Goal: Task Accomplishment & Management: Manage account settings

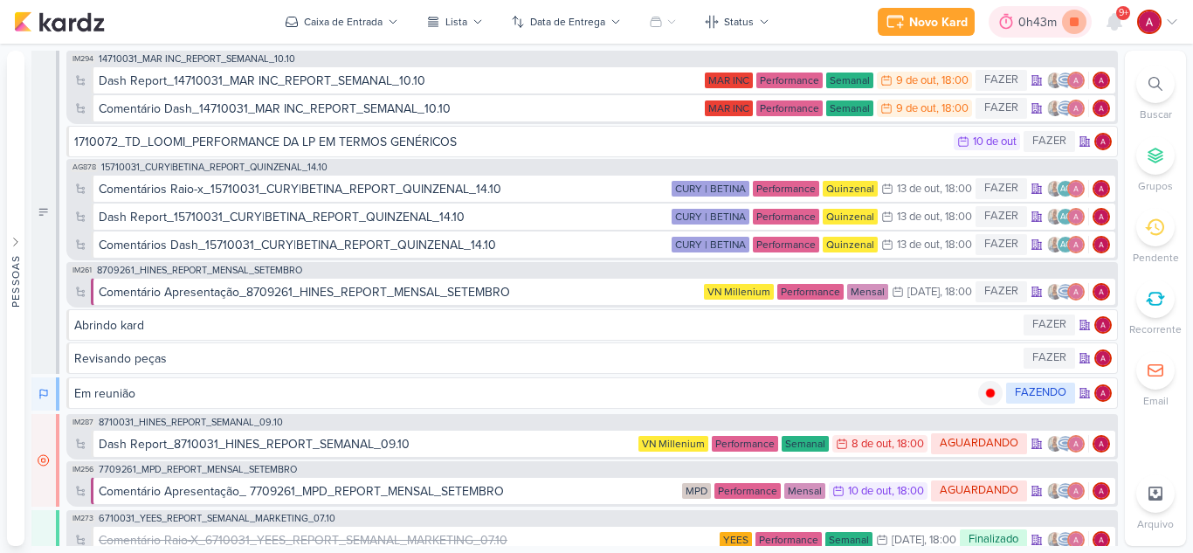
click at [1074, 30] on icon at bounding box center [1074, 22] width 24 height 24
click at [398, 32] on button "Caixa de Entrada" at bounding box center [341, 22] width 134 height 28
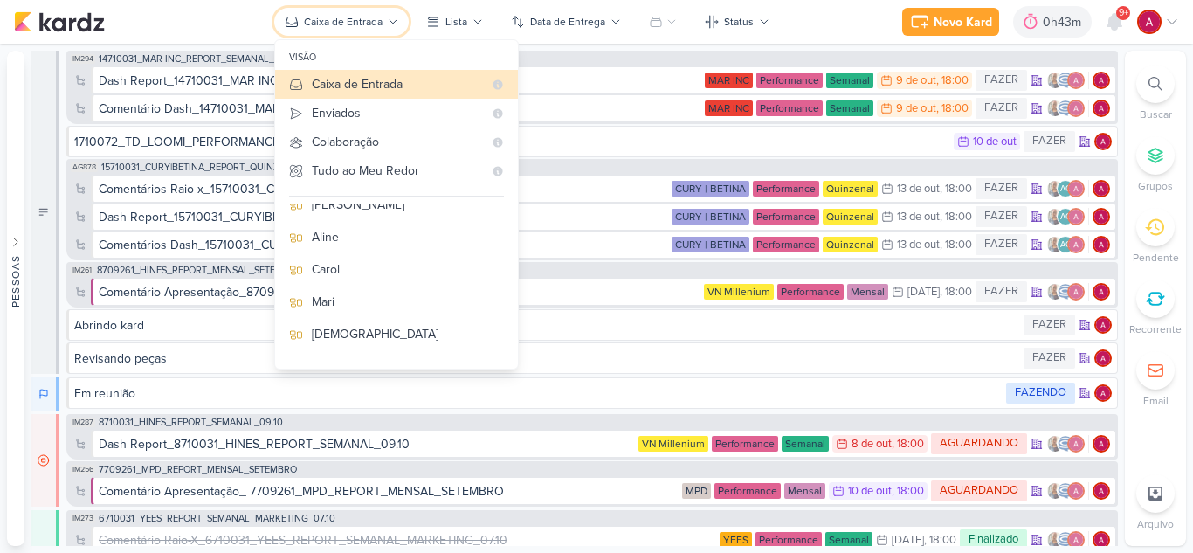
scroll to position [265, 0]
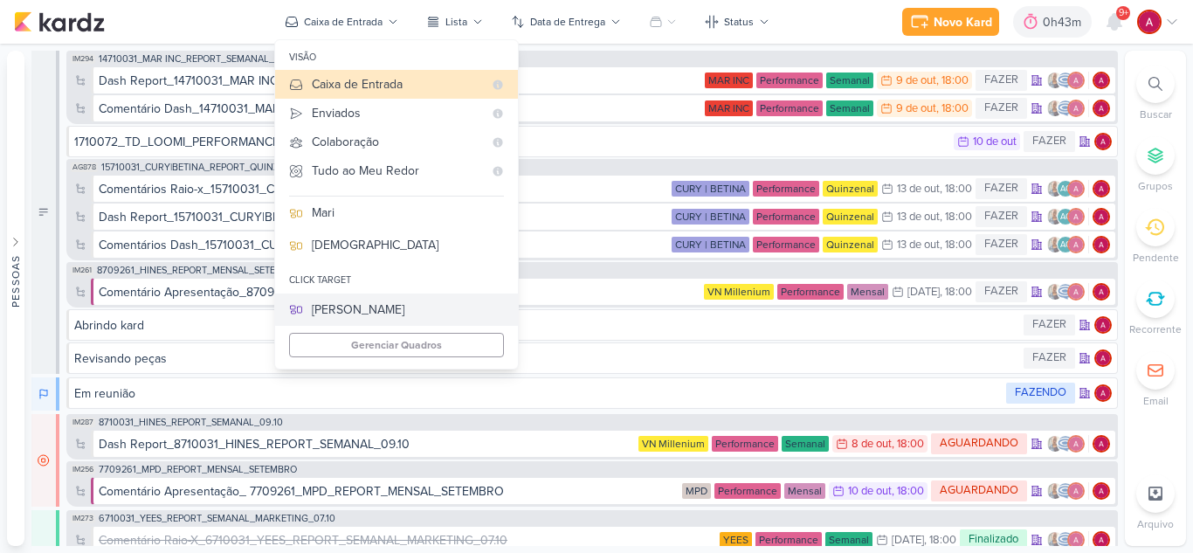
click at [353, 307] on div "[PERSON_NAME]" at bounding box center [408, 309] width 192 height 18
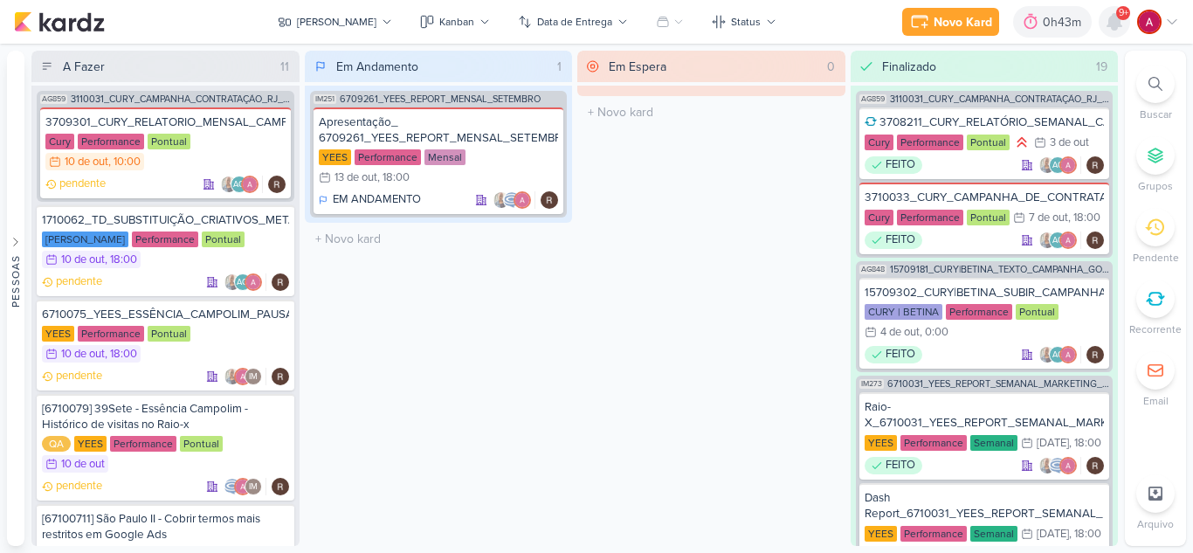
click at [1111, 26] on icon at bounding box center [1114, 22] width 14 height 16
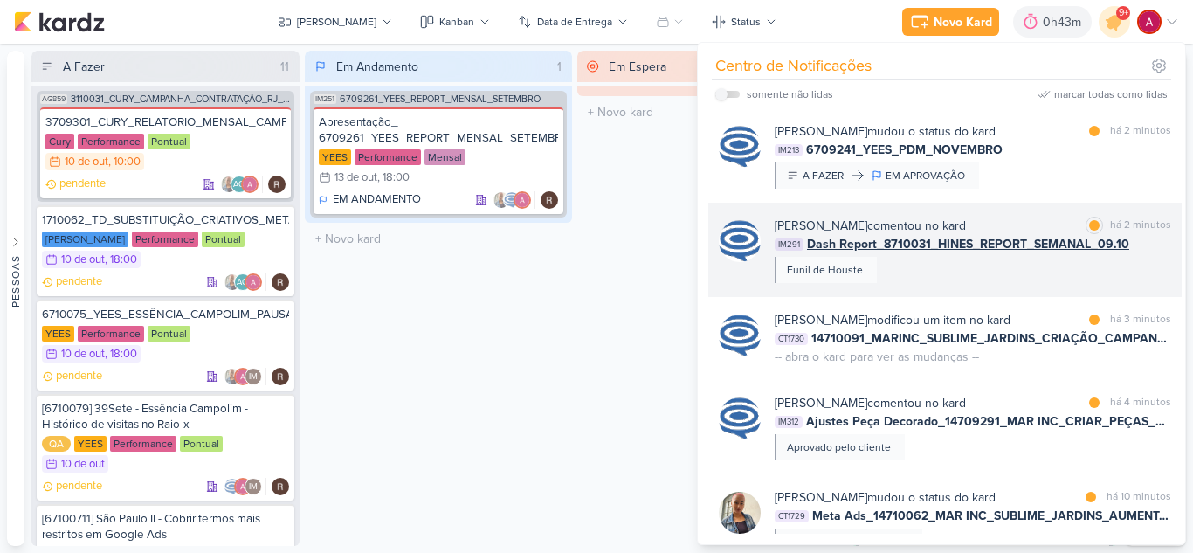
click at [993, 259] on div "Caroline Traven De Andrade comentou no kard marcar como lida há 2 minutos IM291…" at bounding box center [972, 250] width 396 height 66
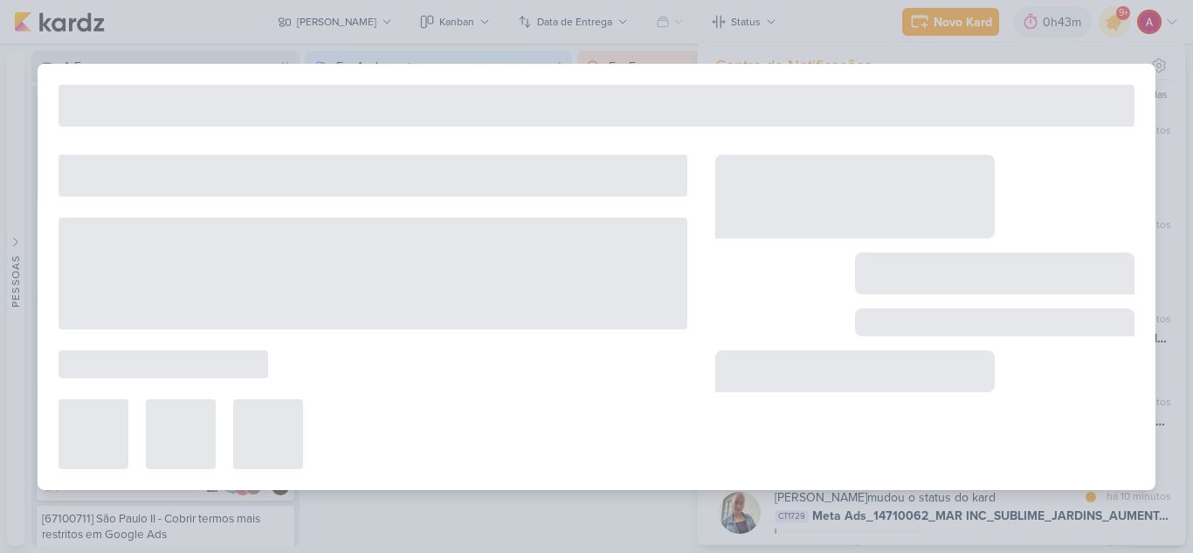
type input "Dash Report_8710031_HINES_REPORT_SEMANAL_09.10"
type input "8 de outubro de 2025 às 18:00"
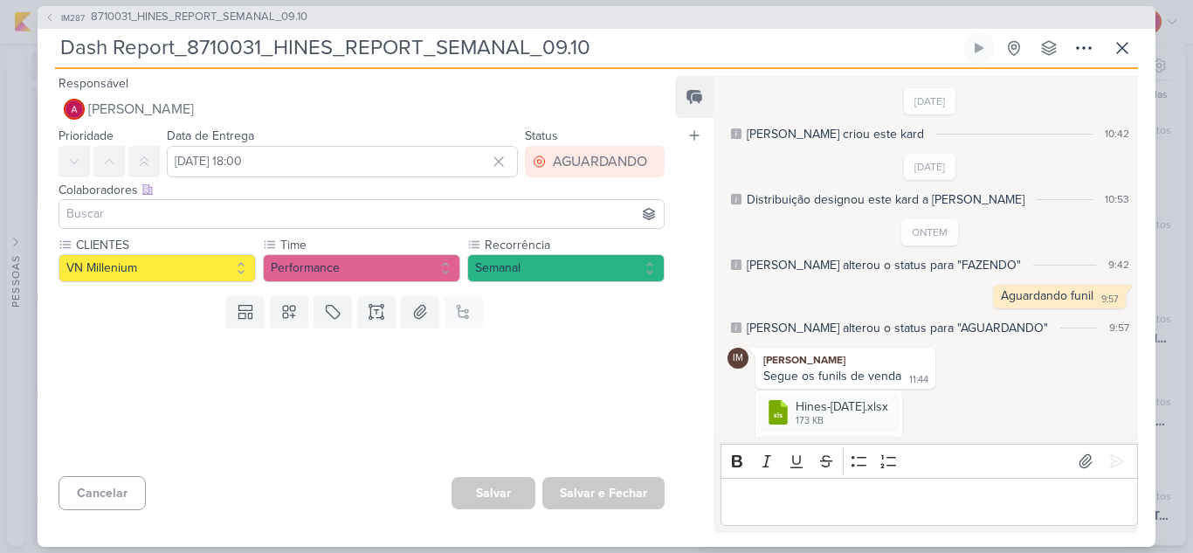
scroll to position [287, 0]
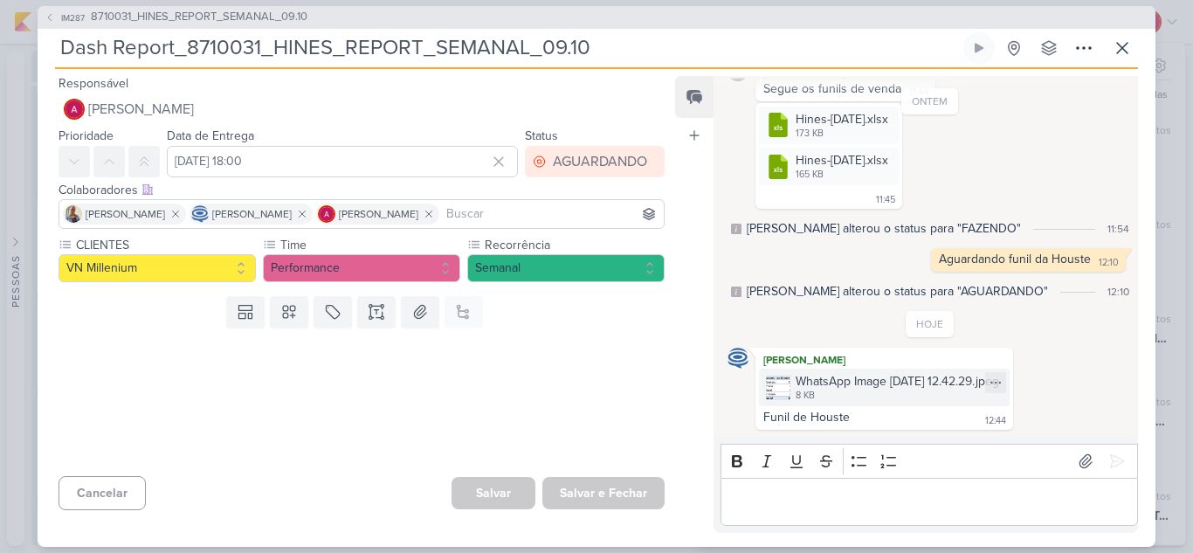
click at [843, 382] on div "WhatsApp Image 2025-10-09 at 12.42.29.jpeg" at bounding box center [896, 381] width 203 height 18
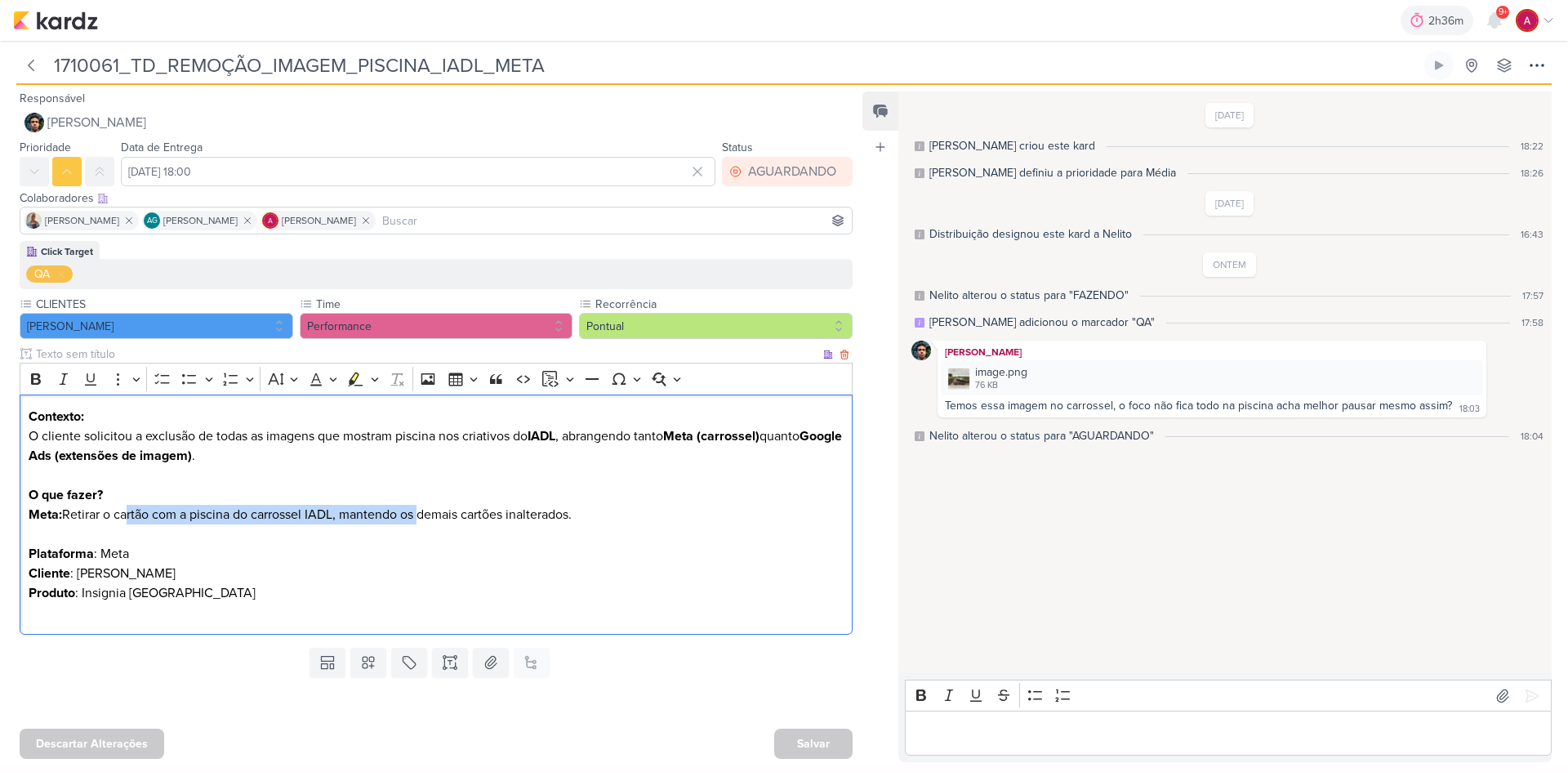
drag, startPoint x: 122, startPoint y: 517, endPoint x: 386, endPoint y: 531, distance: 264.4
click at [416, 517] on p "Meta: Retirar o cartão com a piscina do carrossel IADL, mantendo os demais cart…" at bounding box center [437, 534] width 816 height 59
drag, startPoint x: 547, startPoint y: 61, endPoint x: 16, endPoint y: 80, distance: 531.3
click at [16, 80] on div "1710061_TD_REMOÇÃO_IMAGEM_PISCINA_IADL_META Criado por Aline nenhum grupo dispo…" at bounding box center [784, 63] width 1568 height 44
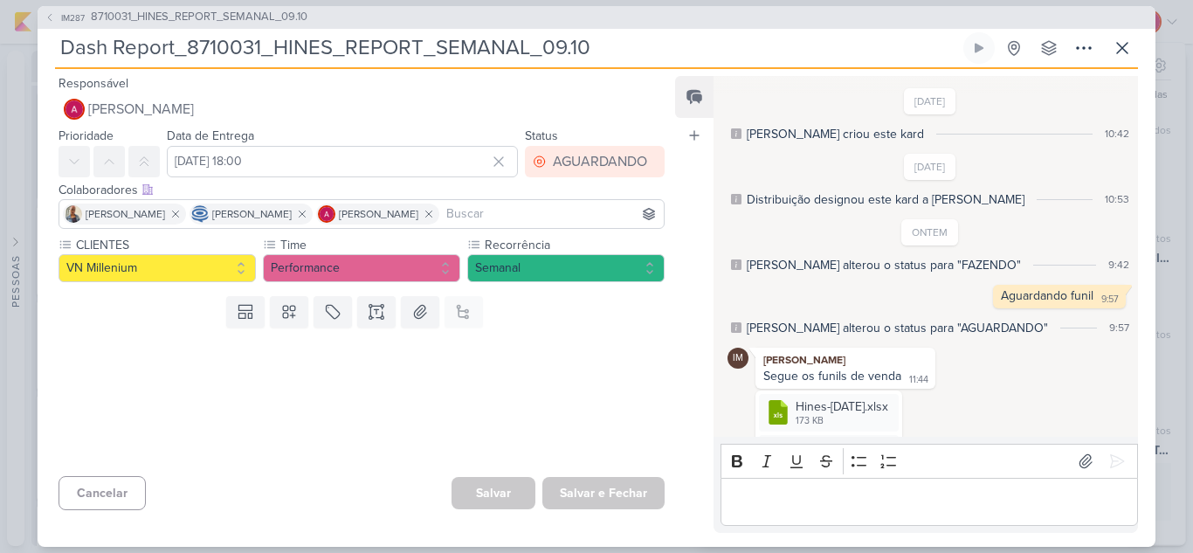
scroll to position [287, 0]
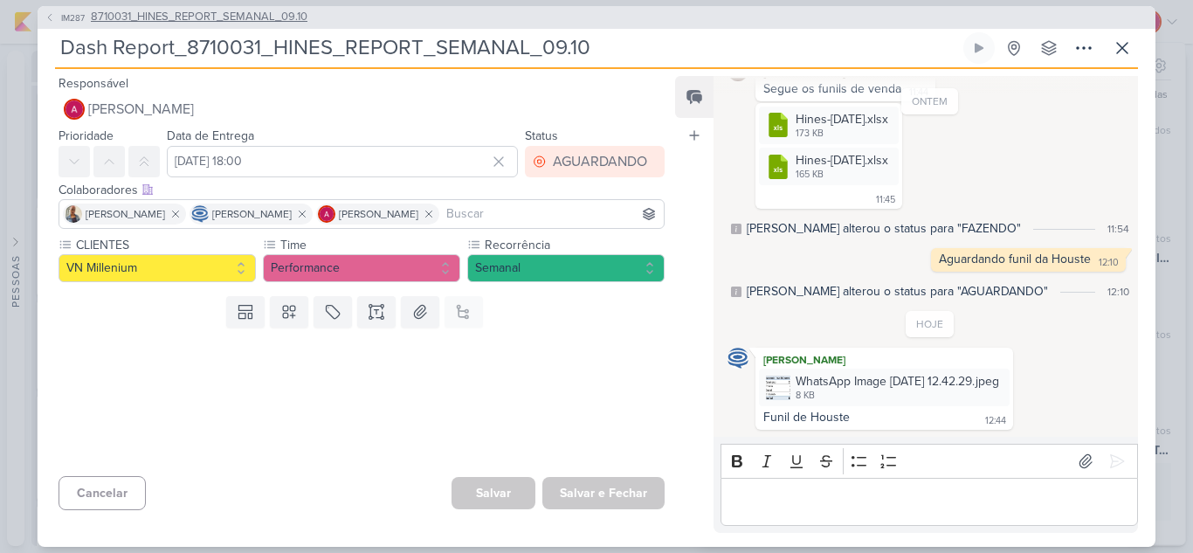
click at [72, 19] on span "IM287" at bounding box center [72, 17] width 29 height 13
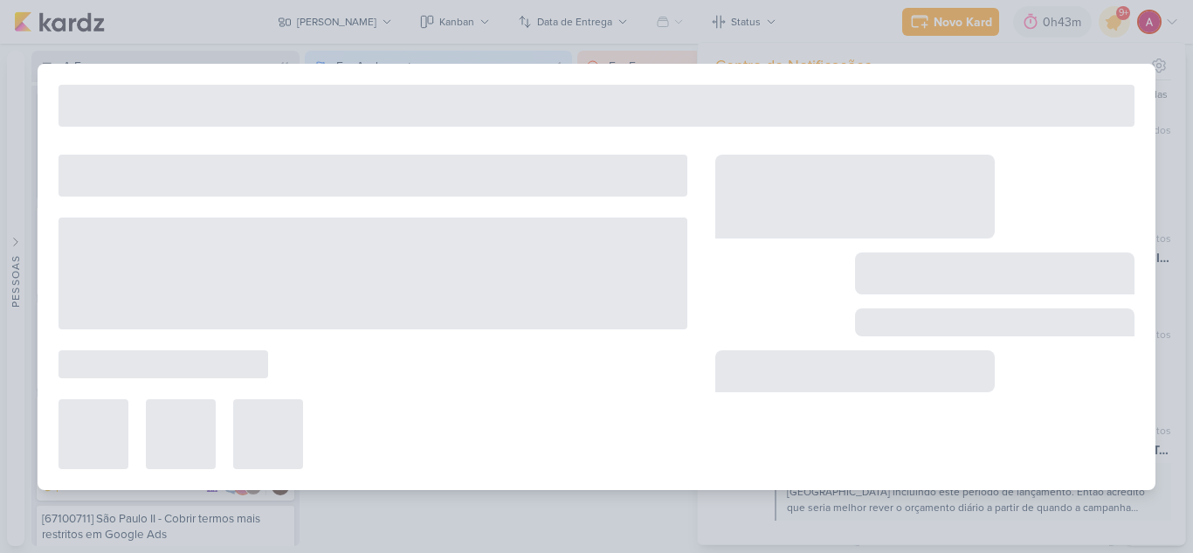
type input "8710031_HINES_REPORT_SEMANAL_09.10"
type input "[DATE] 18:00"
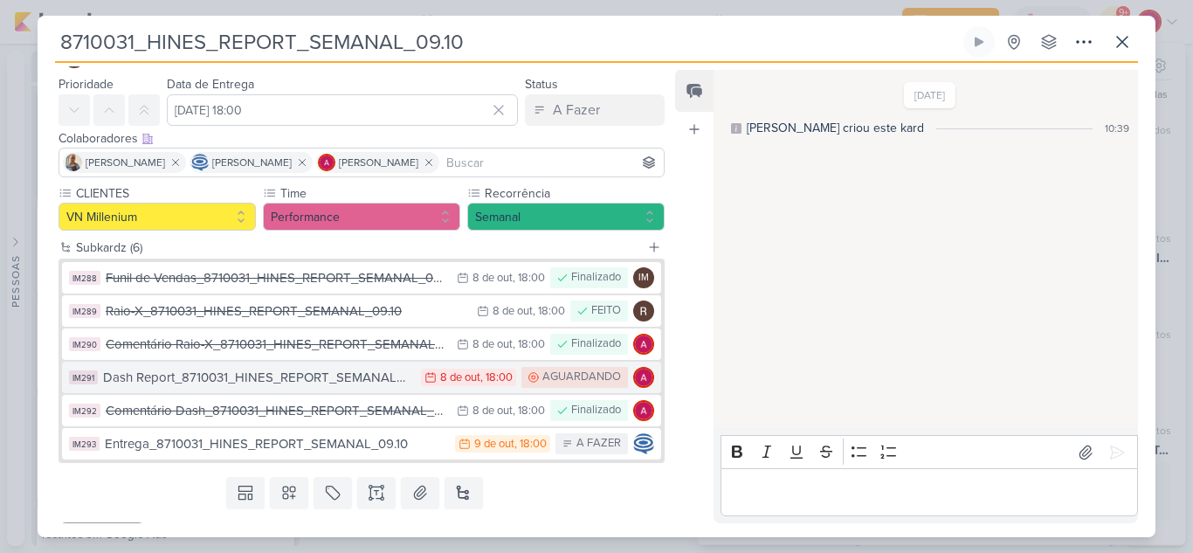
scroll to position [82, 0]
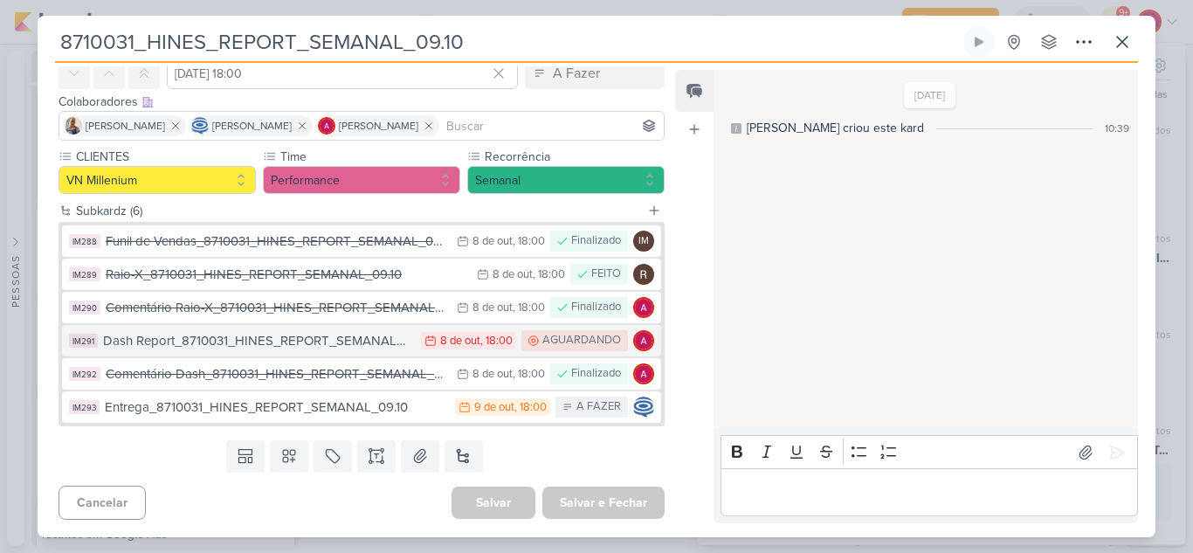
click at [259, 349] on div "Dash Report_8710031_HINES_REPORT_SEMANAL_09.10" at bounding box center [257, 341] width 309 height 20
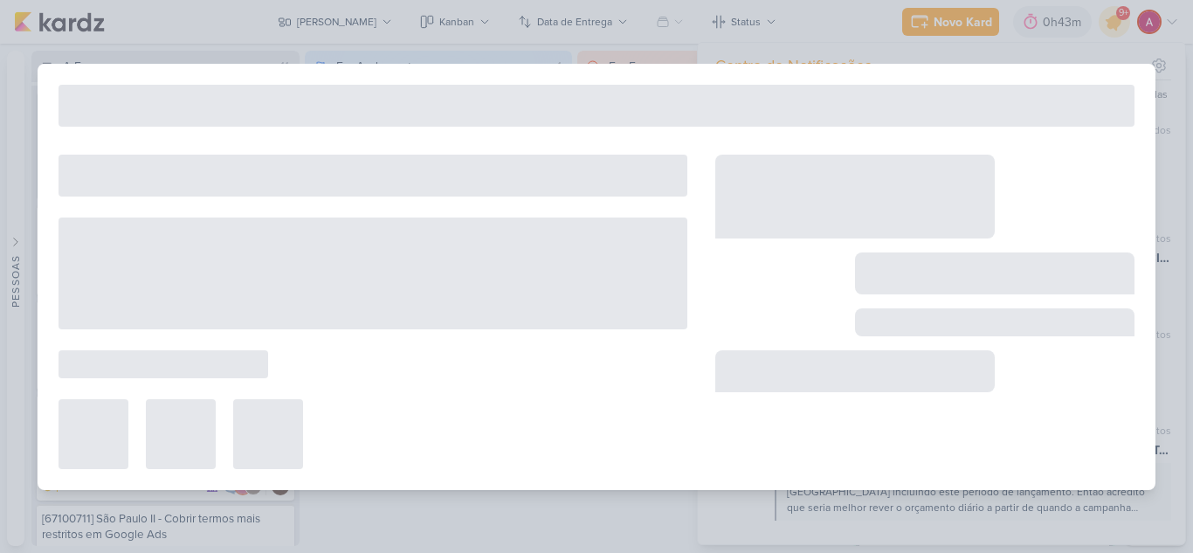
type input "Dash Report_8710031_HINES_REPORT_SEMANAL_09.10"
type input "8 de outubro de 2025 às 18:00"
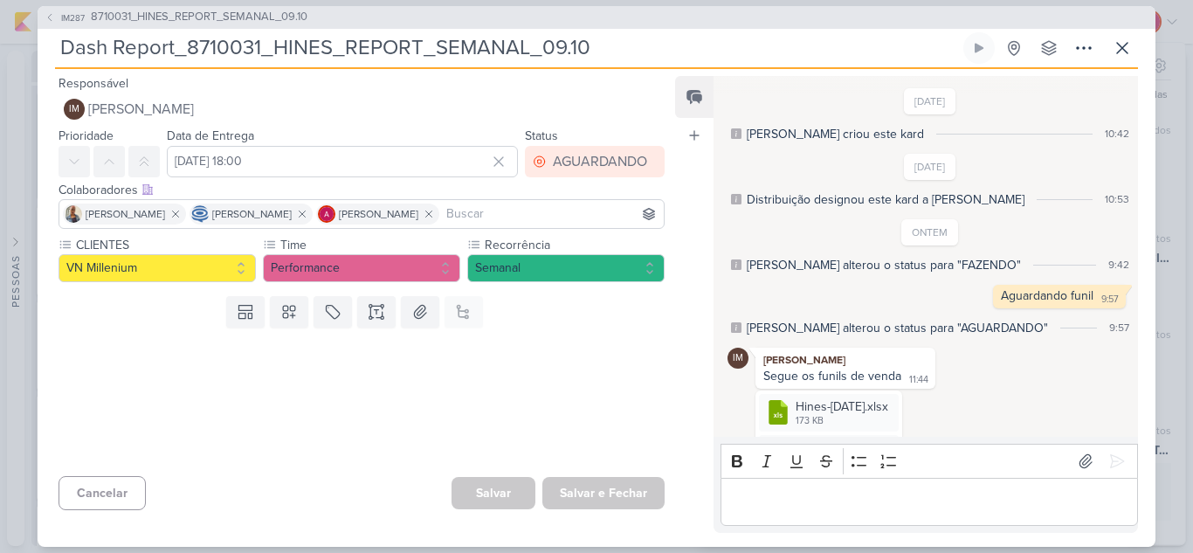
scroll to position [287, 0]
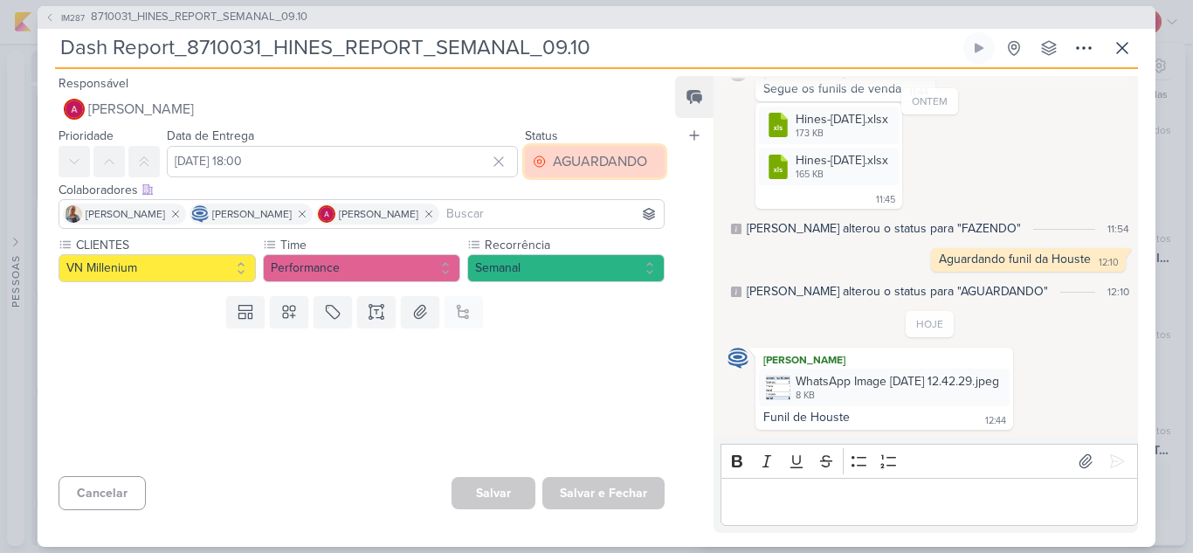
click at [599, 176] on button "AGUARDANDO" at bounding box center [595, 161] width 140 height 31
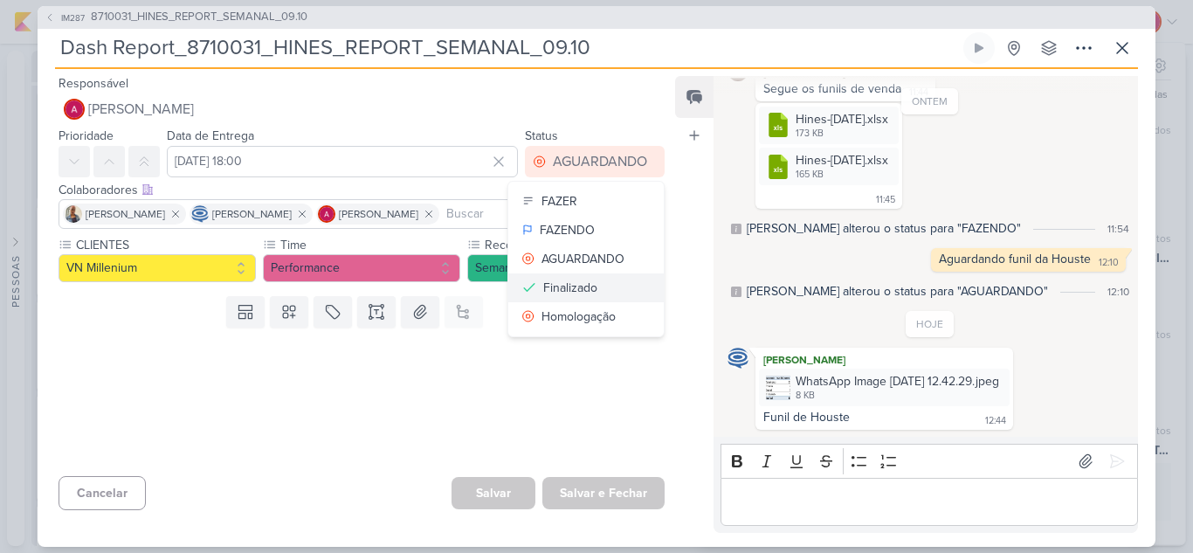
click at [587, 276] on button "Finalizado" at bounding box center [585, 287] width 155 height 29
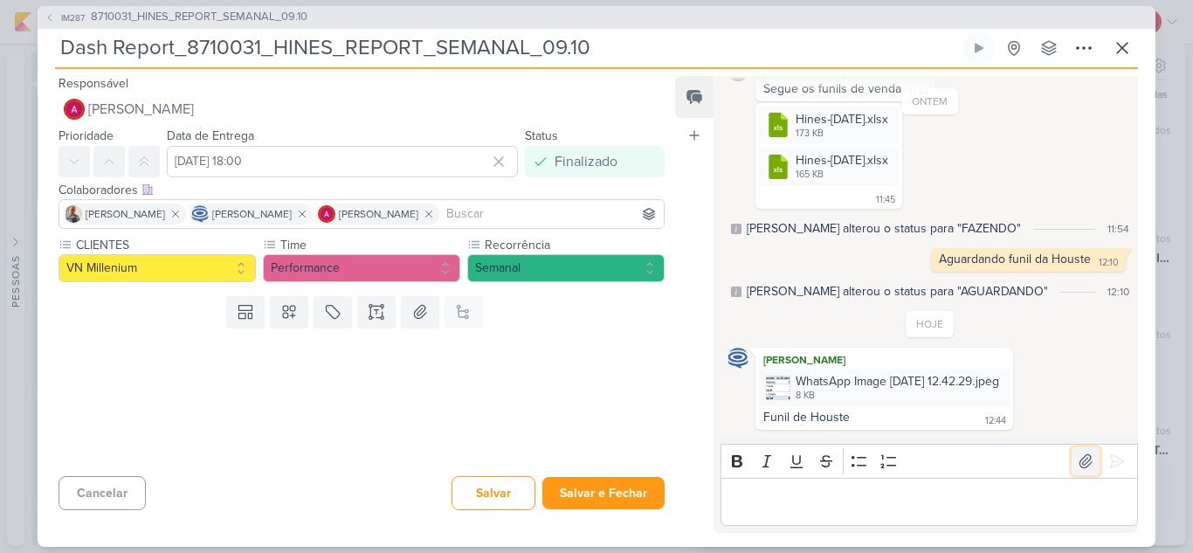
click at [1071, 466] on button at bounding box center [1085, 461] width 28 height 28
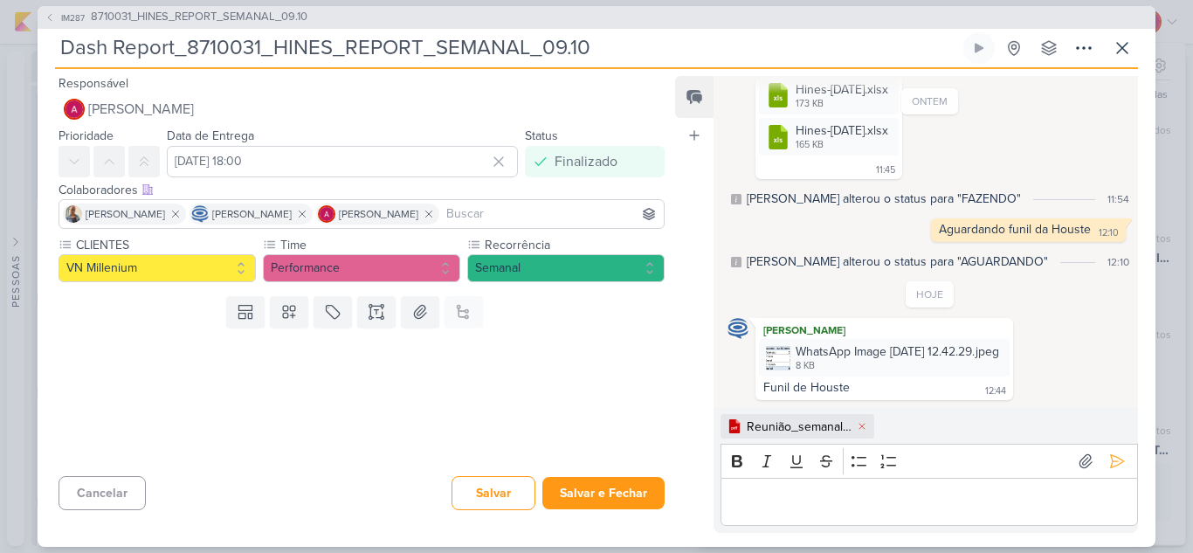
click at [773, 486] on div "Editor editing area: main" at bounding box center [928, 502] width 417 height 48
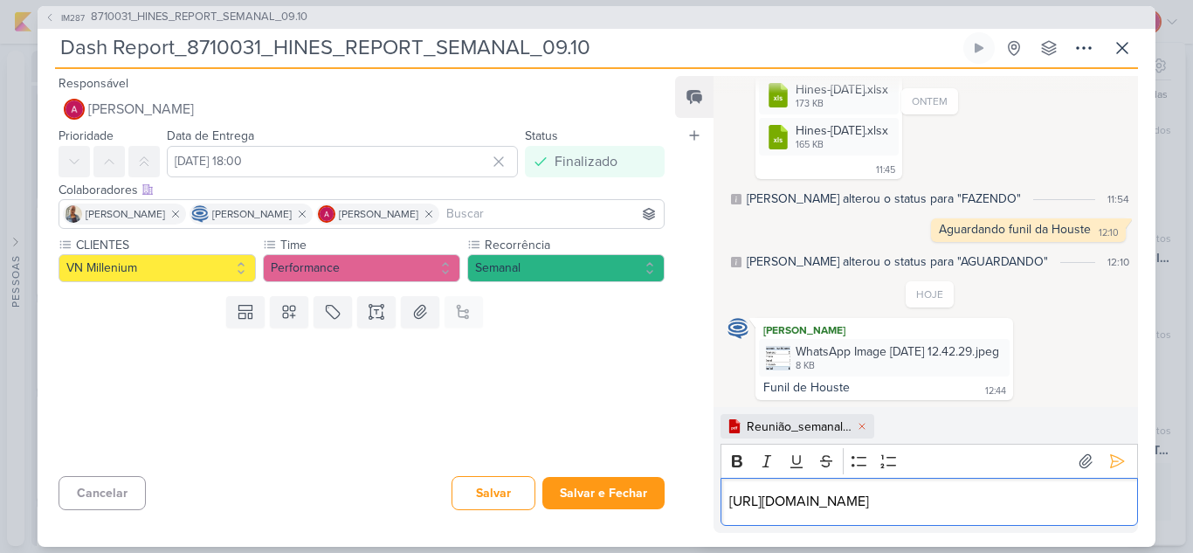
scroll to position [338, 0]
click at [1111, 452] on icon at bounding box center [1116, 460] width 17 height 17
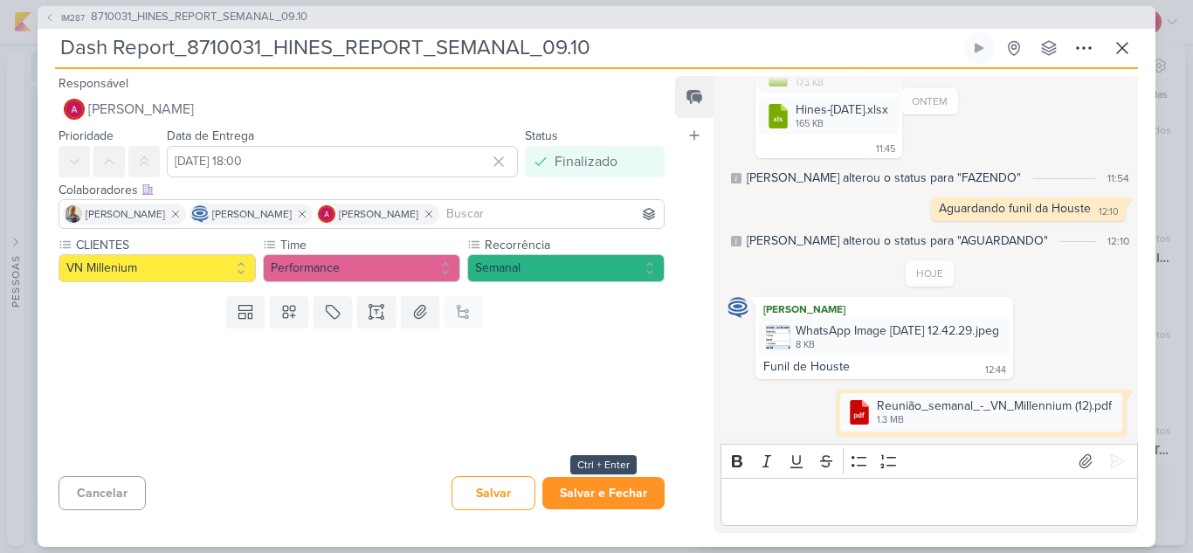
scroll to position [377, 0]
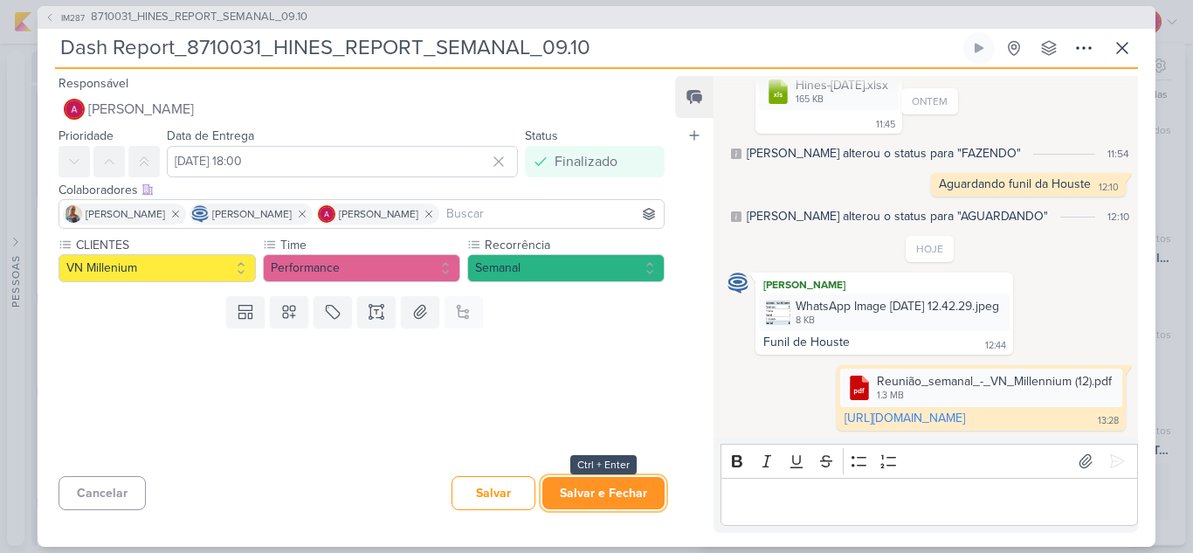
click at [614, 496] on button "Salvar e Fechar" at bounding box center [603, 493] width 122 height 32
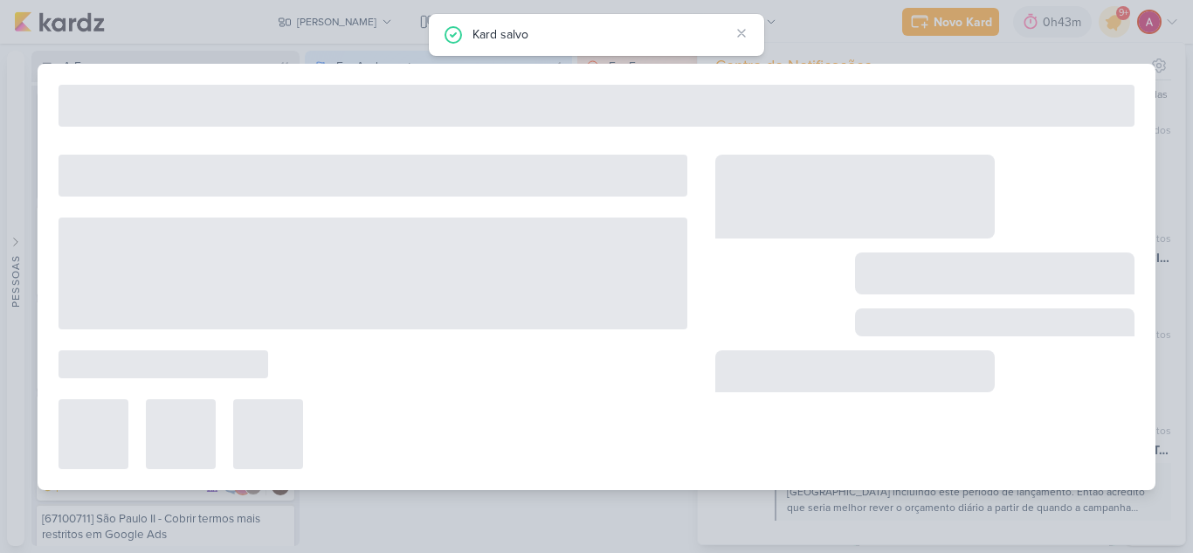
type input "8710031_HINES_REPORT_SEMANAL_09.10"
type input "[DATE] 18:00"
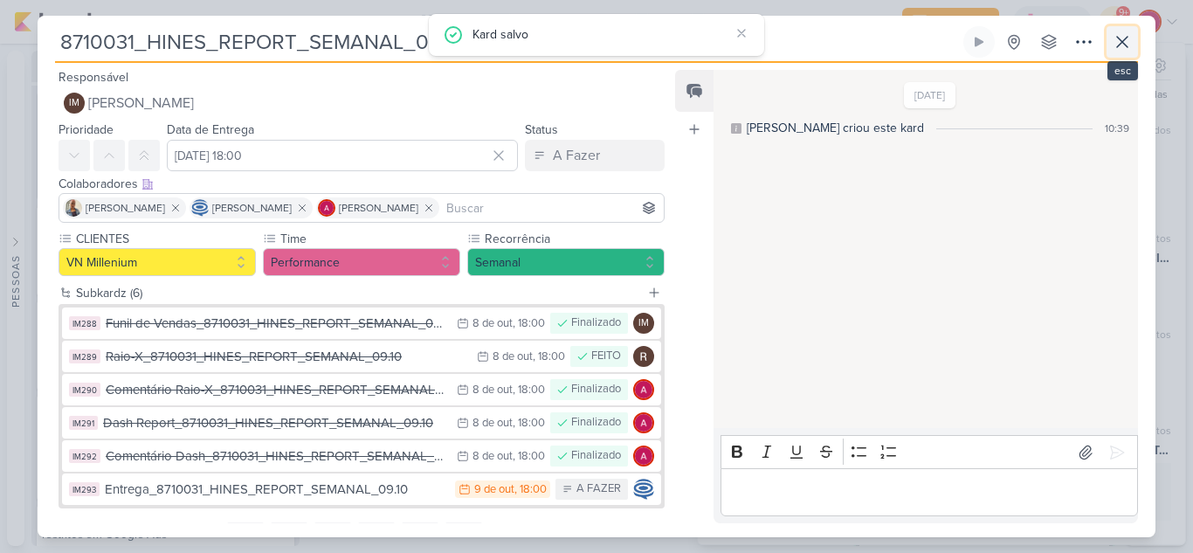
click at [1124, 40] on icon at bounding box center [1122, 42] width 10 height 10
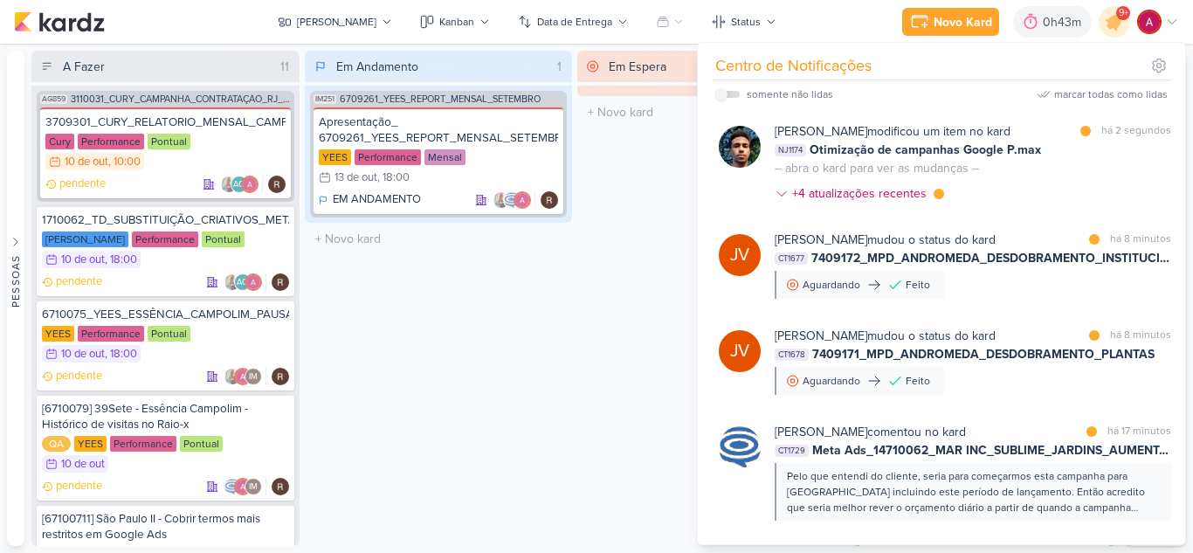
click at [1126, 14] on span "9+" at bounding box center [1123, 13] width 10 height 14
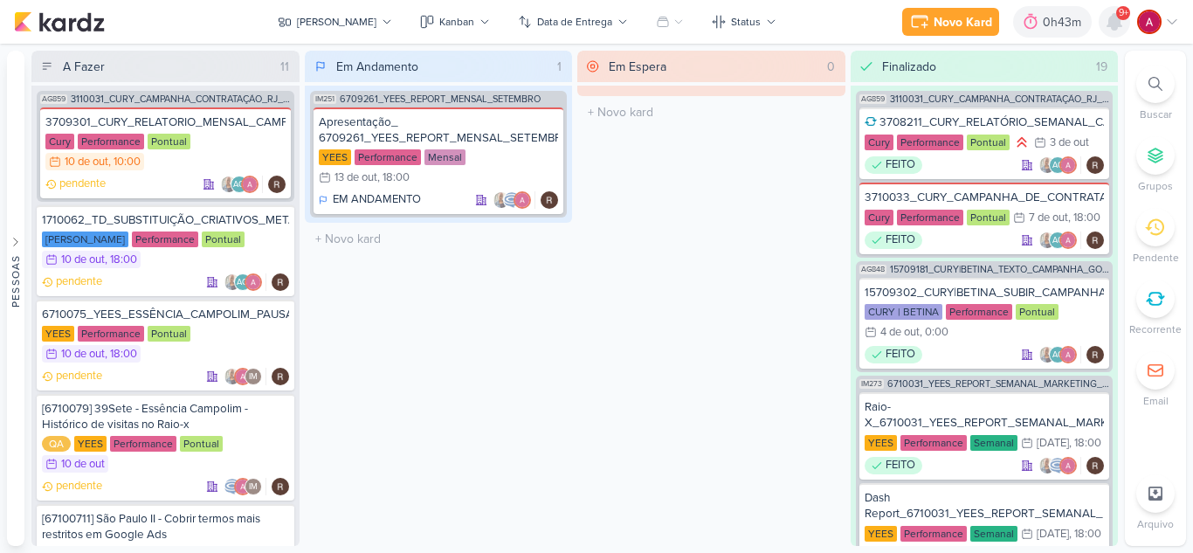
click at [1124, 24] on icon at bounding box center [1114, 21] width 21 height 21
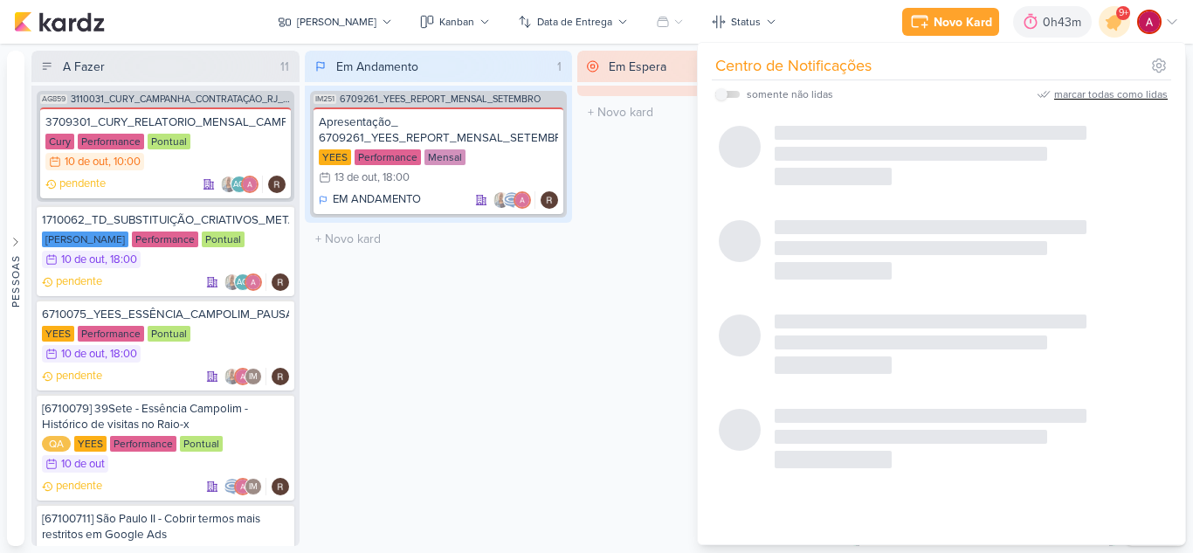
click at [1116, 89] on div "marcar todas como lidas" at bounding box center [1111, 94] width 114 height 16
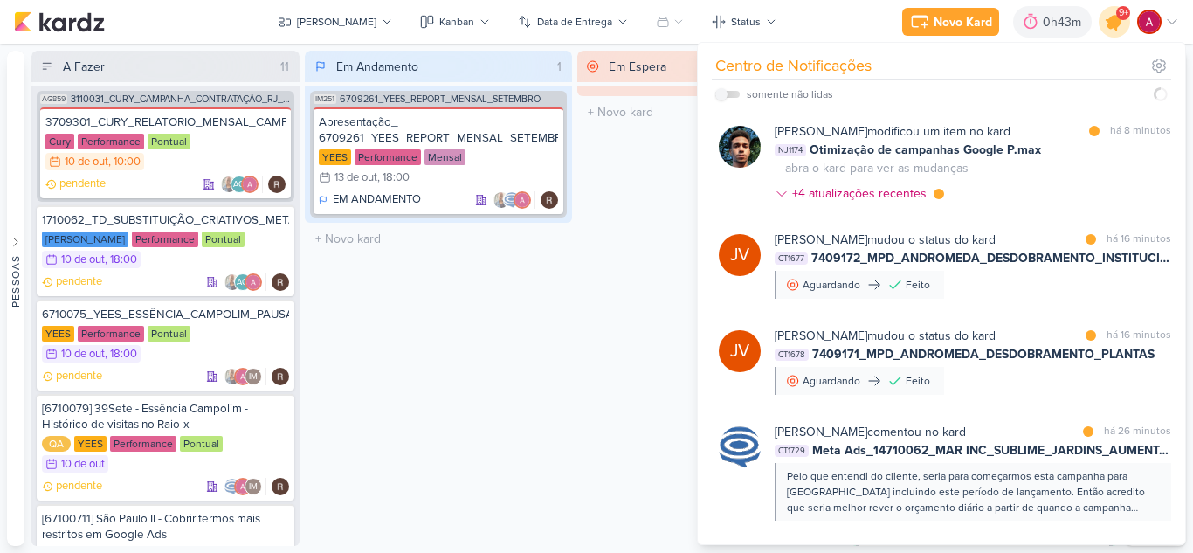
click at [1118, 24] on icon at bounding box center [1114, 21] width 21 height 21
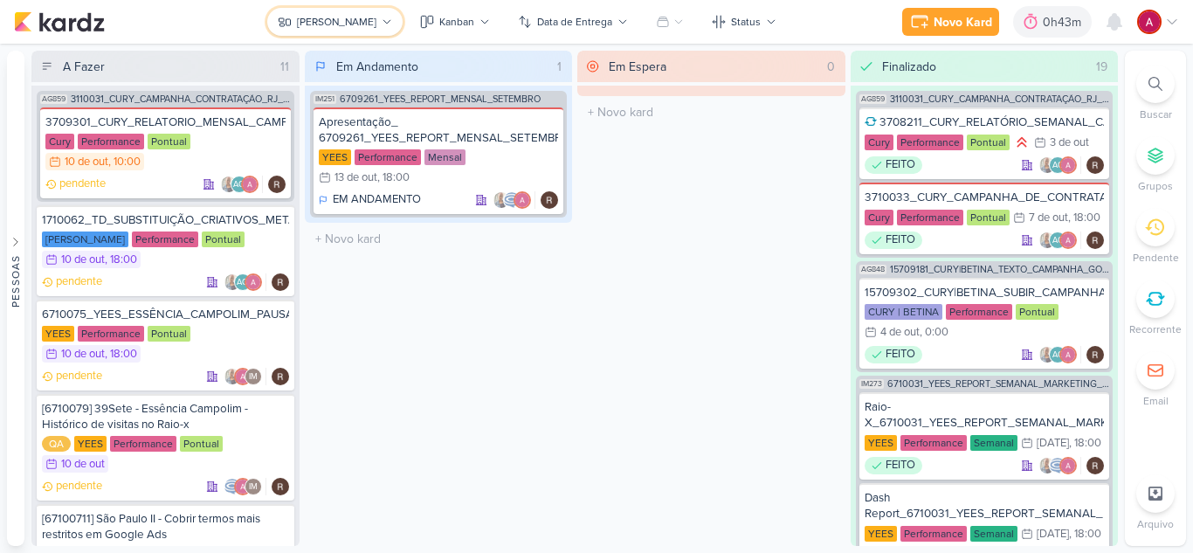
click at [383, 23] on icon at bounding box center [386, 21] width 7 height 3
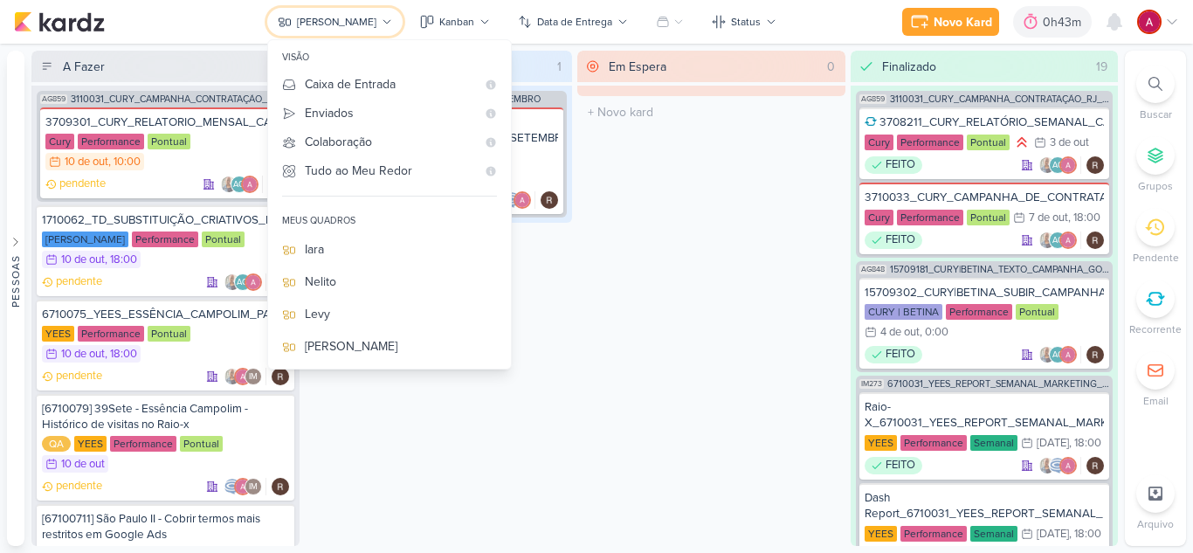
scroll to position [0, 0]
click at [389, 89] on div "Caixa de Entrada" at bounding box center [390, 84] width 171 height 18
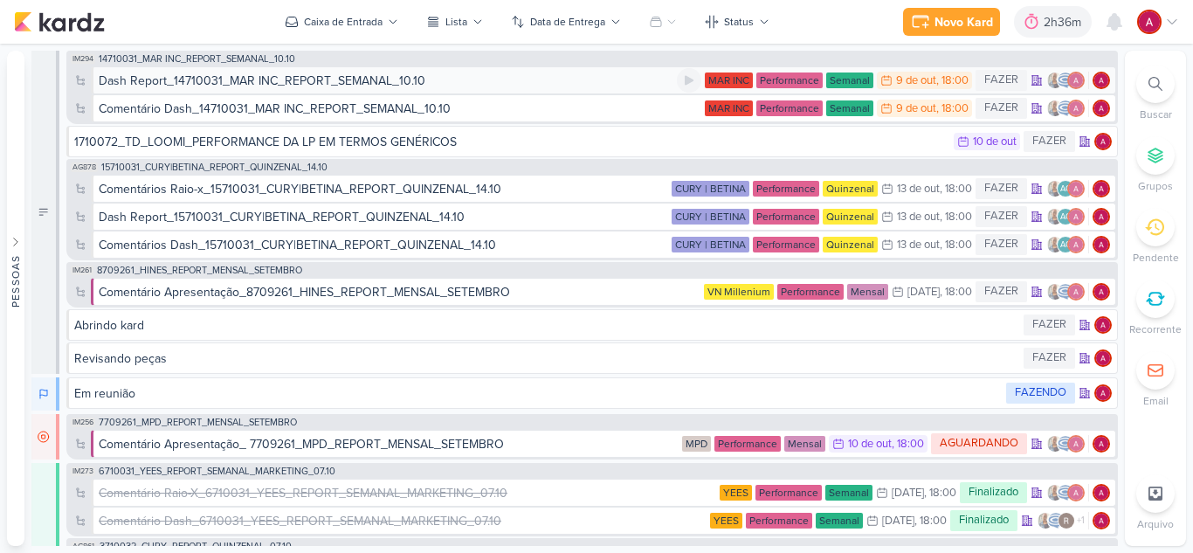
click at [396, 80] on div "Dash Report_14710031_MAR INC_REPORT_SEMANAL_10.10" at bounding box center [262, 81] width 327 height 18
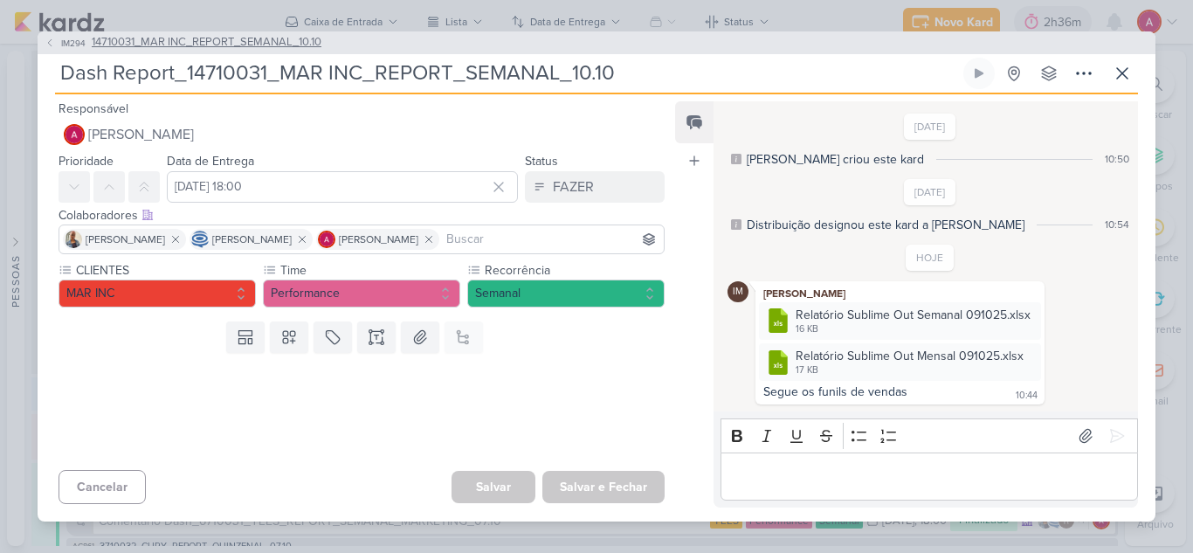
click at [76, 43] on span "IM294" at bounding box center [73, 43] width 30 height 13
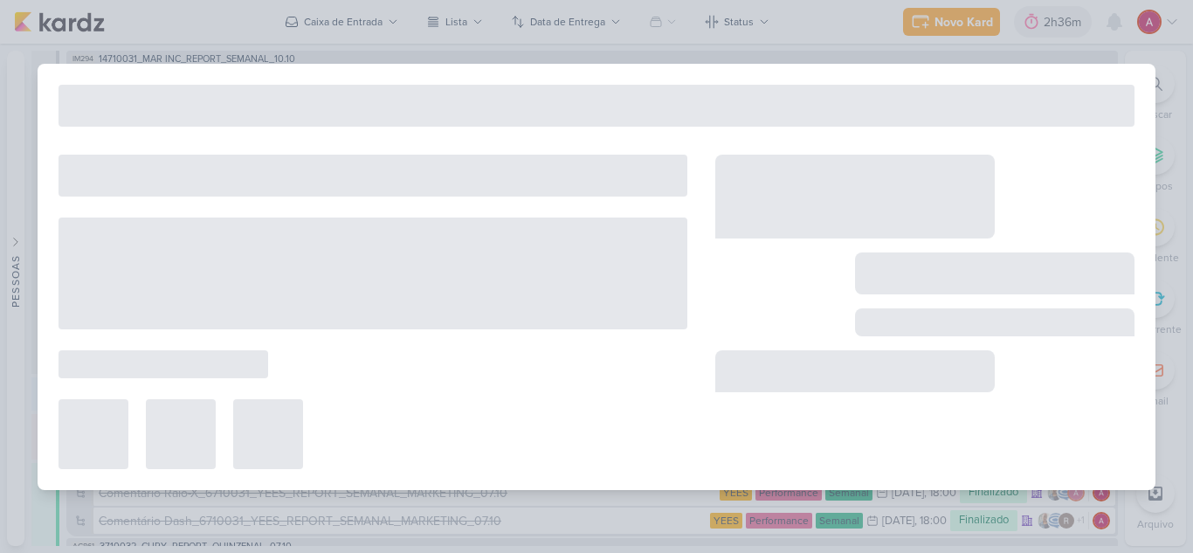
type input "14710031_MAR INC_REPORT_SEMANAL_10.10"
type input "[DATE] 18:00"
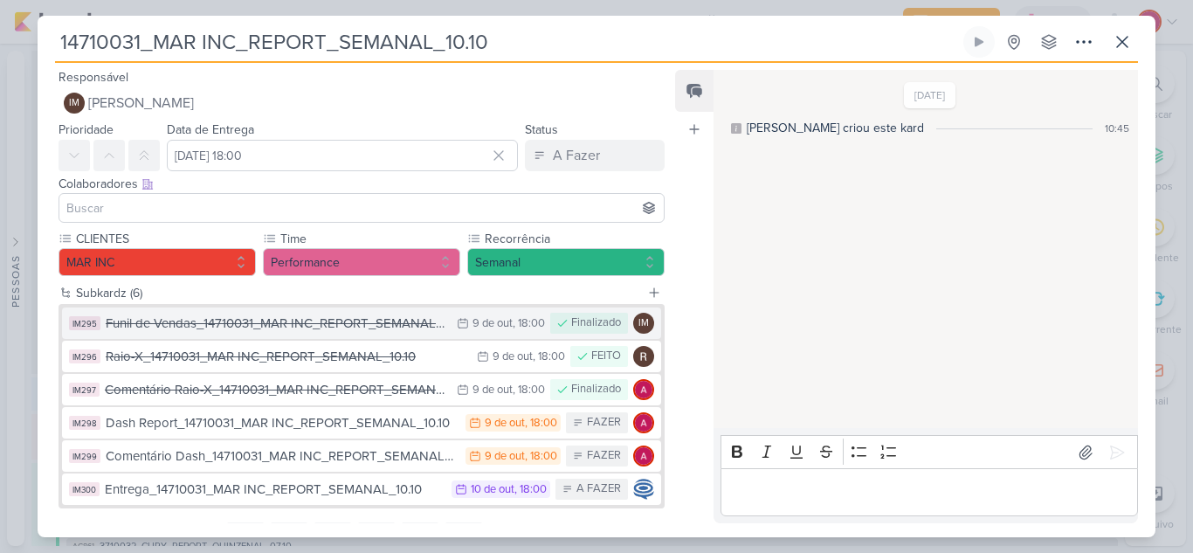
click at [267, 329] on div "Funil de Vendas_14710031_MAR INC_REPORT_SEMANAL_10.10" at bounding box center [277, 323] width 342 height 20
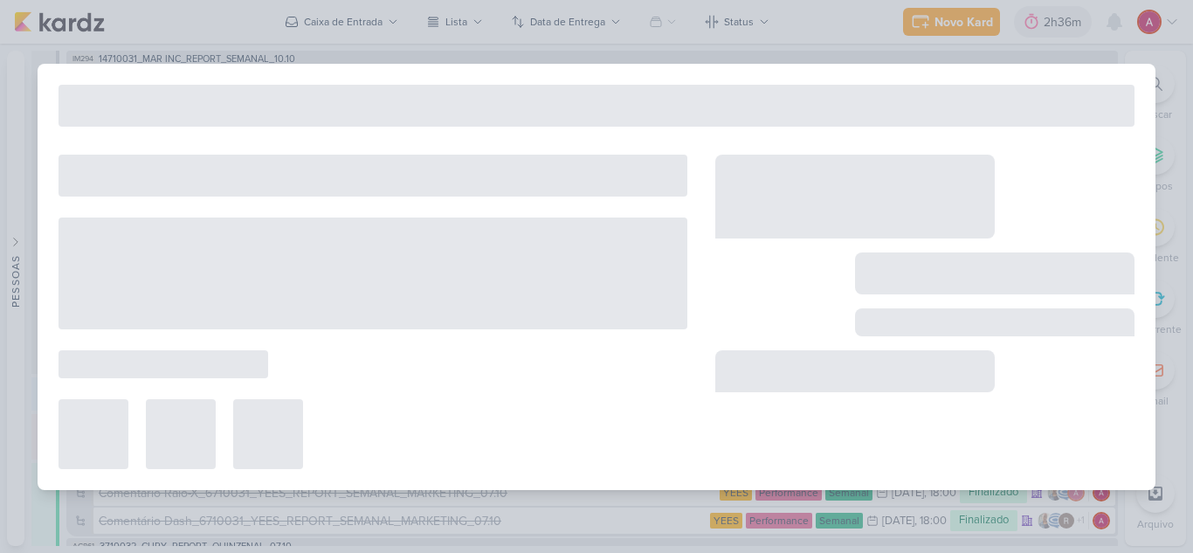
type input "Funil de Vendas_14710031_MAR INC_REPORT_SEMANAL_10.10"
type input "[DATE] 18:00"
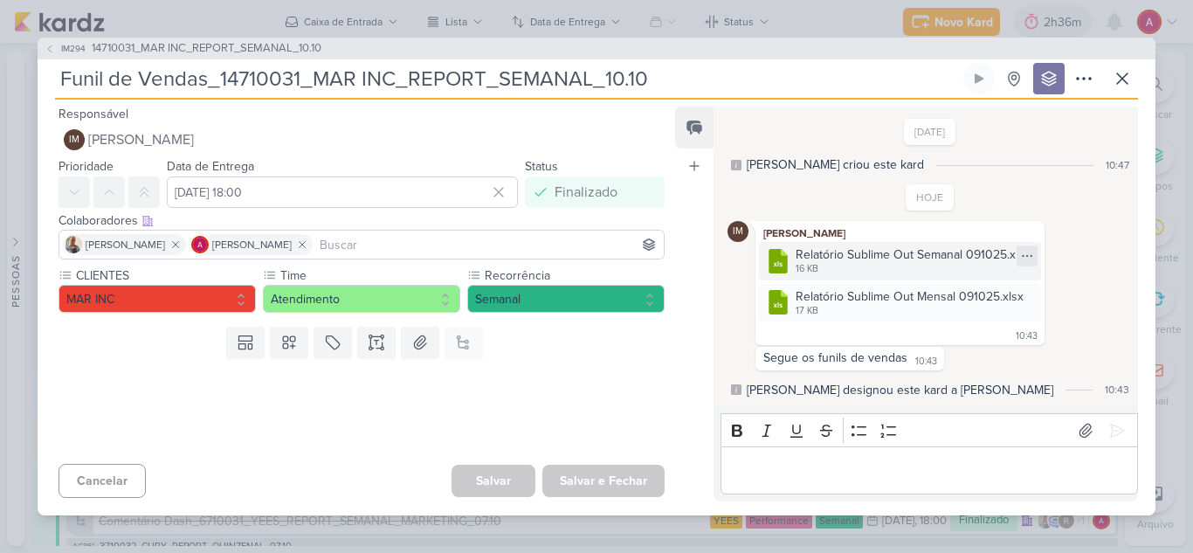
click at [1022, 259] on icon at bounding box center [1027, 256] width 14 height 14
click at [953, 316] on div "Baixar" at bounding box center [942, 314] width 33 height 18
click at [1022, 302] on icon at bounding box center [1027, 298] width 14 height 14
click at [944, 354] on div "Baixar" at bounding box center [942, 356] width 33 height 18
click at [52, 51] on icon at bounding box center [50, 49] width 10 height 10
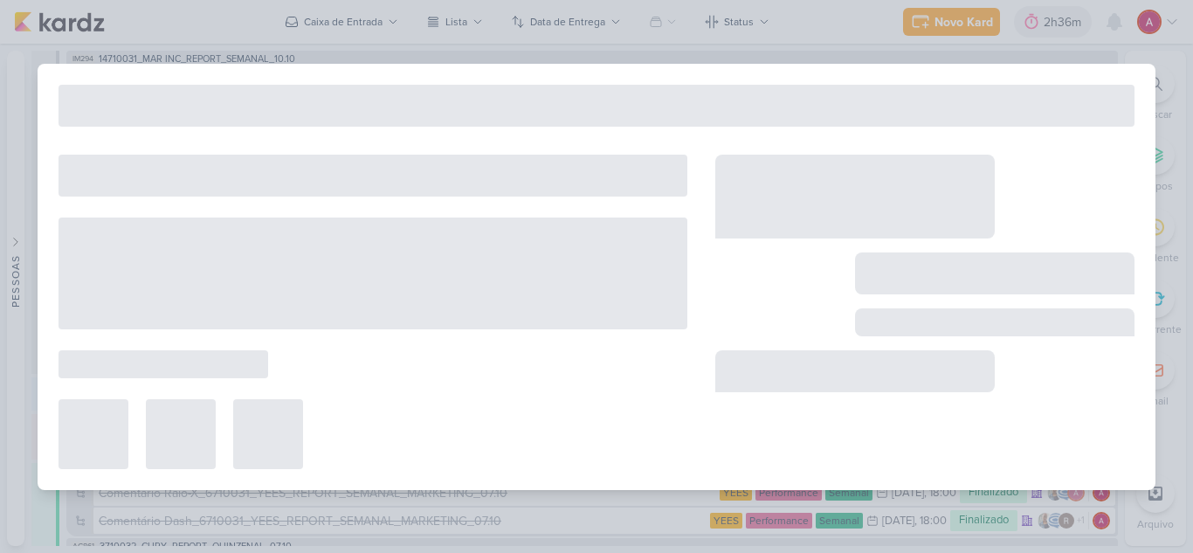
type input "14710031_MAR INC_REPORT_SEMANAL_10.10"
type input "10 de outubro de 2025 às 18:00"
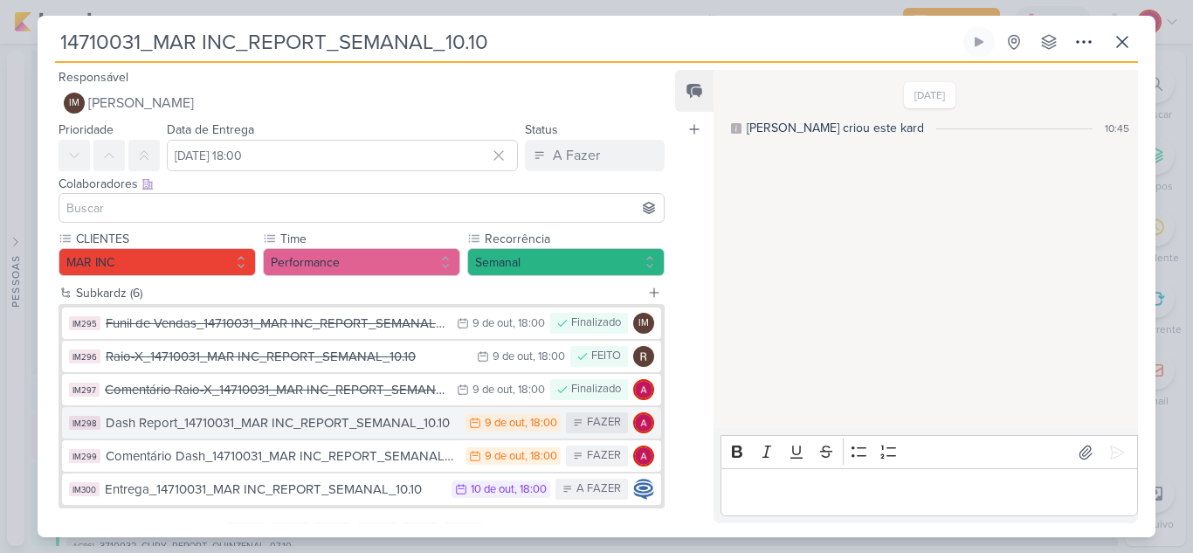
click at [279, 423] on div "Dash Report_14710031_MAR INC_REPORT_SEMANAL_10.10" at bounding box center [281, 423] width 351 height 20
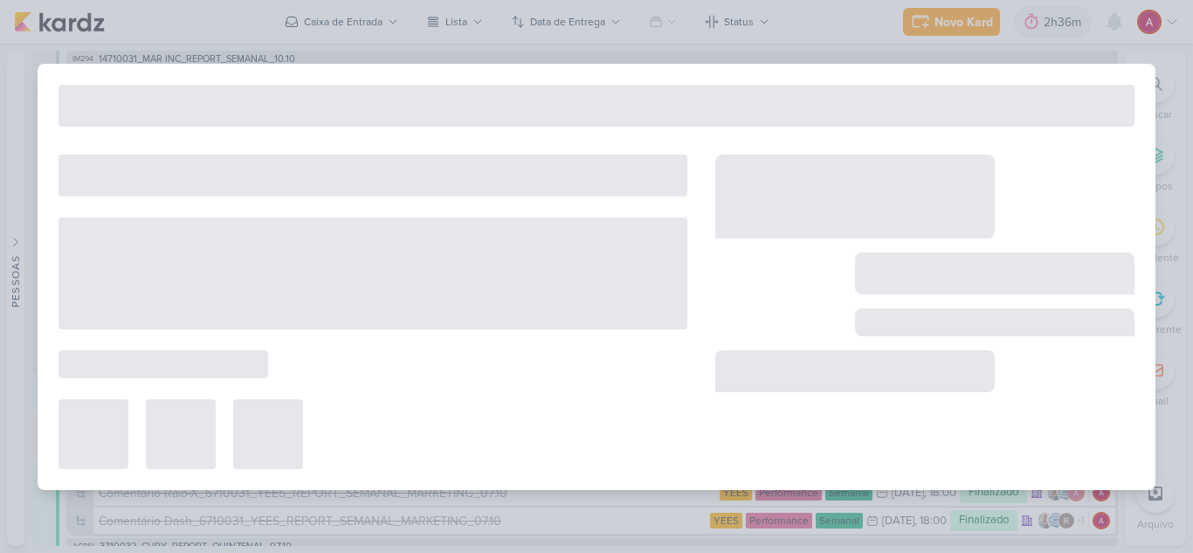
type input "Dash Report_14710031_MAR INC_REPORT_SEMANAL_10.10"
type input "[DATE] 18:00"
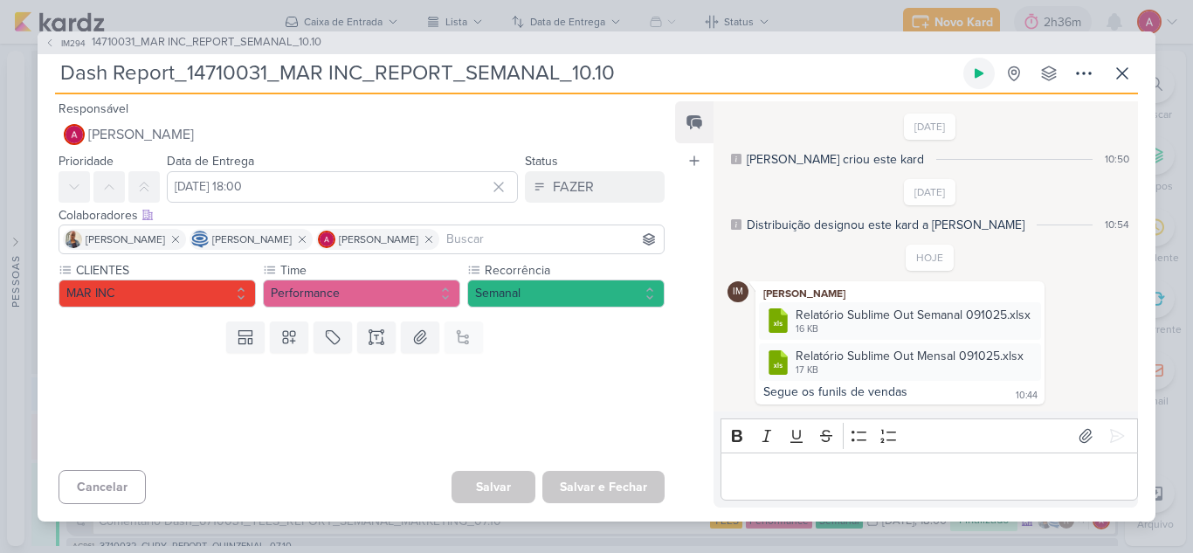
click at [976, 72] on icon at bounding box center [978, 73] width 9 height 10
click at [976, 74] on icon at bounding box center [978, 73] width 9 height 9
click at [1082, 437] on icon at bounding box center [1085, 435] width 17 height 17
click at [764, 474] on p "Editor editing area: main" at bounding box center [928, 475] width 399 height 21
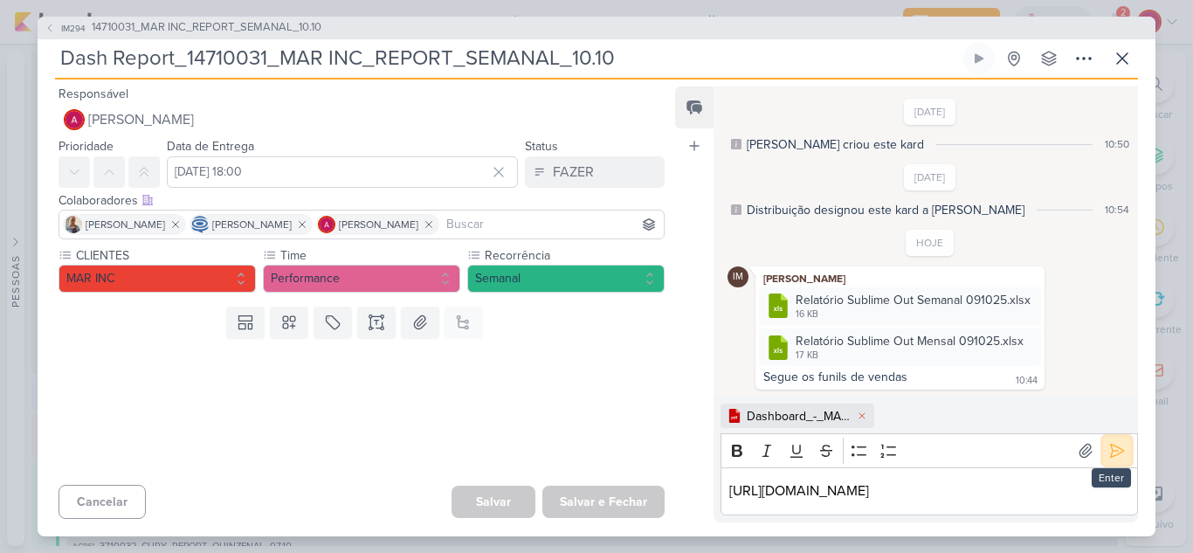
click at [1108, 443] on icon at bounding box center [1116, 450] width 17 height 17
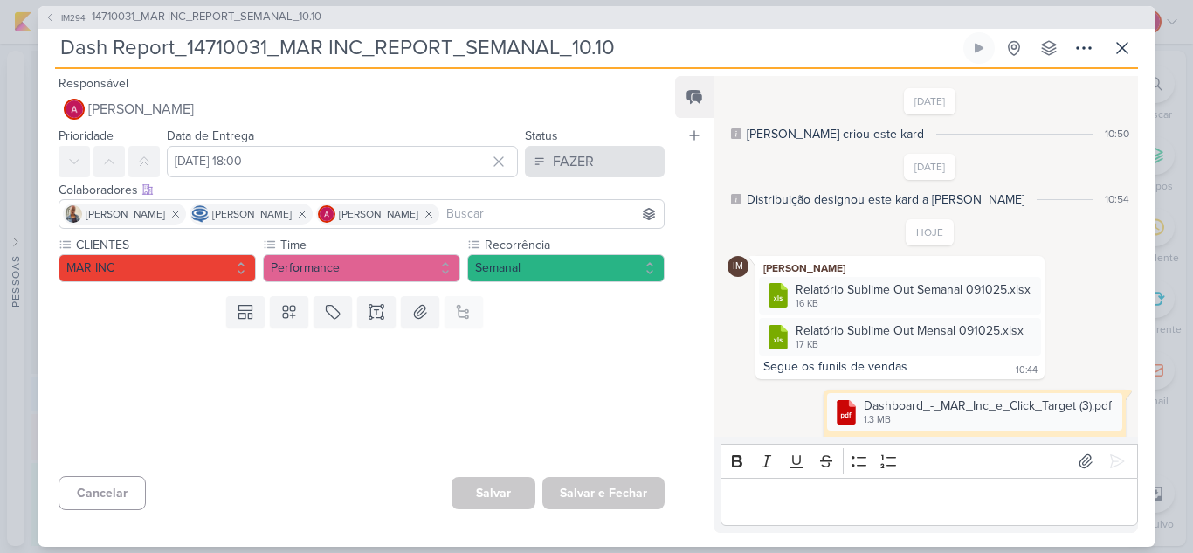
scroll to position [39, 0]
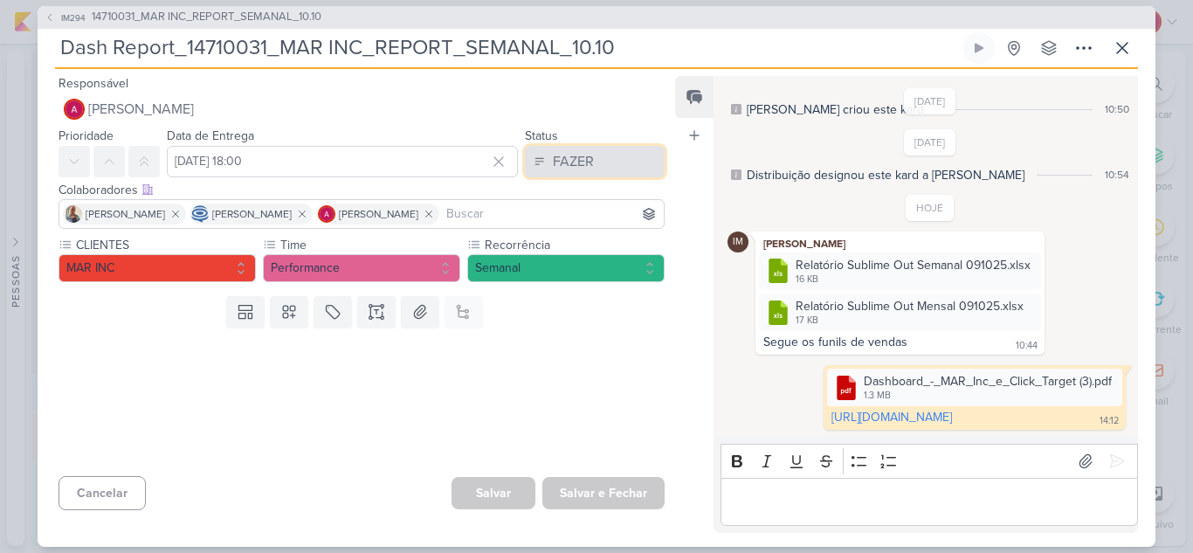
click at [597, 163] on button "FAZER" at bounding box center [595, 161] width 140 height 31
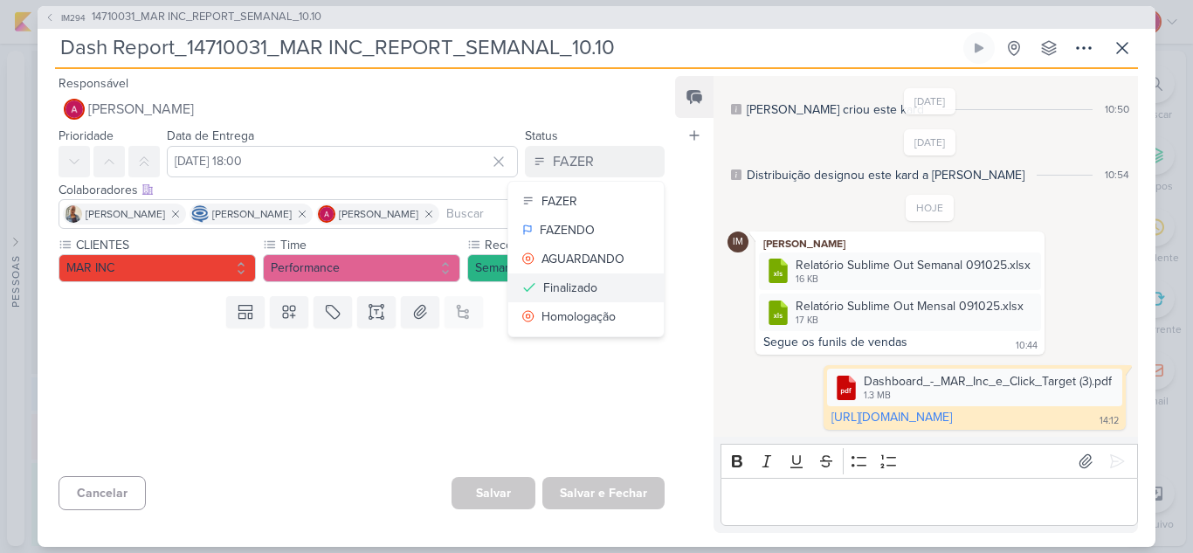
click at [569, 283] on div "Finalizado" at bounding box center [570, 288] width 54 height 18
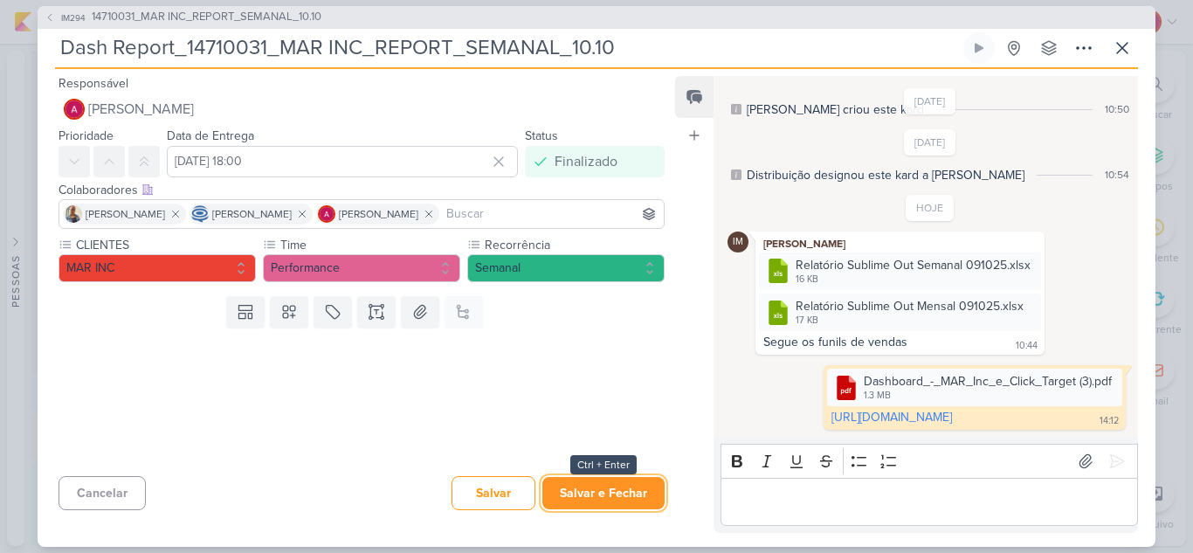
click at [616, 494] on button "Salvar e Fechar" at bounding box center [603, 493] width 122 height 32
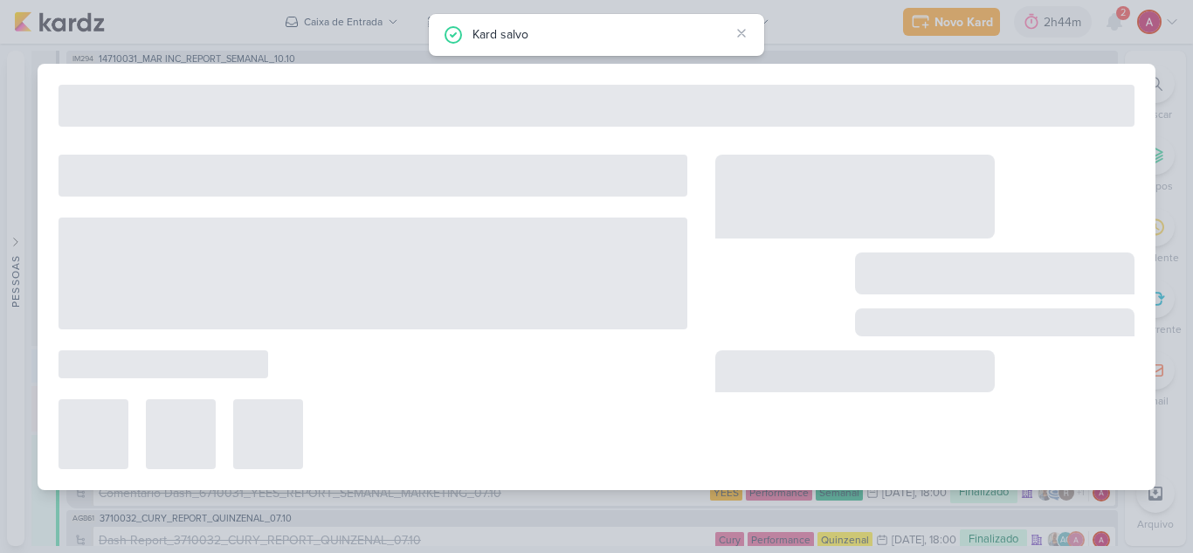
type input "14710031_MAR INC_REPORT_SEMANAL_10.10"
type input "10 de outubro de 2025 às 18:00"
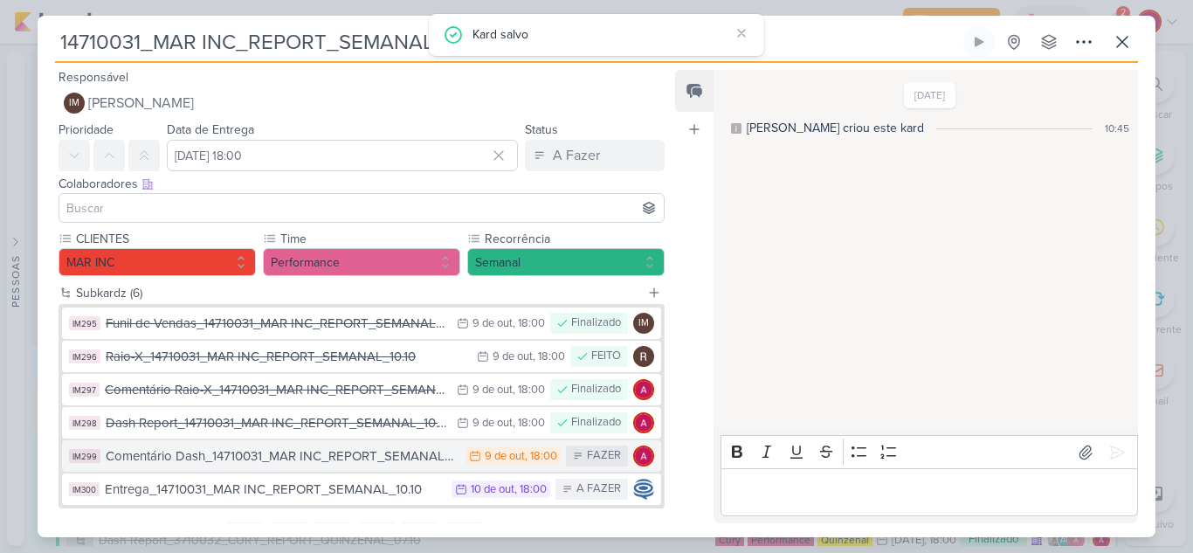
click at [290, 464] on div "Comentário Dash_14710031_MAR INC_REPORT_SEMANAL_10.10" at bounding box center [281, 456] width 351 height 20
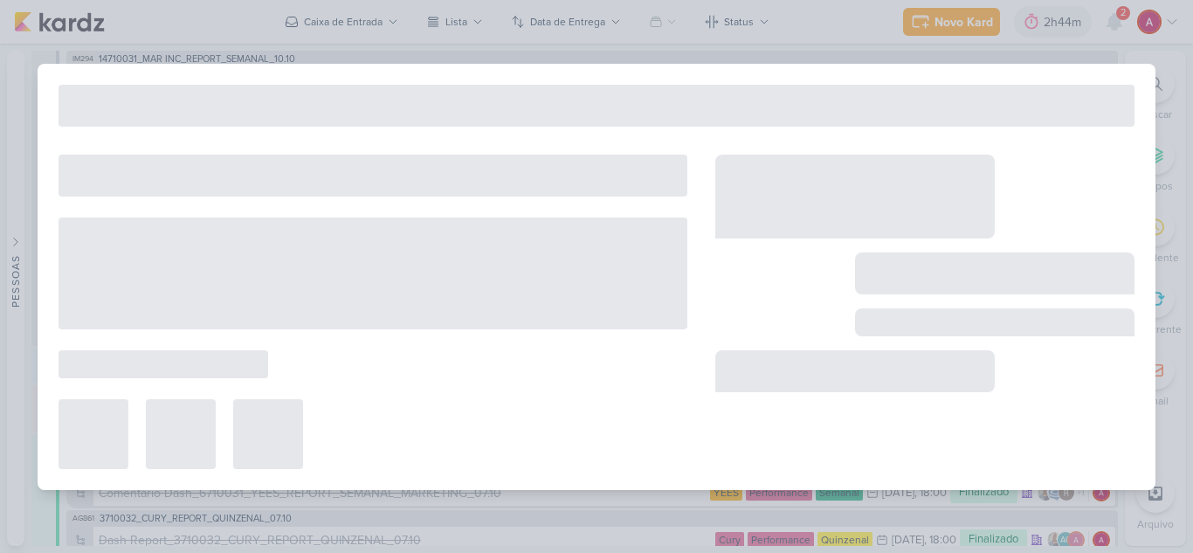
type input "Comentário Dash_14710031_MAR INC_REPORT_SEMANAL_10.10"
type input "[DATE] 18:00"
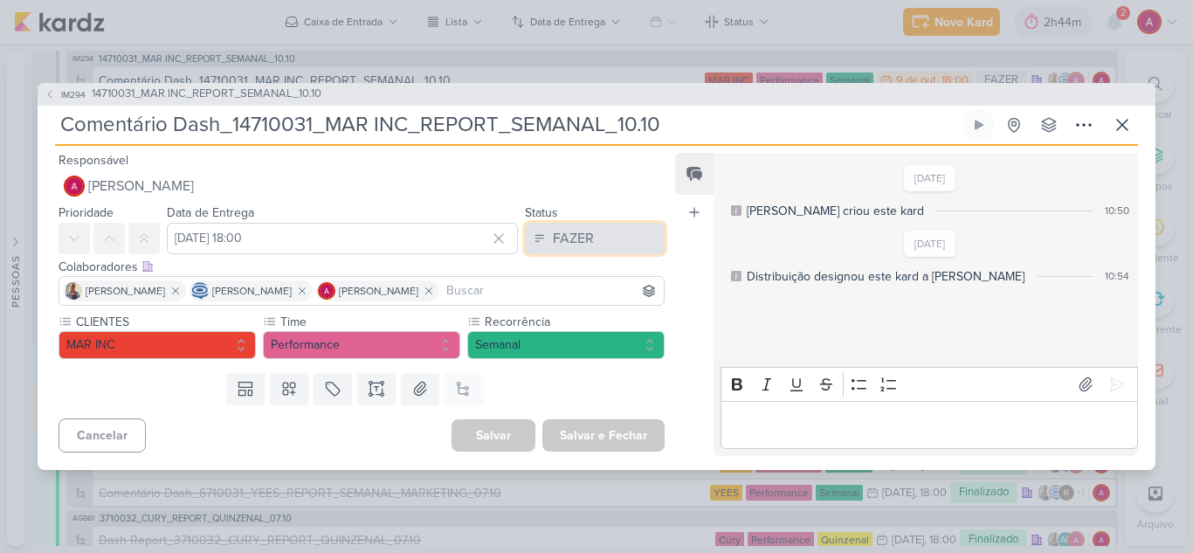
click at [588, 240] on button "FAZER" at bounding box center [595, 238] width 140 height 31
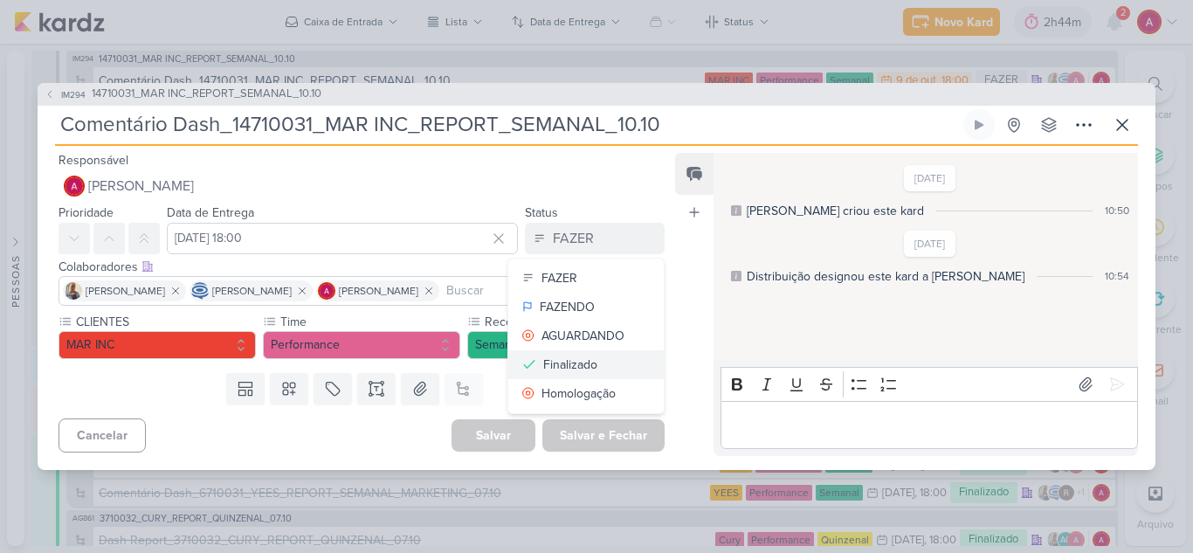
click at [595, 368] on button "Finalizado" at bounding box center [585, 364] width 155 height 29
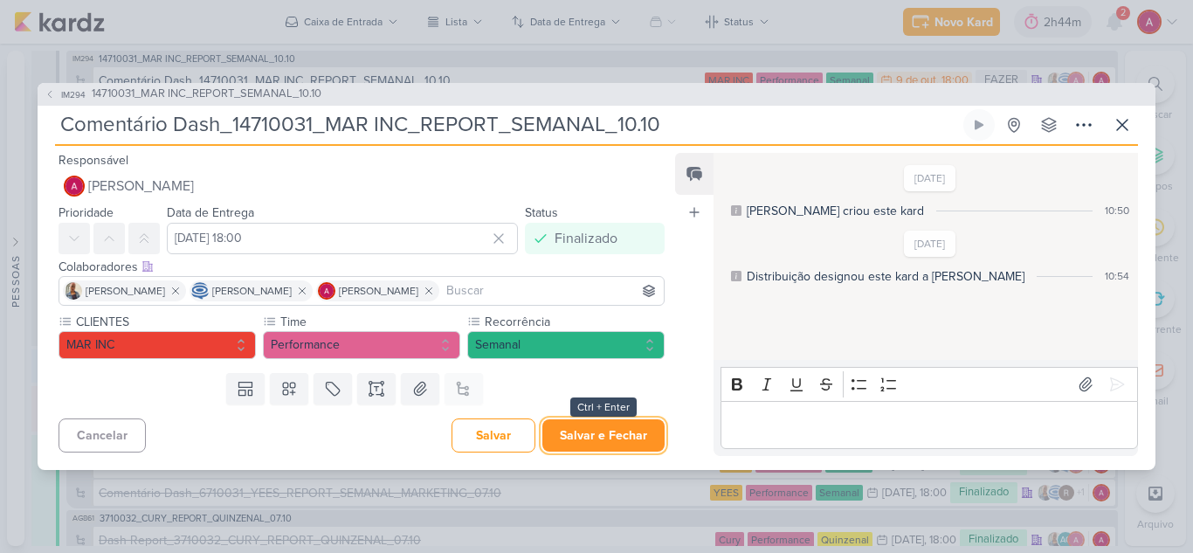
click at [610, 437] on button "Salvar e Fechar" at bounding box center [603, 435] width 122 height 32
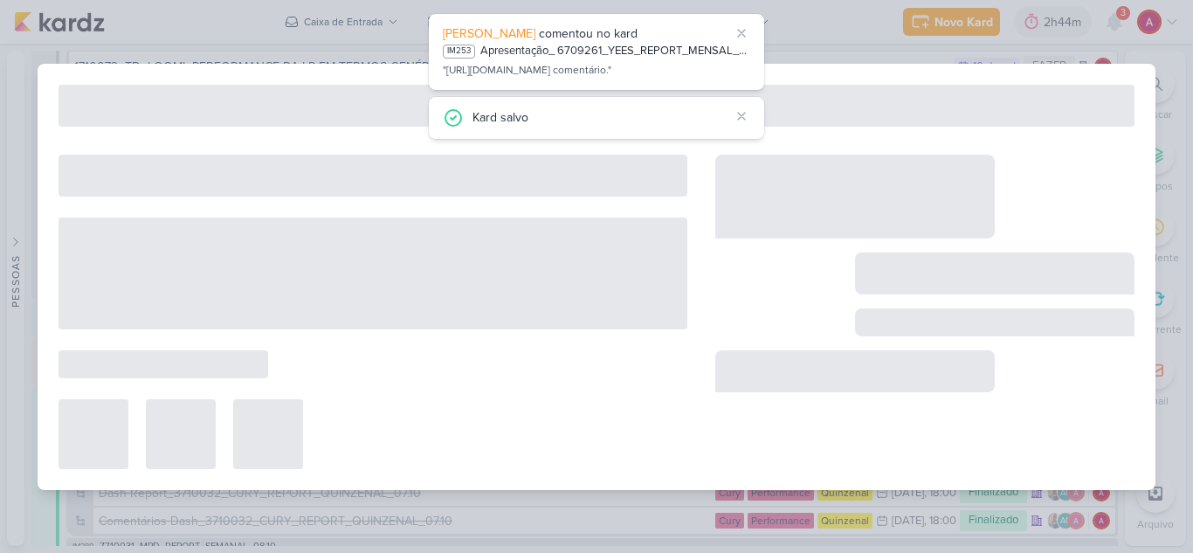
type input "14710031_MAR INC_REPORT_SEMANAL_10.10"
type input "10 de outubro de 2025 às 18:00"
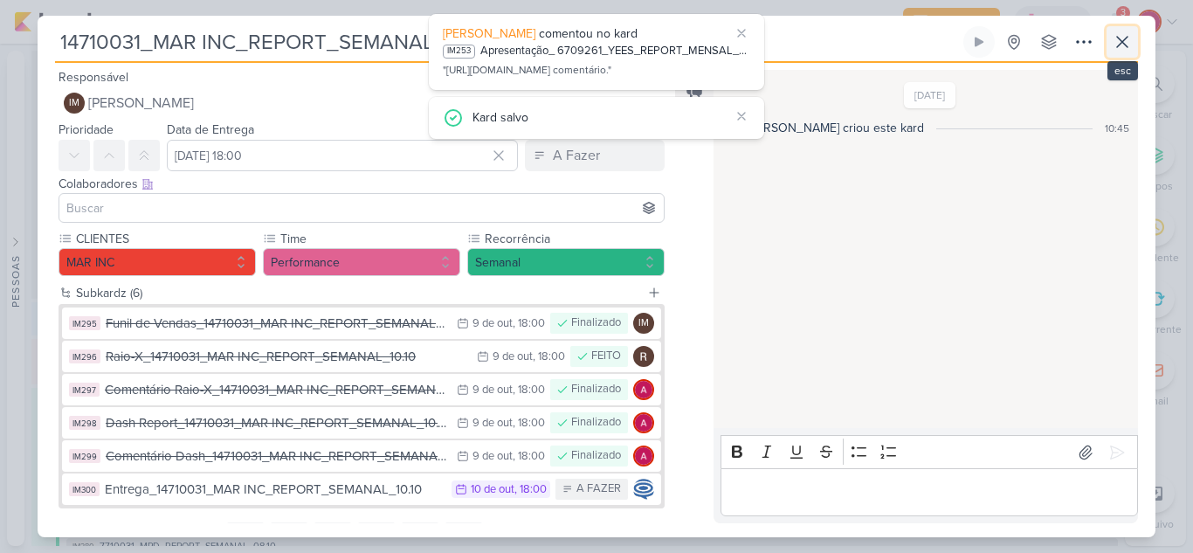
click at [1123, 47] on icon at bounding box center [1121, 41] width 21 height 21
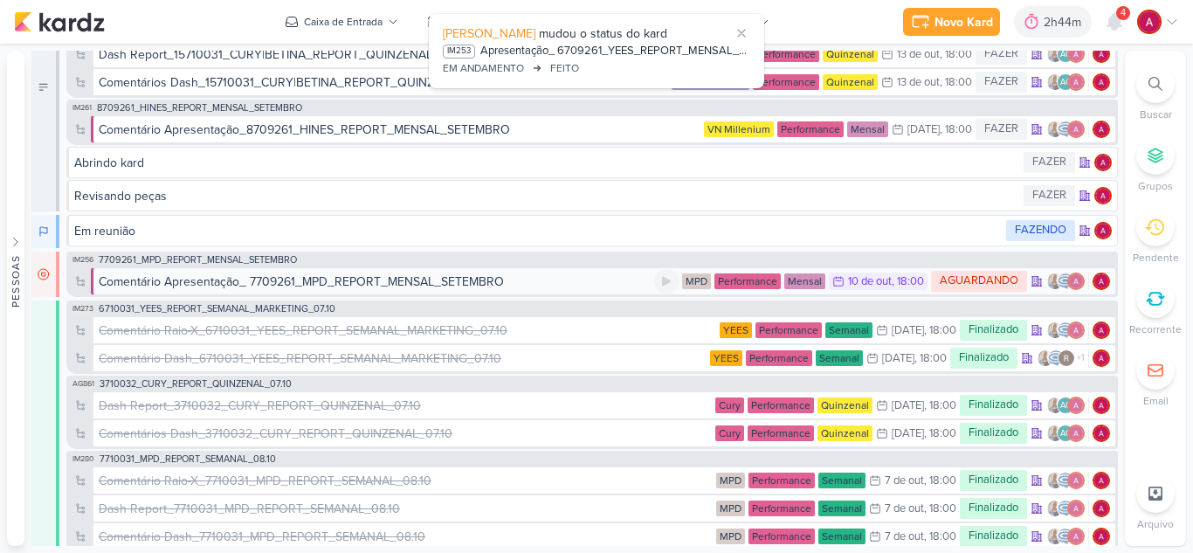
scroll to position [0, 0]
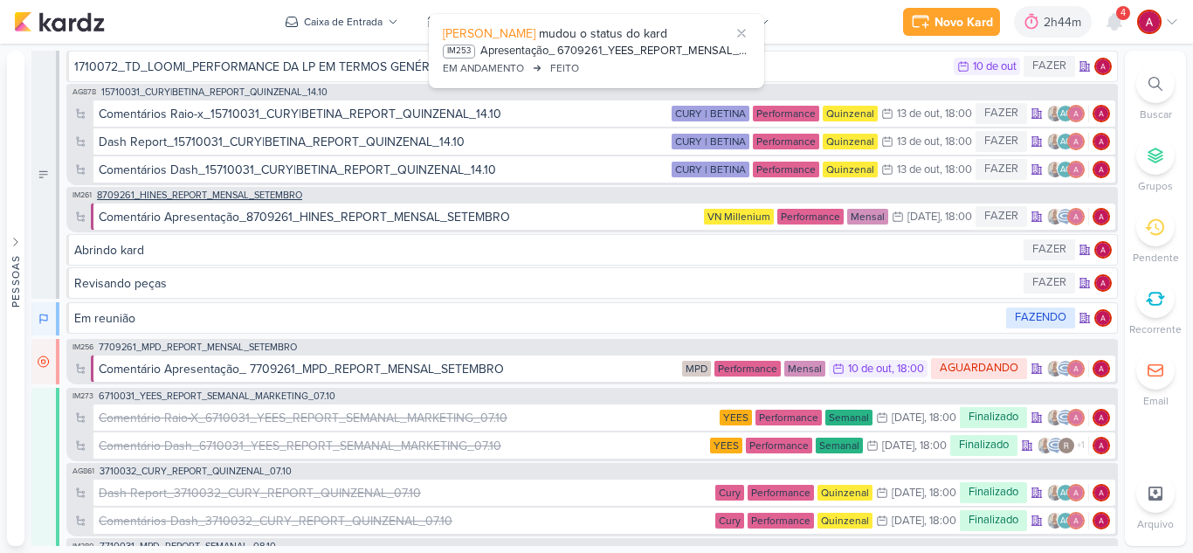
click at [239, 194] on span "8709261_HINES_REPORT_MENSAL_SETEMBRO" at bounding box center [199, 195] width 205 height 10
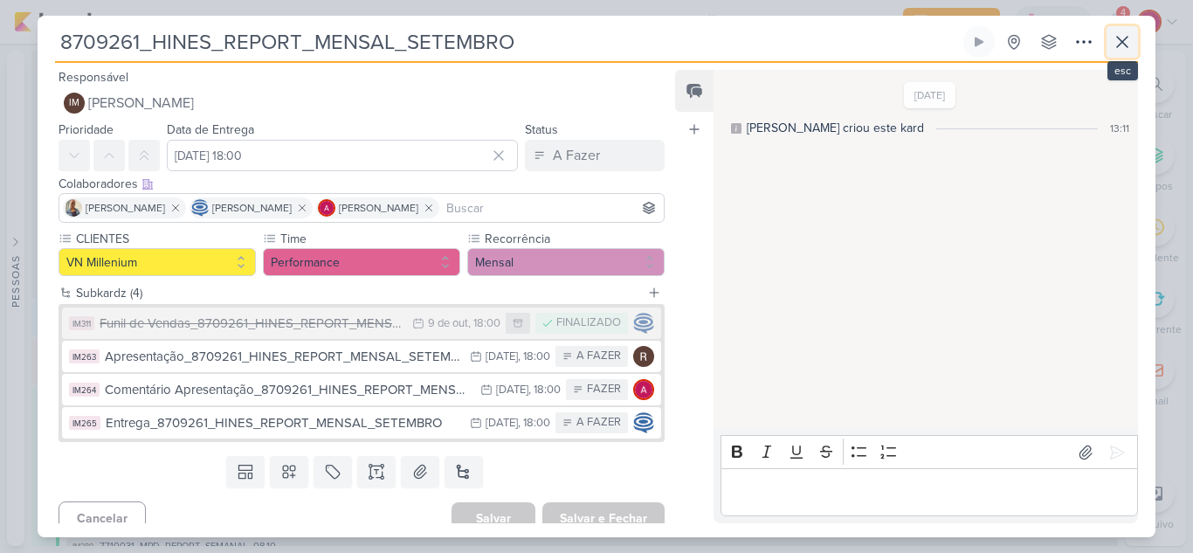
click at [1119, 38] on icon at bounding box center [1122, 42] width 10 height 10
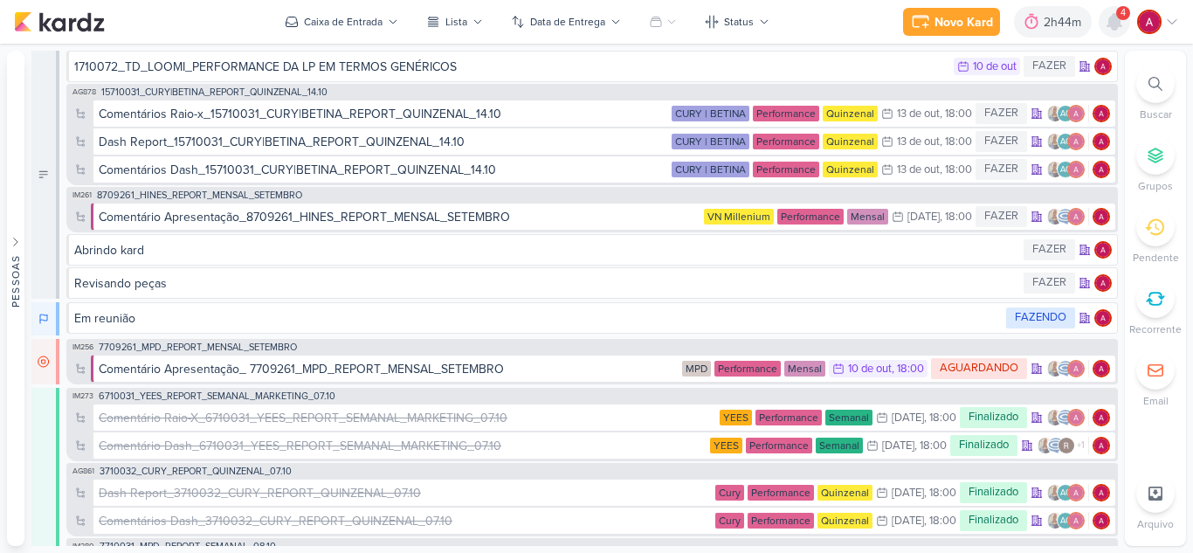
click at [1119, 21] on icon at bounding box center [1114, 22] width 14 height 16
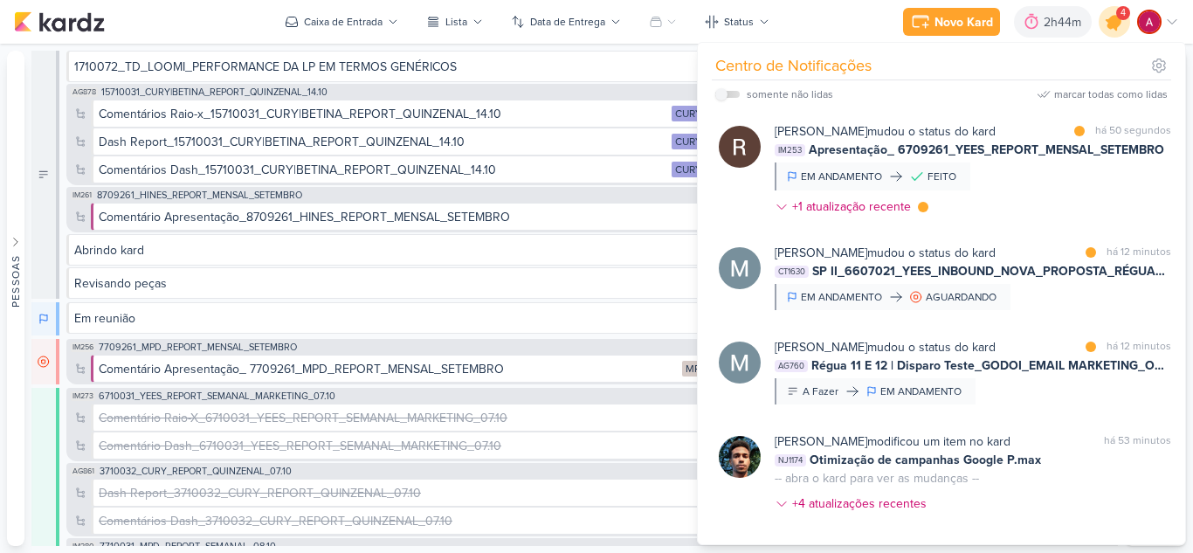
click at [1119, 21] on icon at bounding box center [1114, 21] width 21 height 21
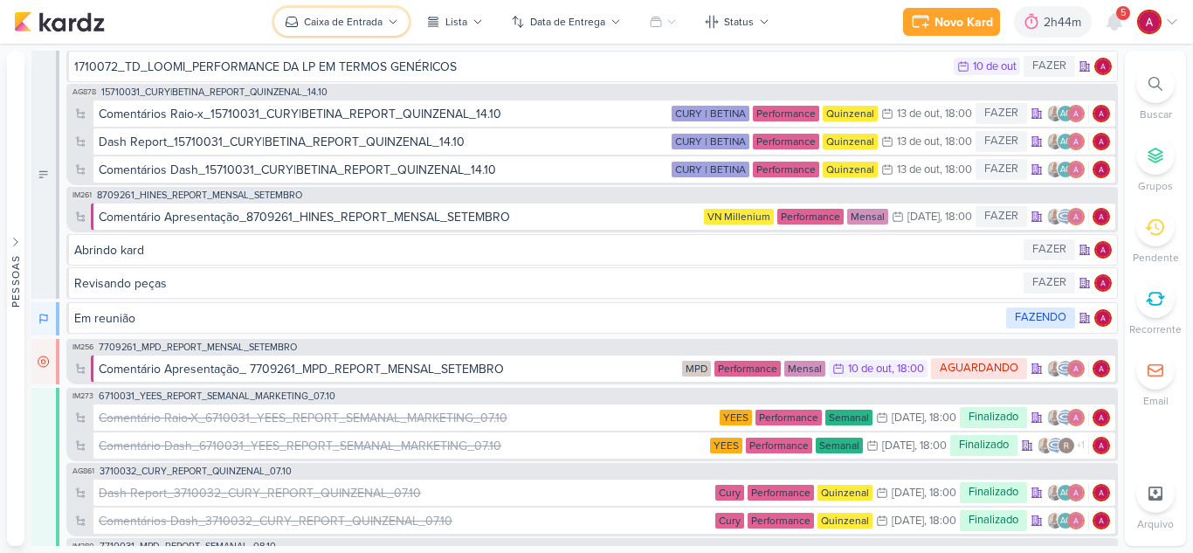
click at [382, 18] on div "Caixa de Entrada" at bounding box center [343, 22] width 79 height 16
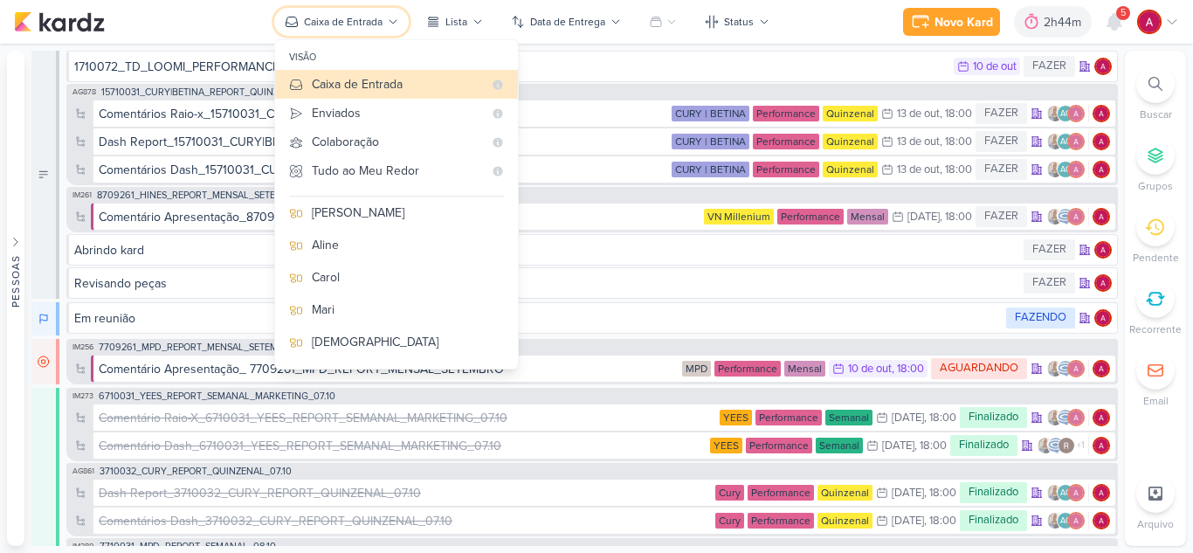
scroll to position [175, 0]
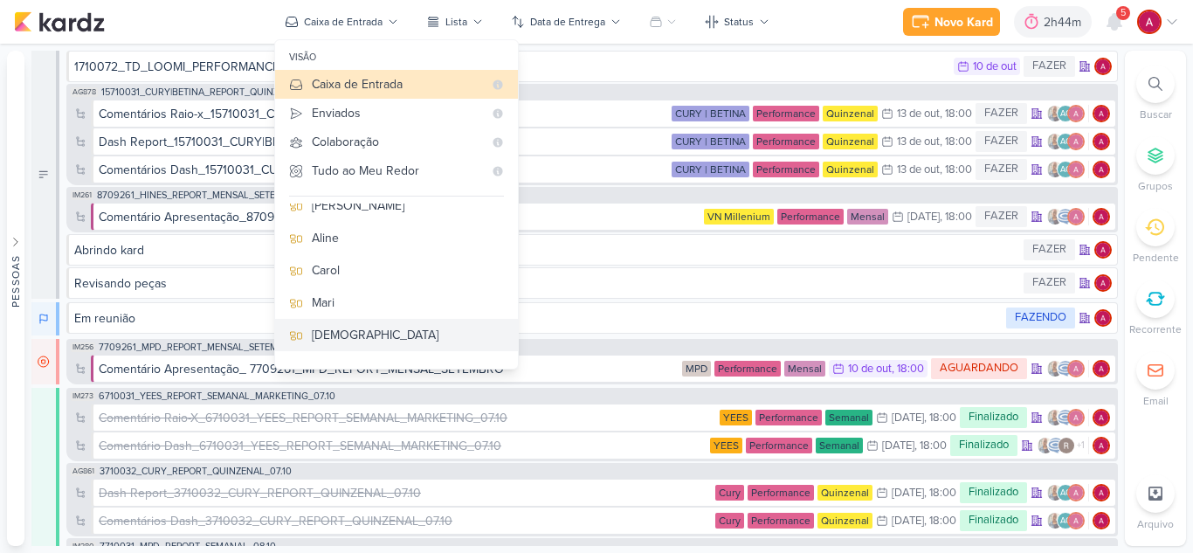
click at [342, 342] on div "[DEMOGRAPHIC_DATA]" at bounding box center [408, 335] width 192 height 18
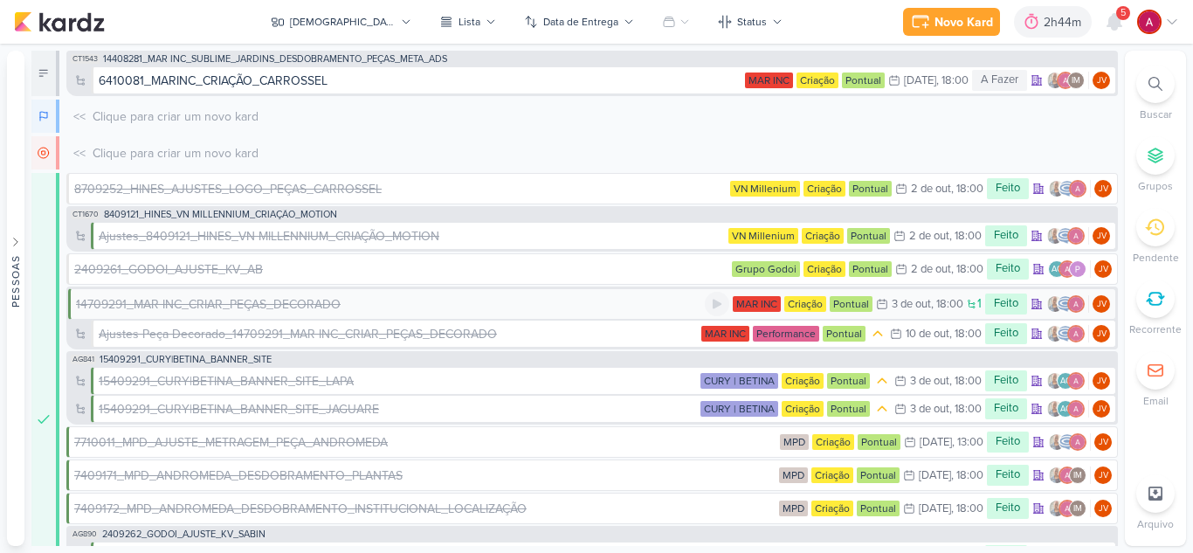
click at [230, 307] on div "14709291_MAR INC_CRIAR_PEÇAS_DECORADO" at bounding box center [208, 304] width 265 height 18
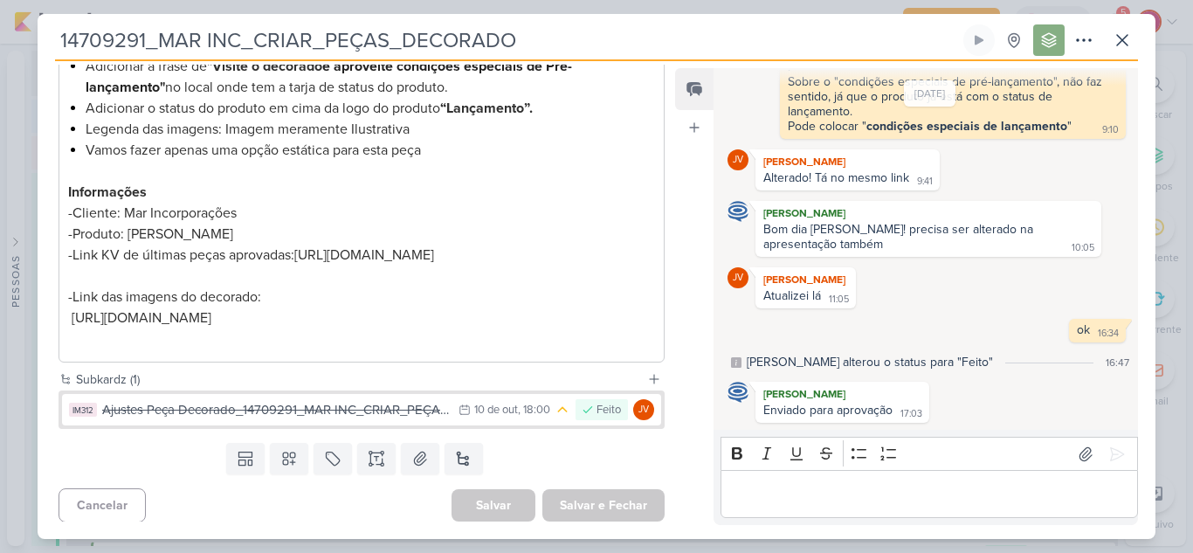
scroll to position [349, 0]
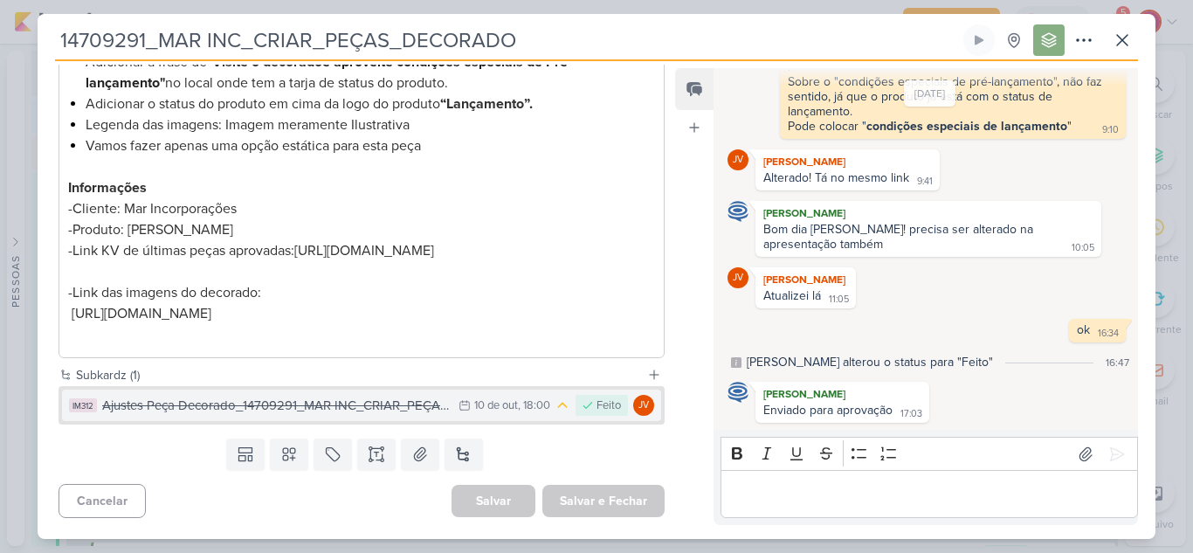
click at [393, 416] on div "Ajustes Peça Decorado_14709291_MAR INC_CRIAR_PEÇAS_DECORADO" at bounding box center [276, 406] width 348 height 20
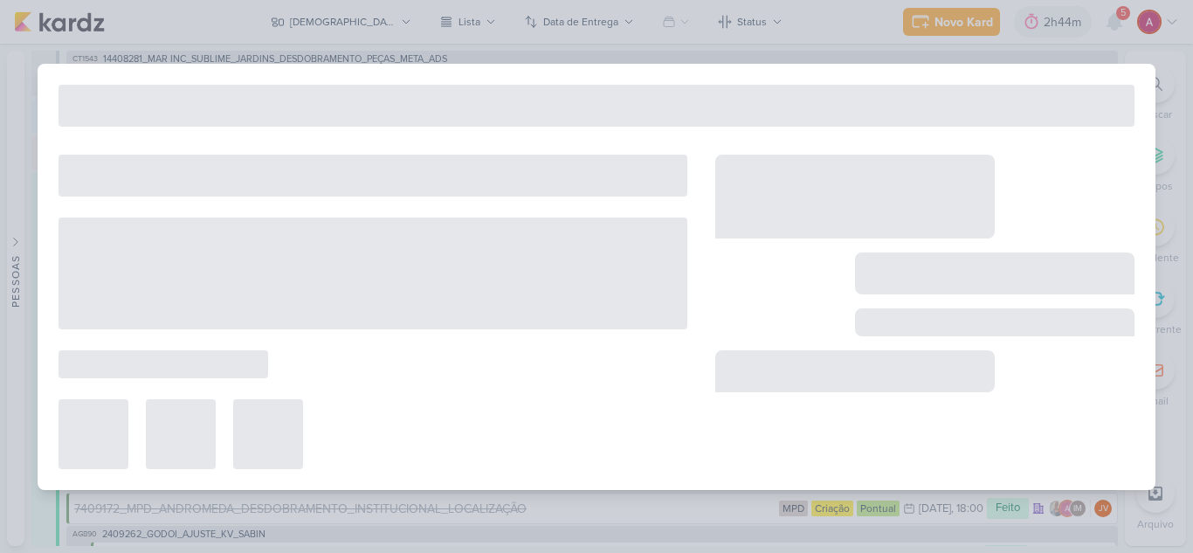
type input "Ajustes Peça Decorado_14709291_MAR INC_CRIAR_PEÇAS_DECORADO"
type input "10 de outubro de 2025 às 18:00"
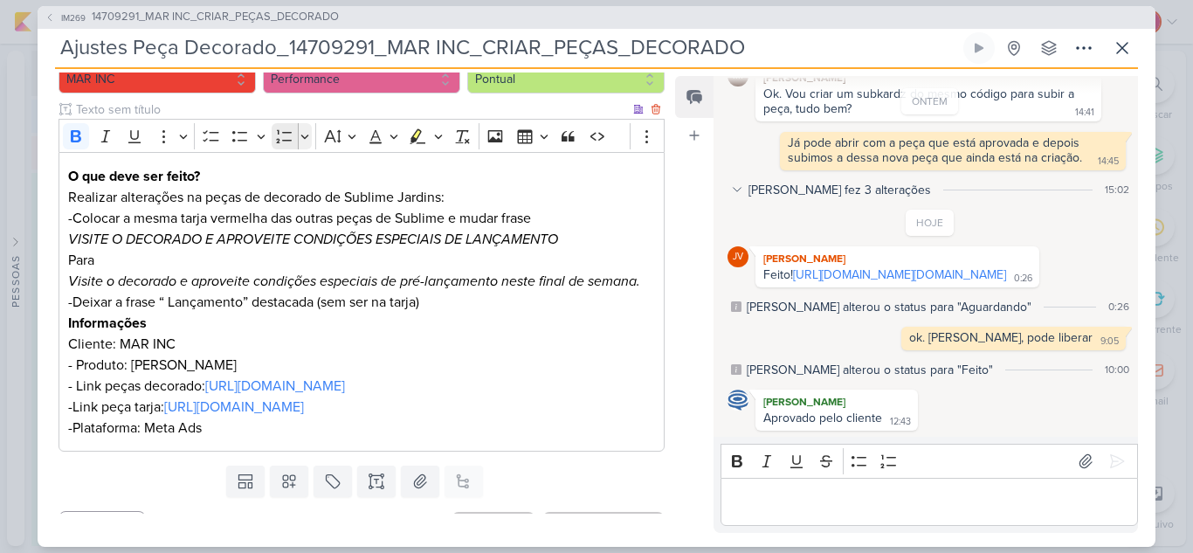
scroll to position [265, 0]
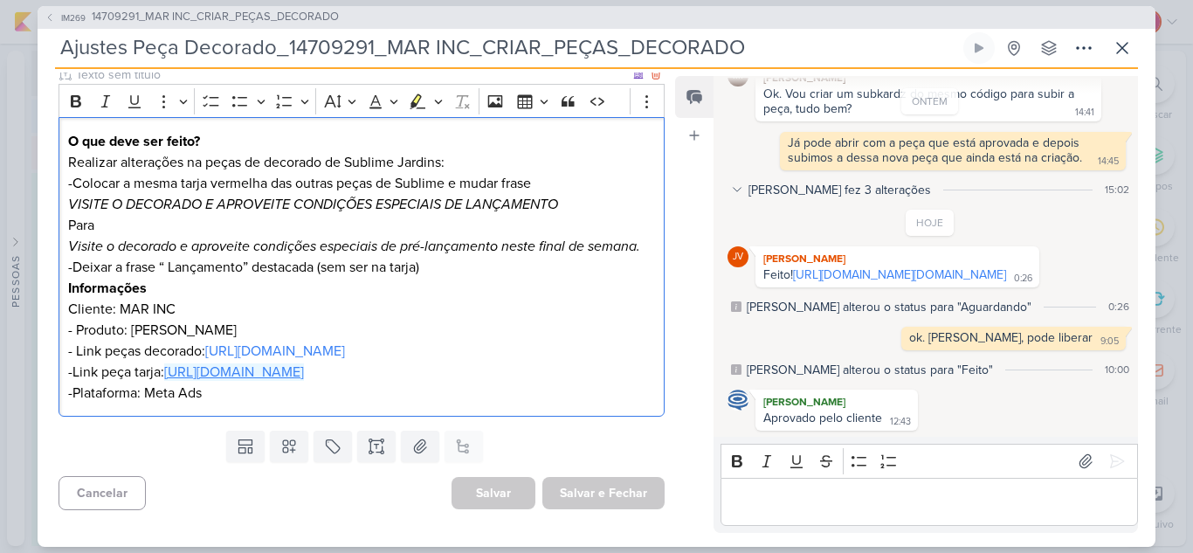
click at [226, 363] on link "https://drive.google.com/file/d/1t49pZI_u6vKeRYDUi0DnX3KOzmVdMtJF/view?usp=driv…" at bounding box center [234, 371] width 140 height 17
click at [1123, 50] on icon at bounding box center [1121, 48] width 21 height 21
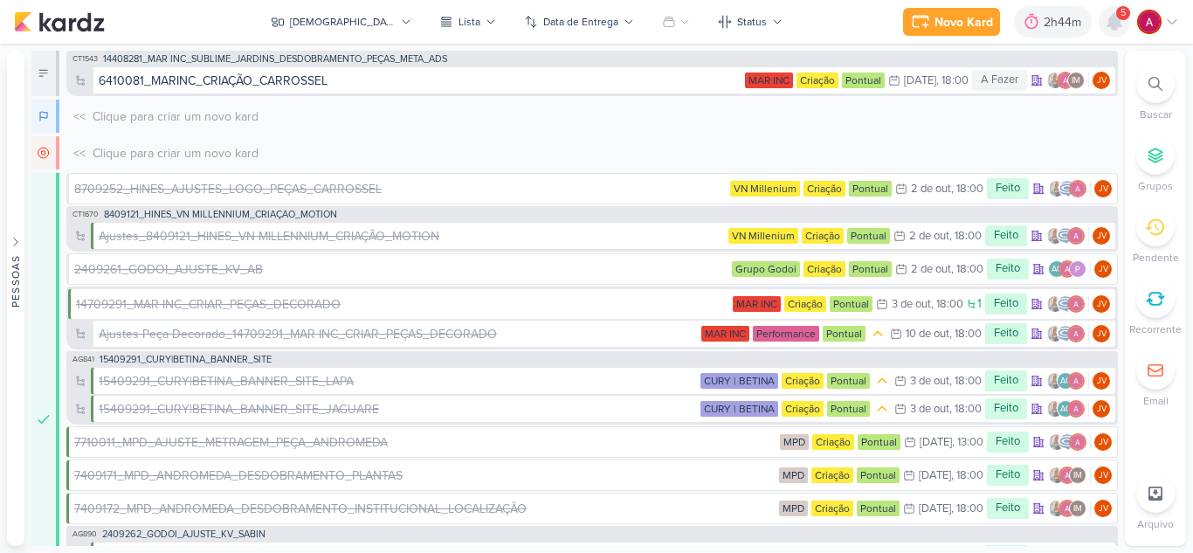
click at [1114, 14] on icon at bounding box center [1114, 22] width 14 height 16
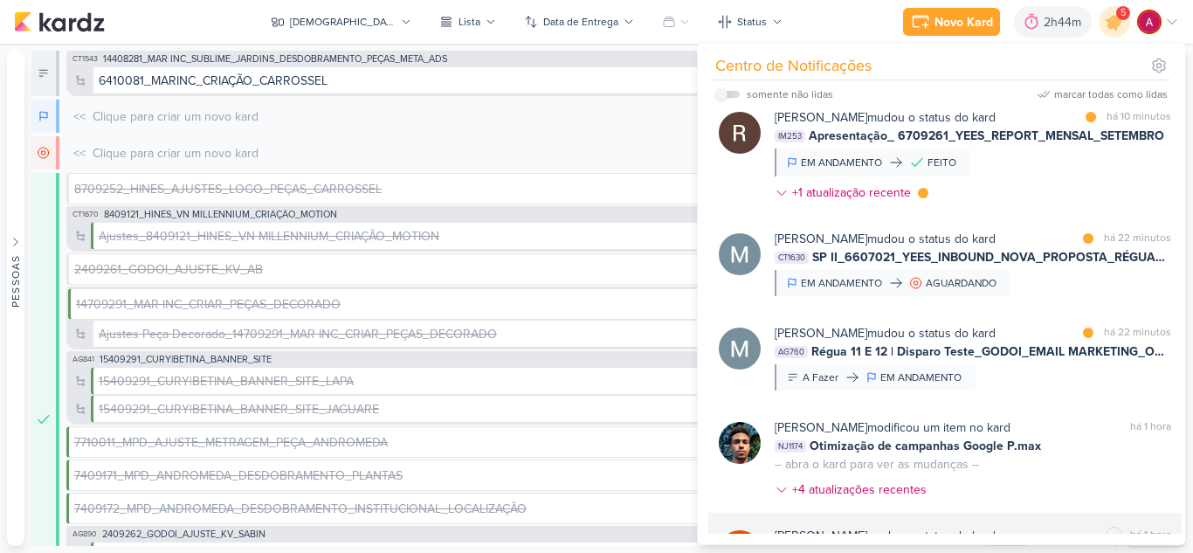
scroll to position [0, 0]
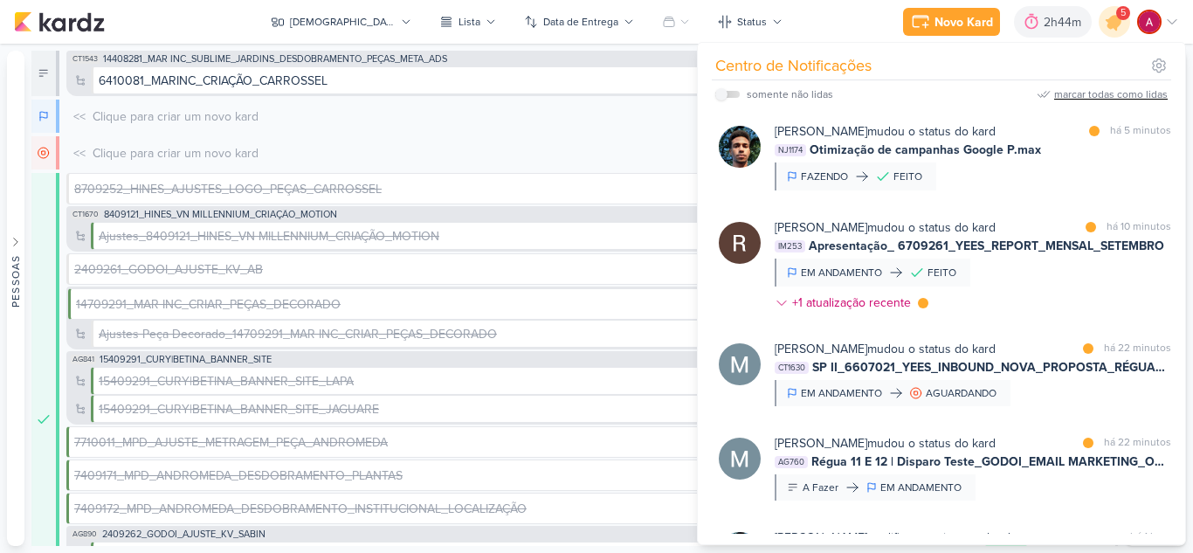
click at [1086, 96] on div "marcar todas como lidas" at bounding box center [1111, 94] width 114 height 16
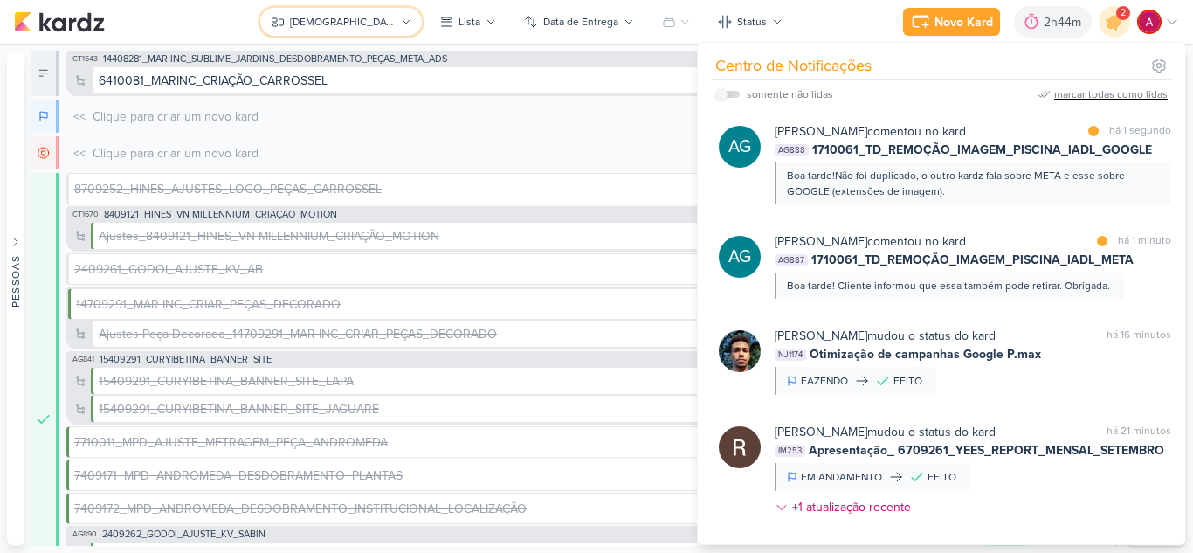
click at [401, 18] on icon at bounding box center [406, 22] width 10 height 10
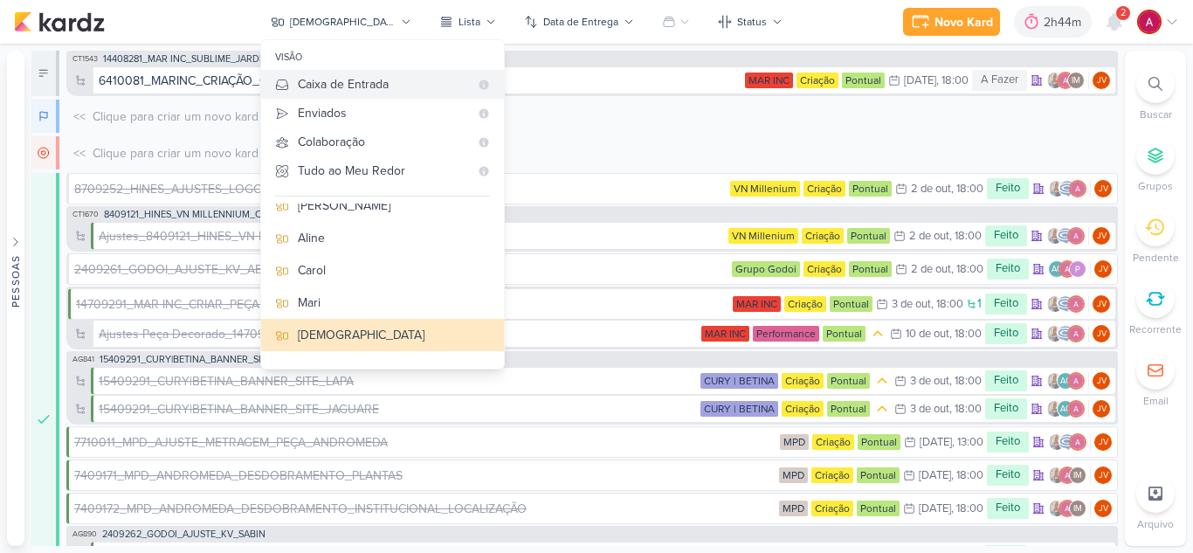
click at [349, 85] on div "Caixa de Entrada" at bounding box center [383, 84] width 171 height 18
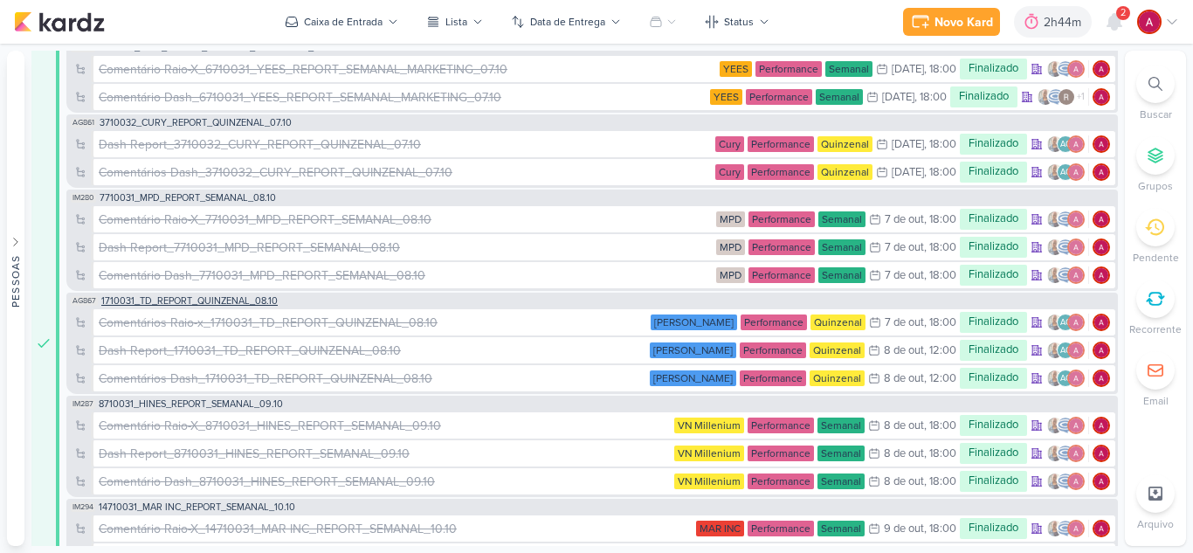
scroll to position [349, 0]
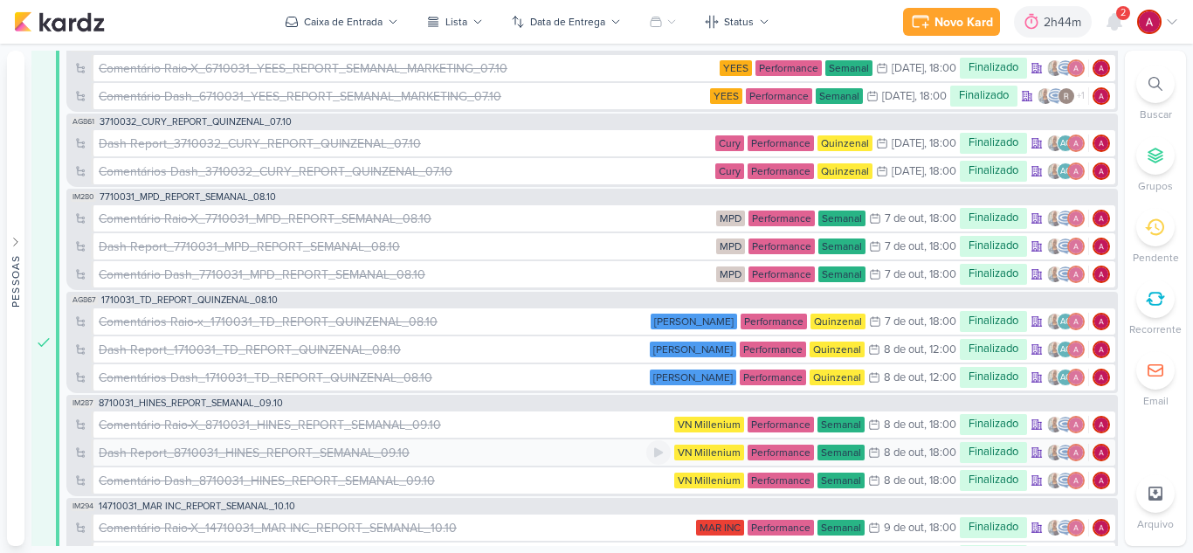
click at [203, 453] on div "Dash Report_8710031_HINES_REPORT_SEMANAL_09.10" at bounding box center [254, 453] width 311 height 18
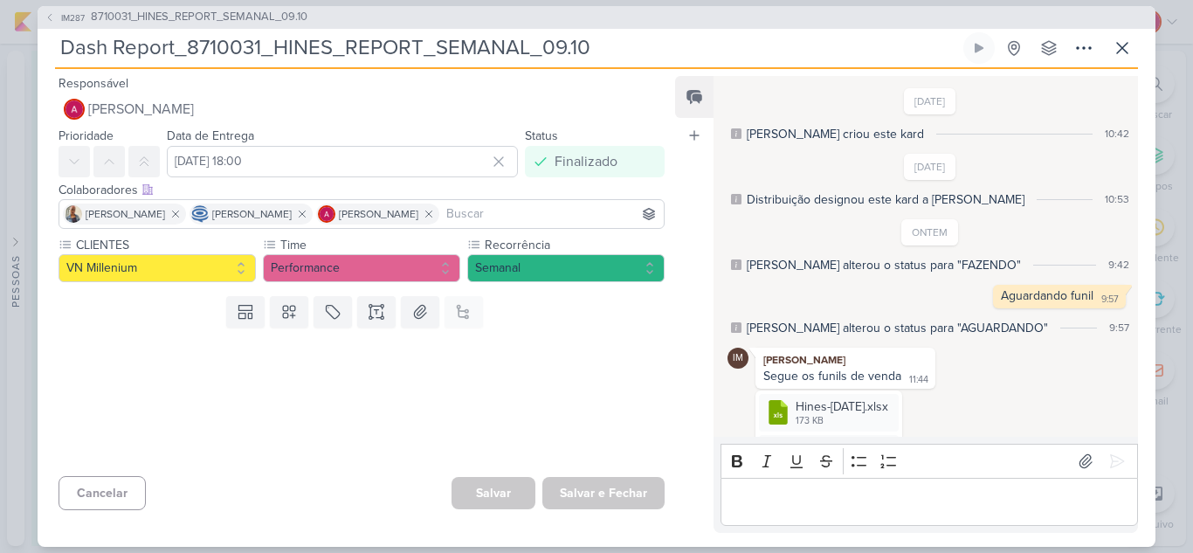
scroll to position [406, 0]
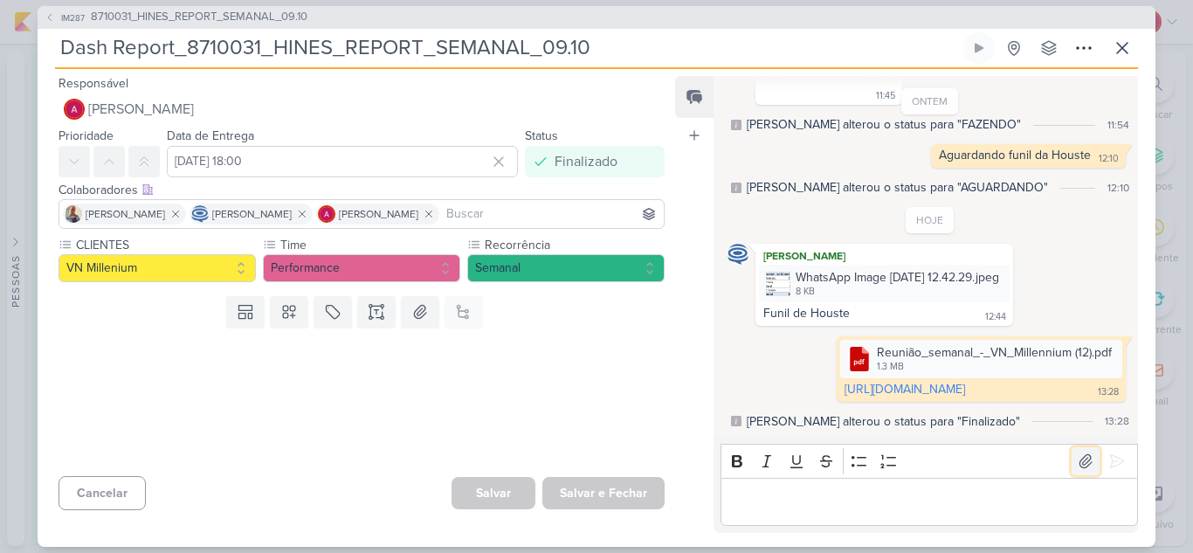
click at [1078, 466] on icon at bounding box center [1085, 460] width 17 height 17
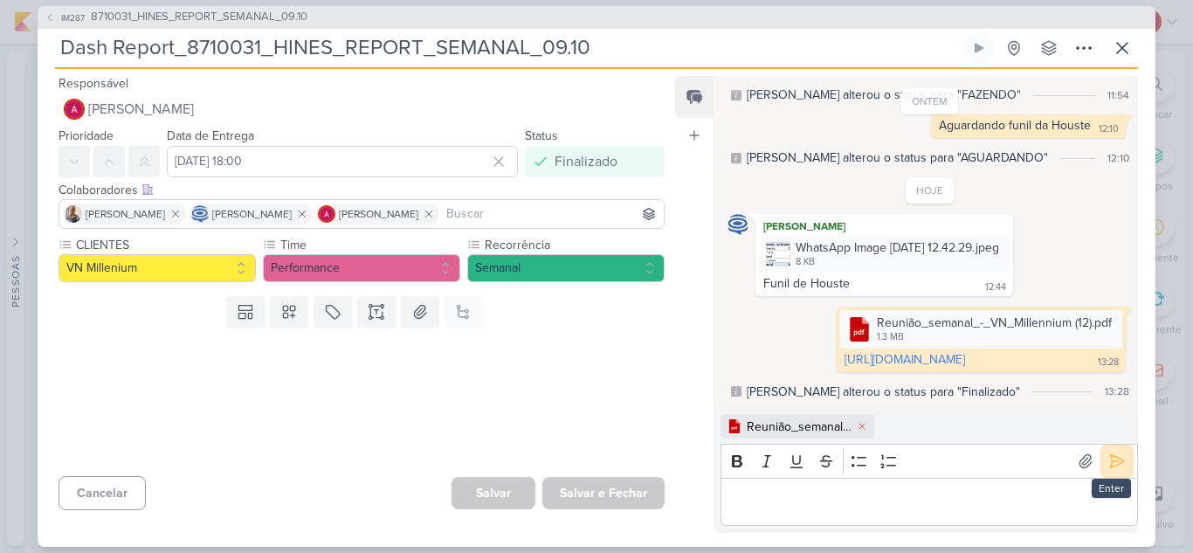
click at [1111, 458] on icon at bounding box center [1116, 460] width 17 height 17
click at [881, 352] on link "https://drive.google.com/file/d/1PhUkEhHpxfRhyFAColjNiHP96BCt_dX9/view?usp=driv…" at bounding box center [904, 359] width 120 height 15
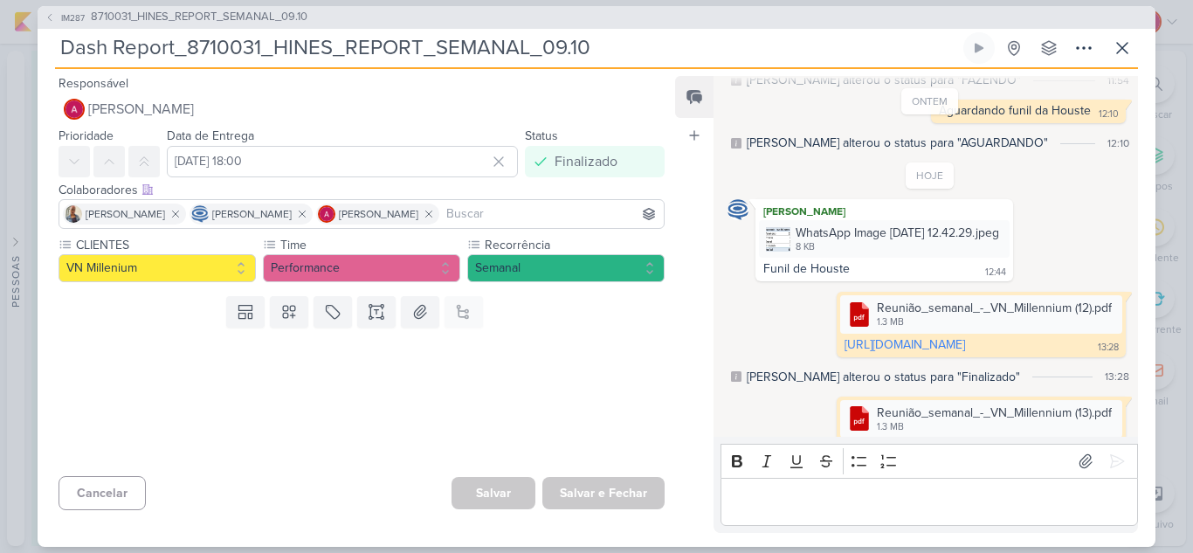
scroll to position [481, 0]
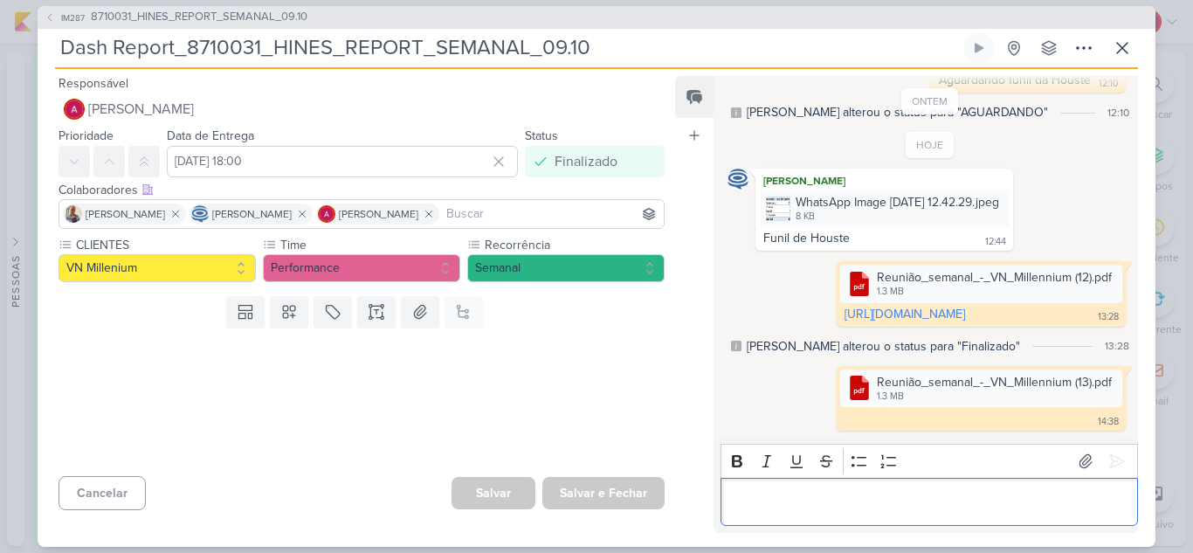
click at [766, 493] on p "Editor editing area: main" at bounding box center [928, 501] width 399 height 21
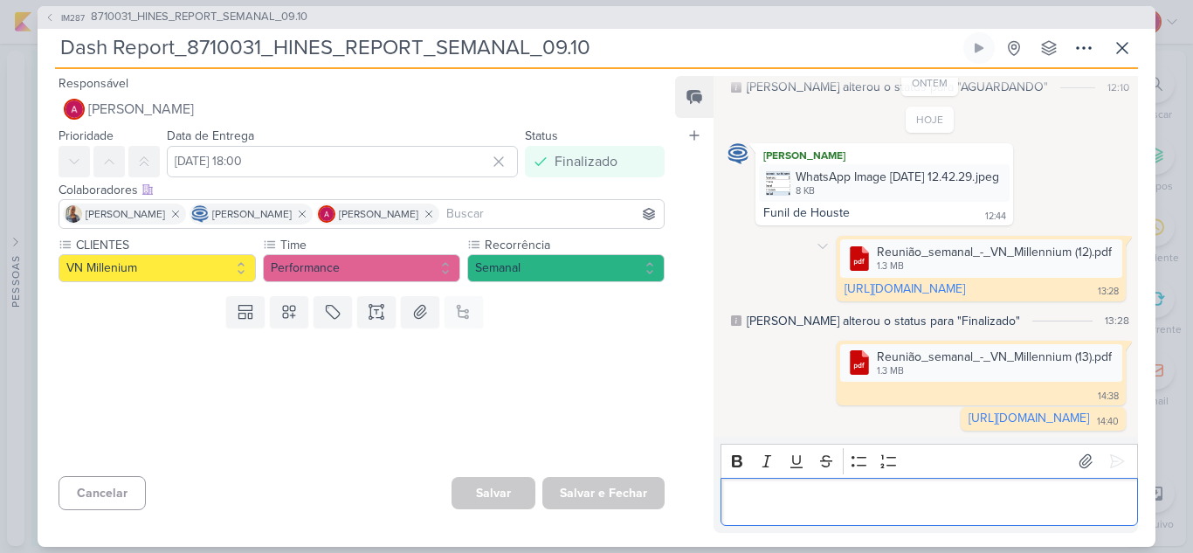
scroll to position [521, 0]
click at [815, 239] on icon at bounding box center [822, 246] width 14 height 14
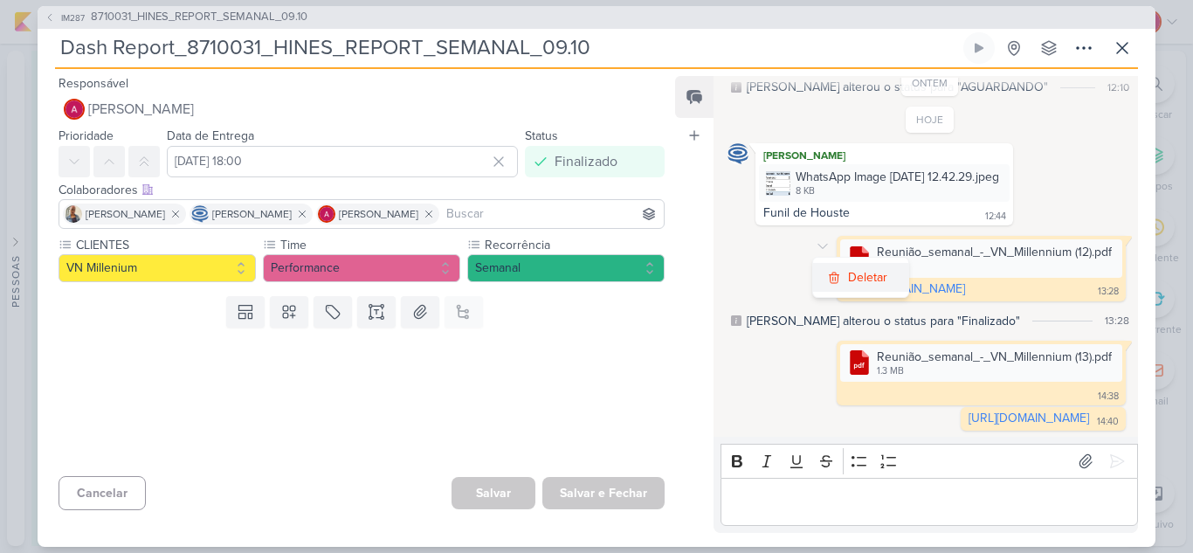
click at [848, 268] on div "Deletar" at bounding box center [867, 277] width 39 height 18
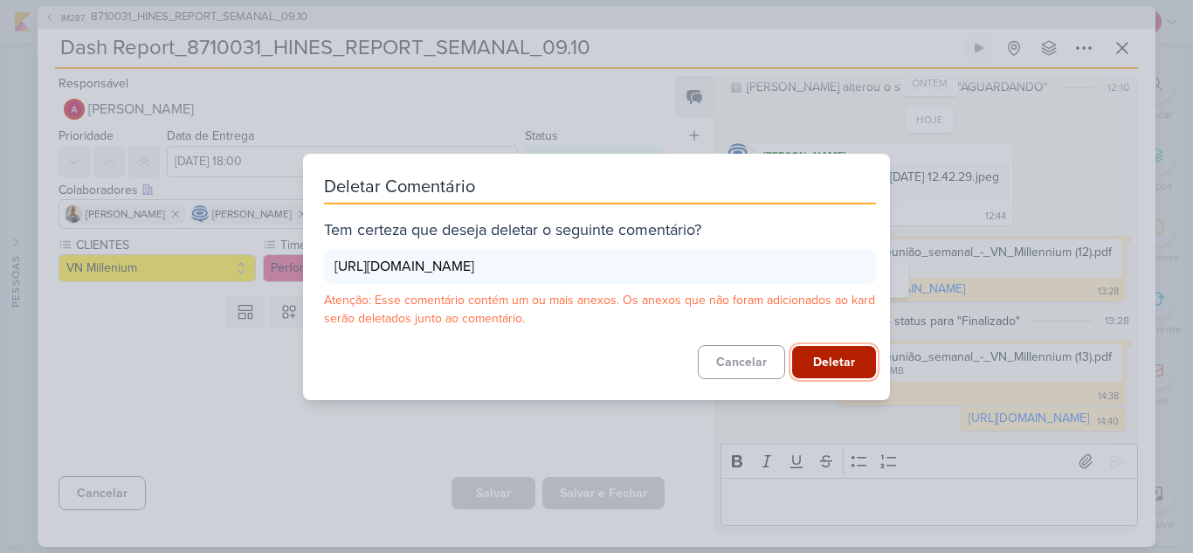
click at [852, 378] on button "Deletar" at bounding box center [834, 362] width 84 height 32
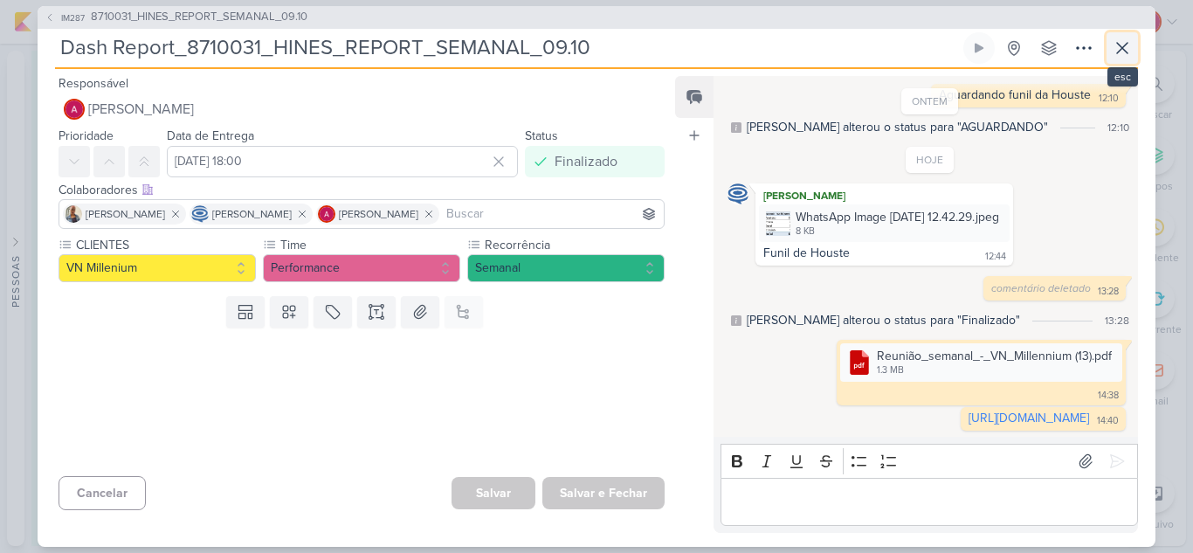
click at [1118, 58] on button at bounding box center [1121, 47] width 31 height 31
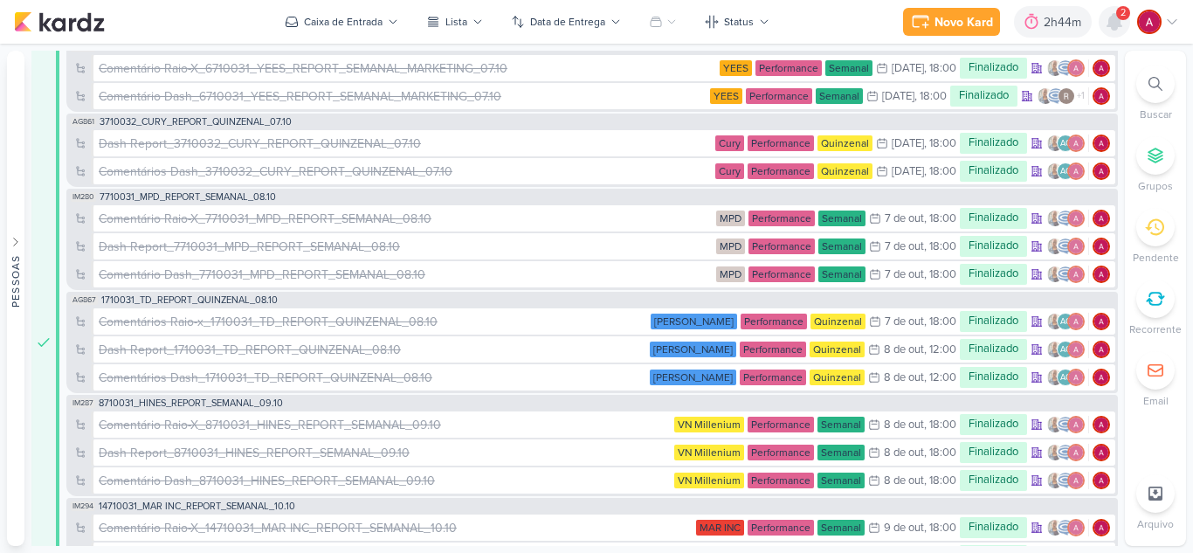
click at [1115, 23] on icon at bounding box center [1114, 22] width 14 height 16
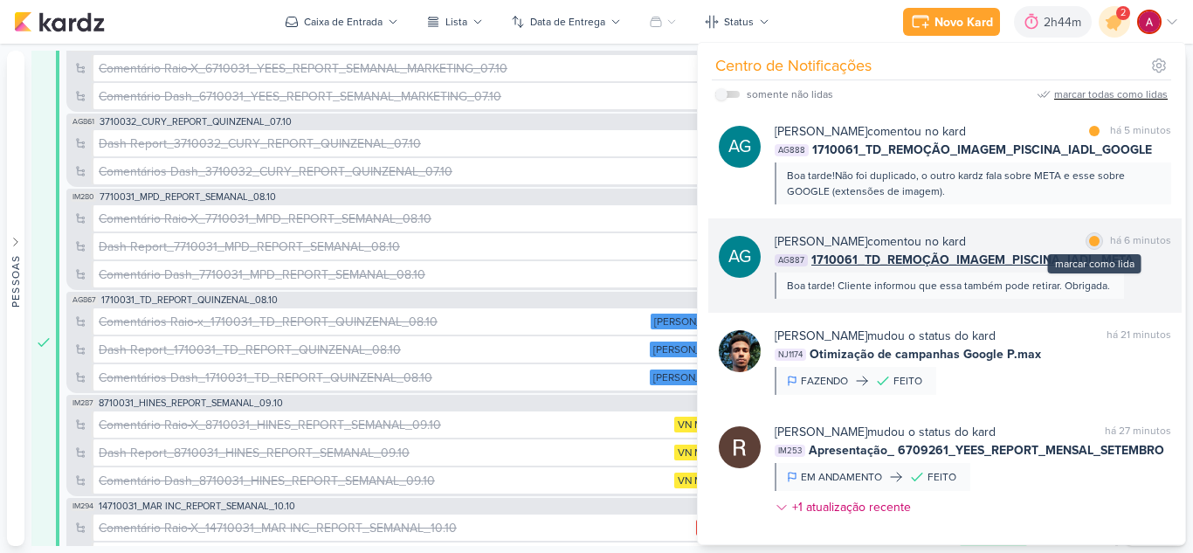
click at [1089, 239] on div at bounding box center [1094, 241] width 10 height 10
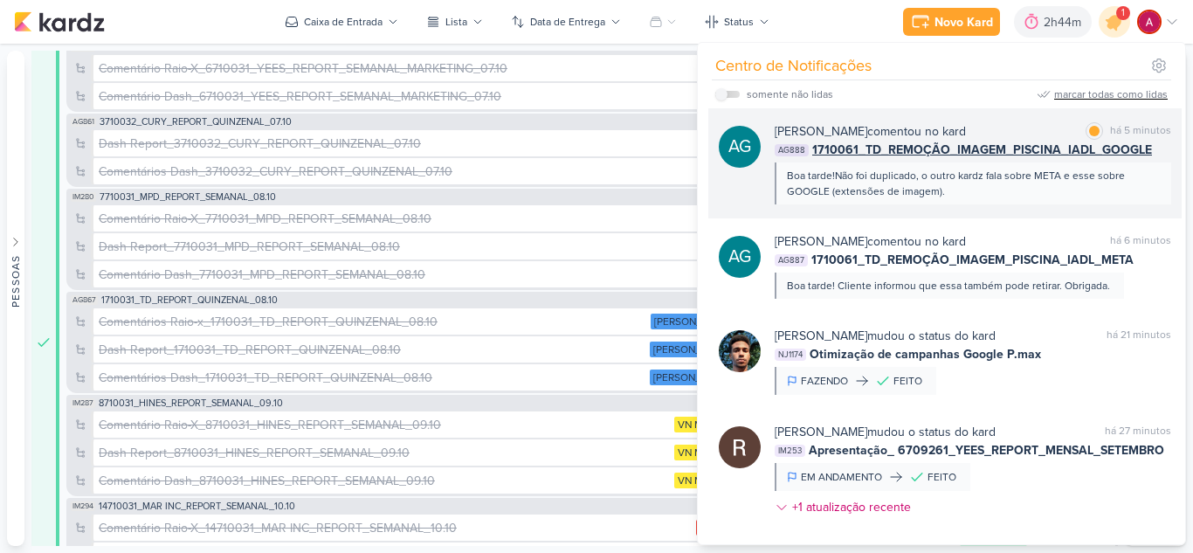
click at [820, 204] on div "AG Aline Gimenez Graciano comentou no kard marcar como lida há 5 minutos AG888 …" at bounding box center [944, 163] width 473 height 110
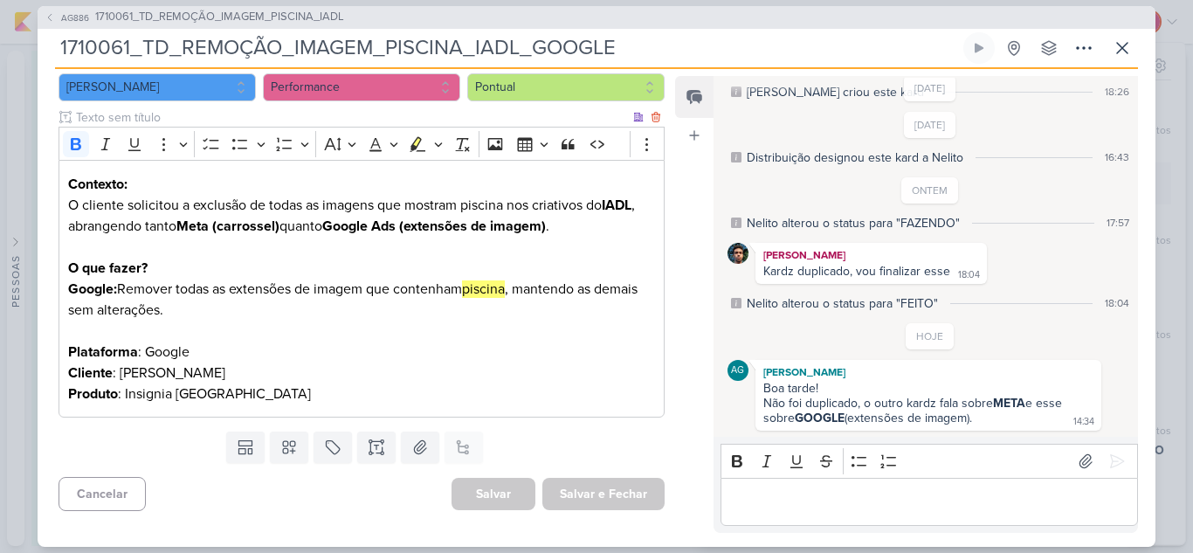
scroll to position [182, 0]
click at [66, 14] on span "AG886" at bounding box center [74, 17] width 33 height 13
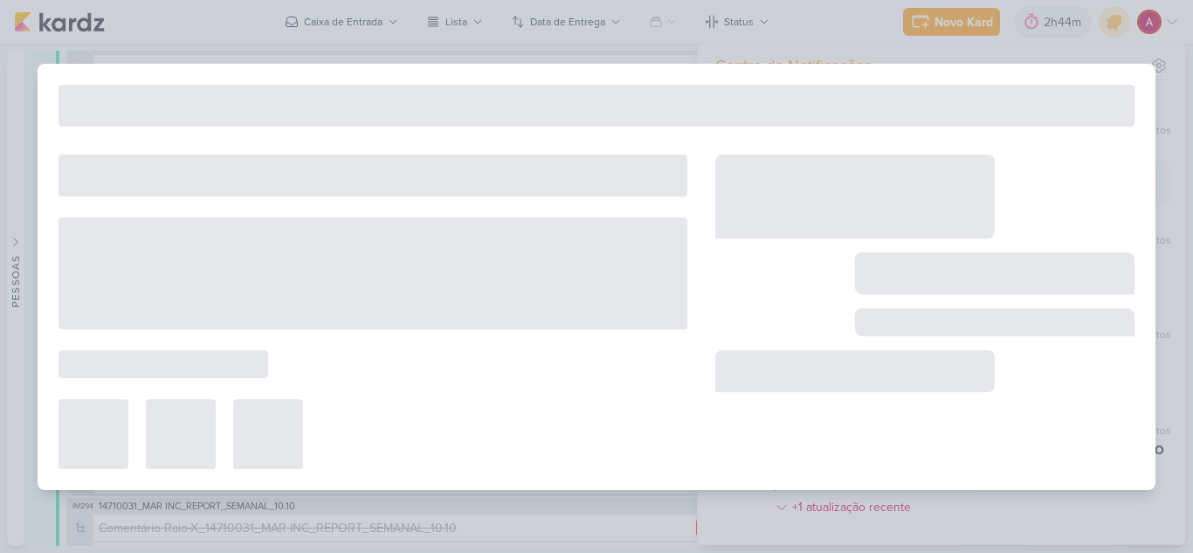
type input "1710061_TD_REMOÇÃO_IMAGEM_PISCINA_IADL"
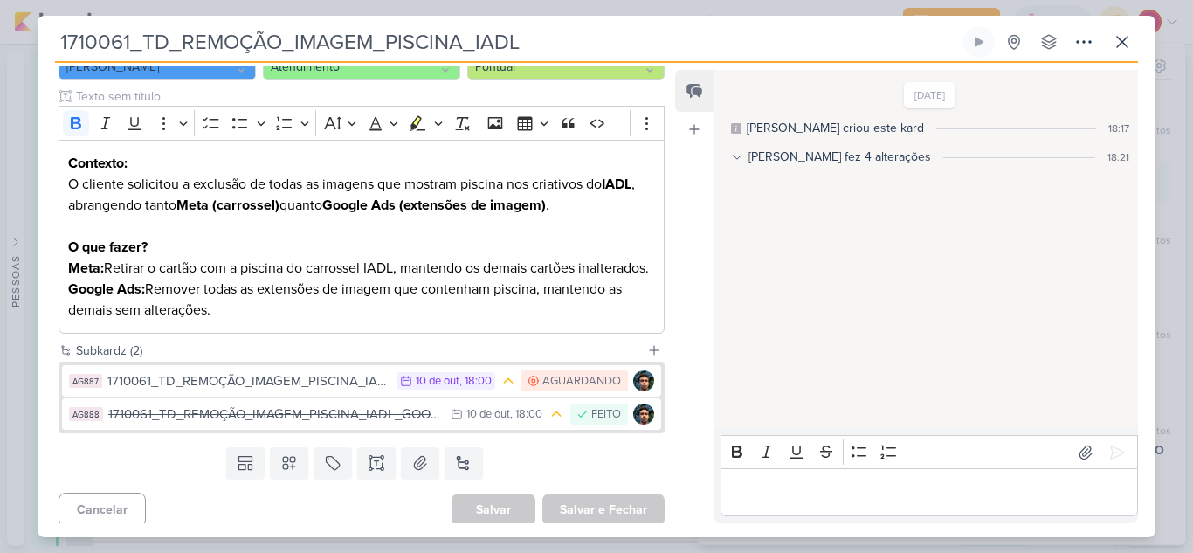
scroll to position [224, 0]
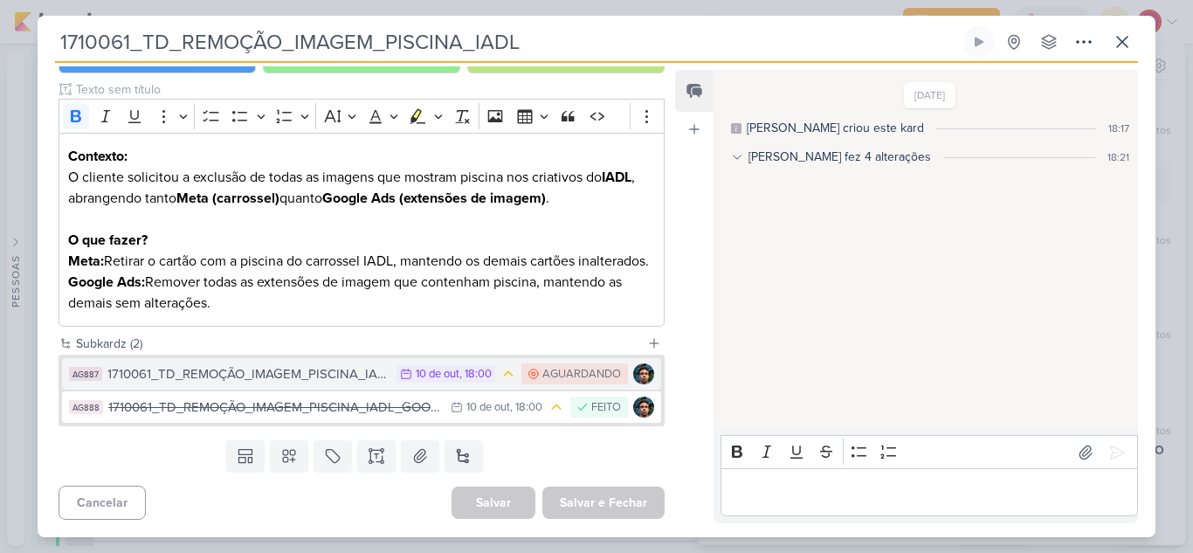
click at [348, 375] on div "1710061_TD_REMOÇÃO_IMAGEM_PISCINA_IADL_META" at bounding box center [247, 374] width 280 height 20
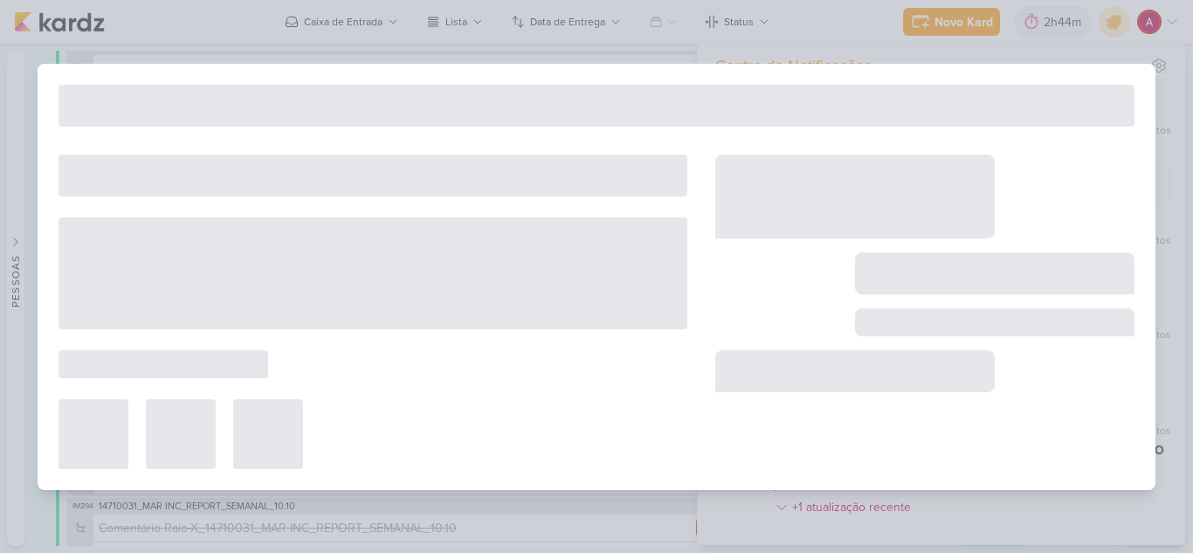
type input "1710061_TD_REMOÇÃO_IMAGEM_PISCINA_IADL_META"
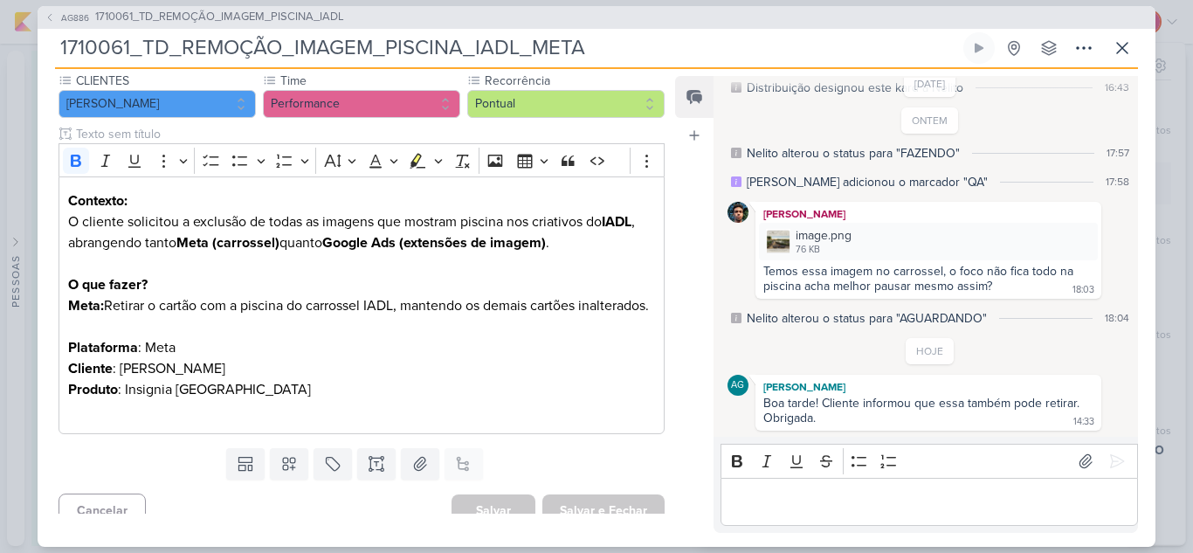
scroll to position [261, 0]
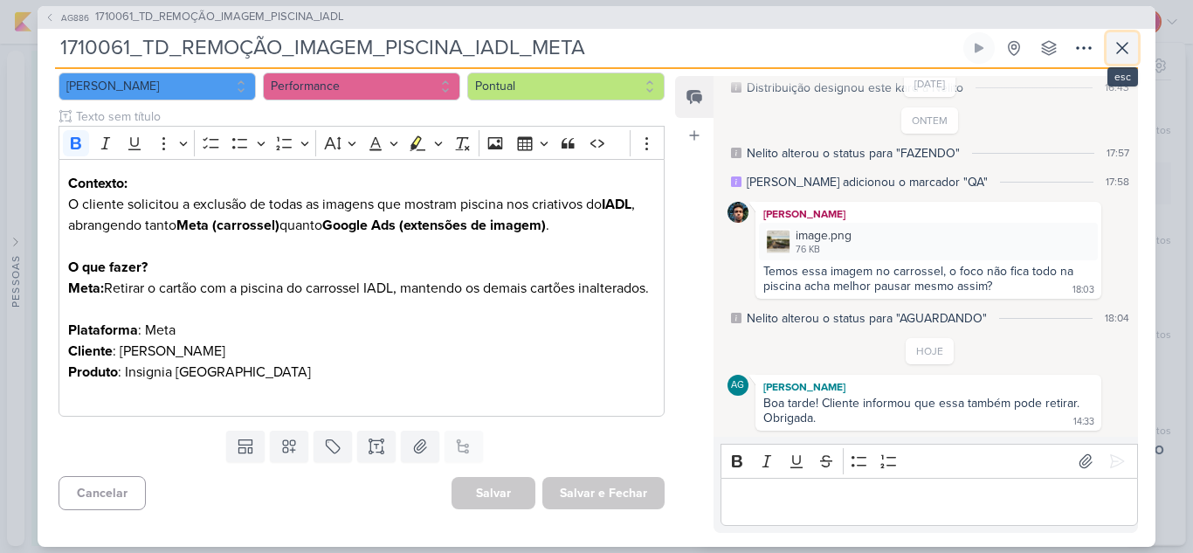
click at [1134, 37] on button at bounding box center [1121, 47] width 31 height 31
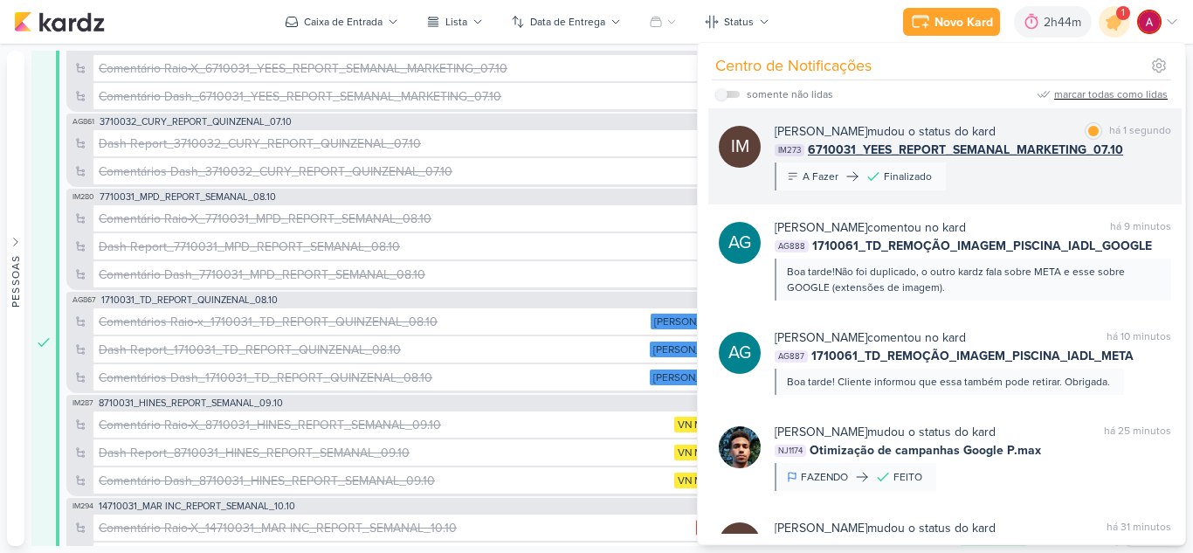
click at [991, 175] on div "Isabella Machado Guimarães mudou o status do kard marcar como lida há 1 segundo…" at bounding box center [972, 156] width 396 height 68
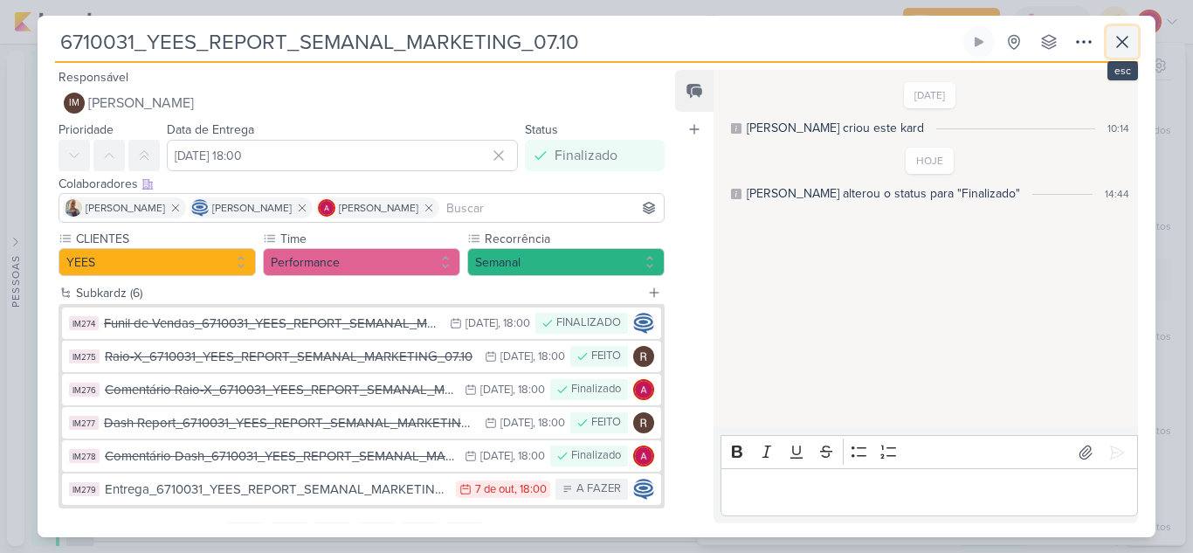
click at [1113, 36] on icon at bounding box center [1121, 41] width 21 height 21
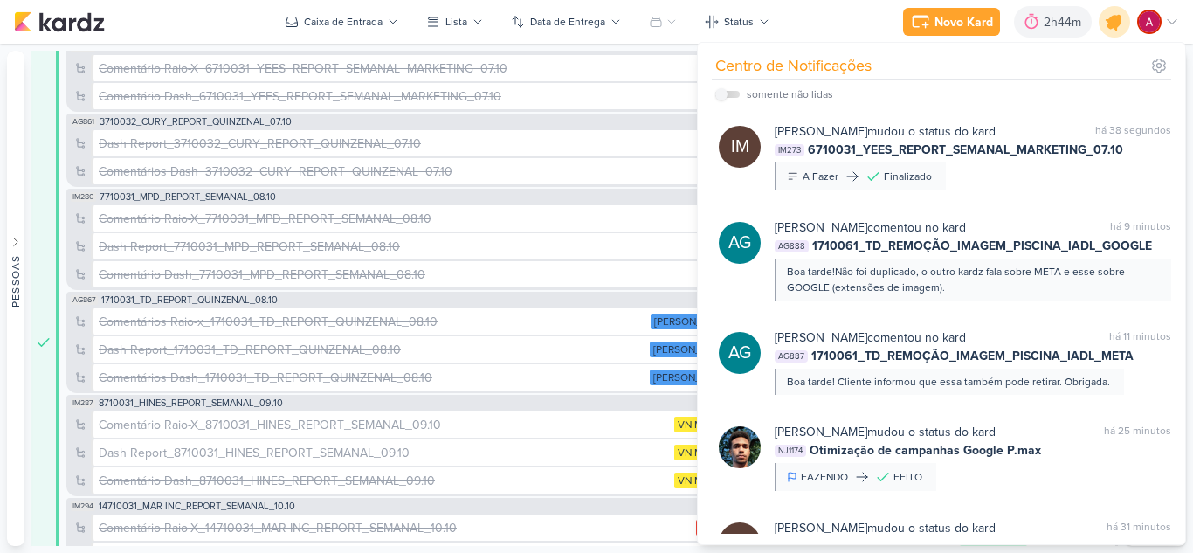
click at [1120, 19] on icon at bounding box center [1114, 22] width 30 height 30
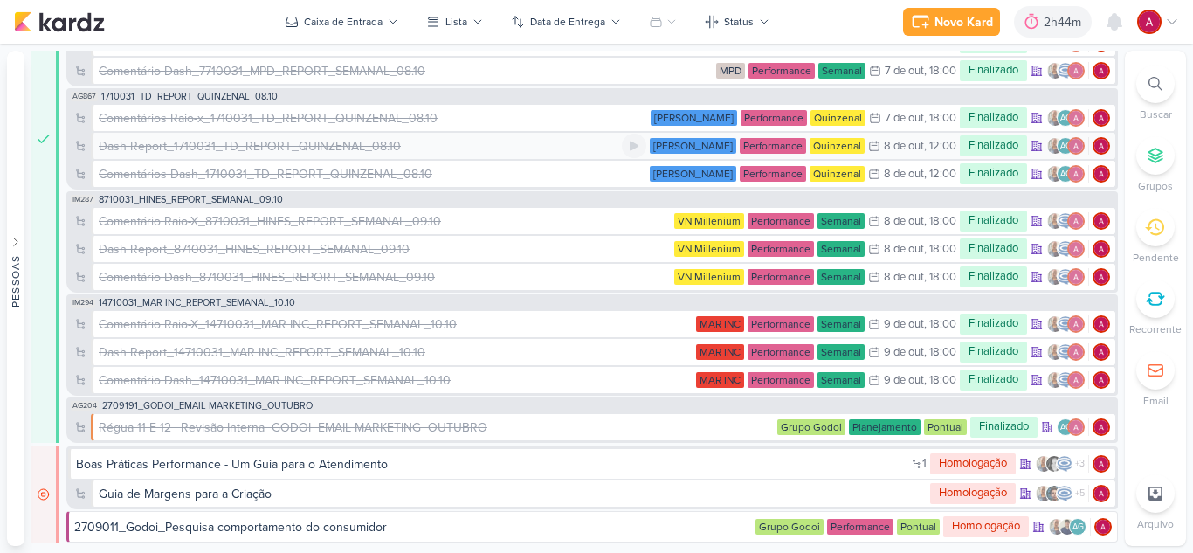
scroll to position [556, 0]
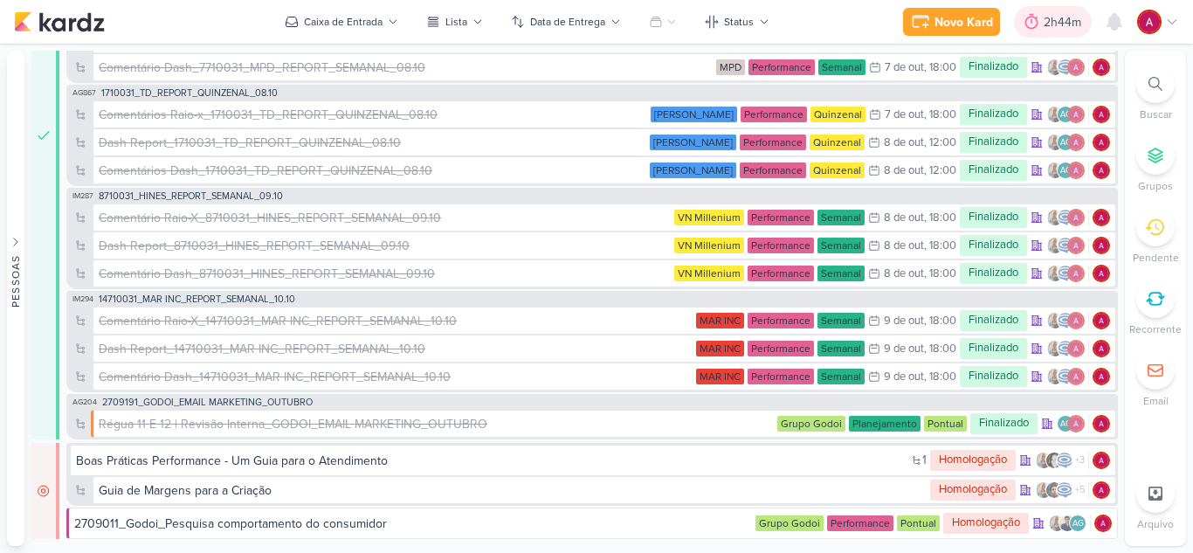
click at [1060, 11] on div "2h44m" at bounding box center [1053, 21] width 78 height 31
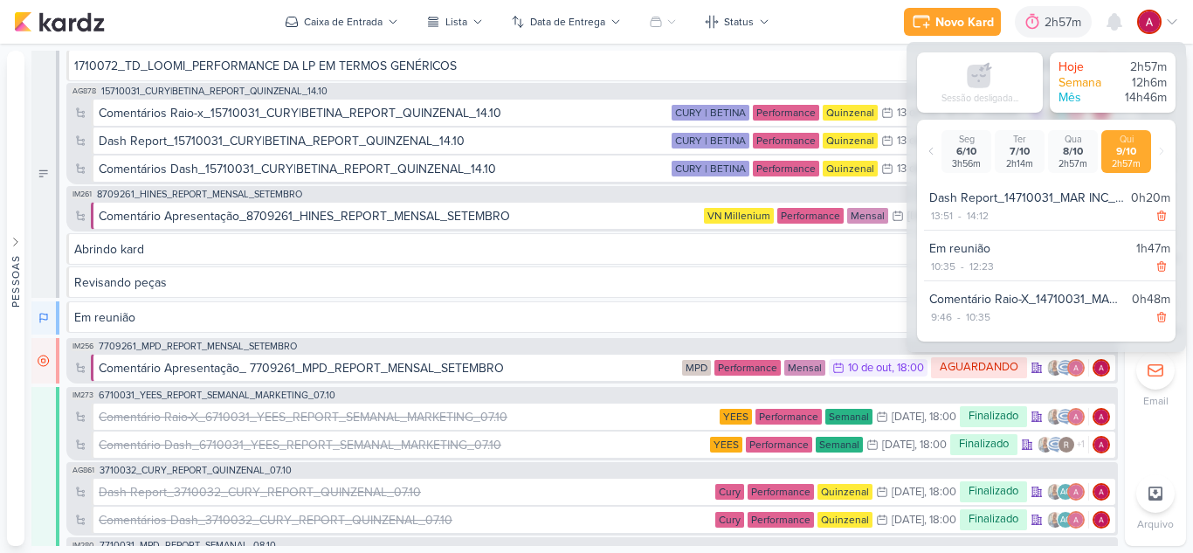
scroll to position [0, 0]
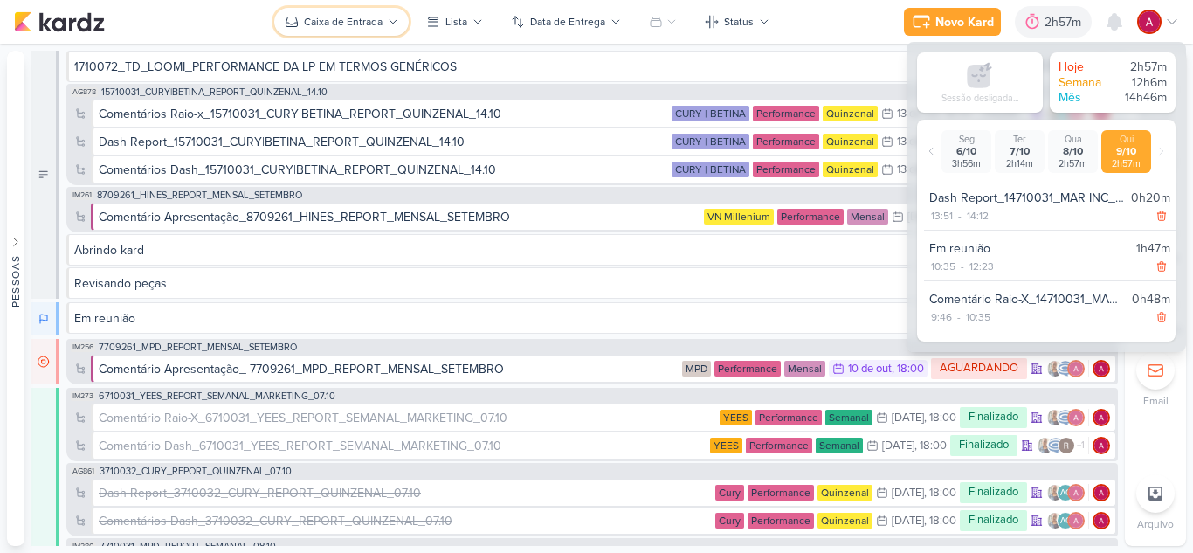
click at [330, 21] on div "Caixa de Entrada" at bounding box center [343, 22] width 79 height 16
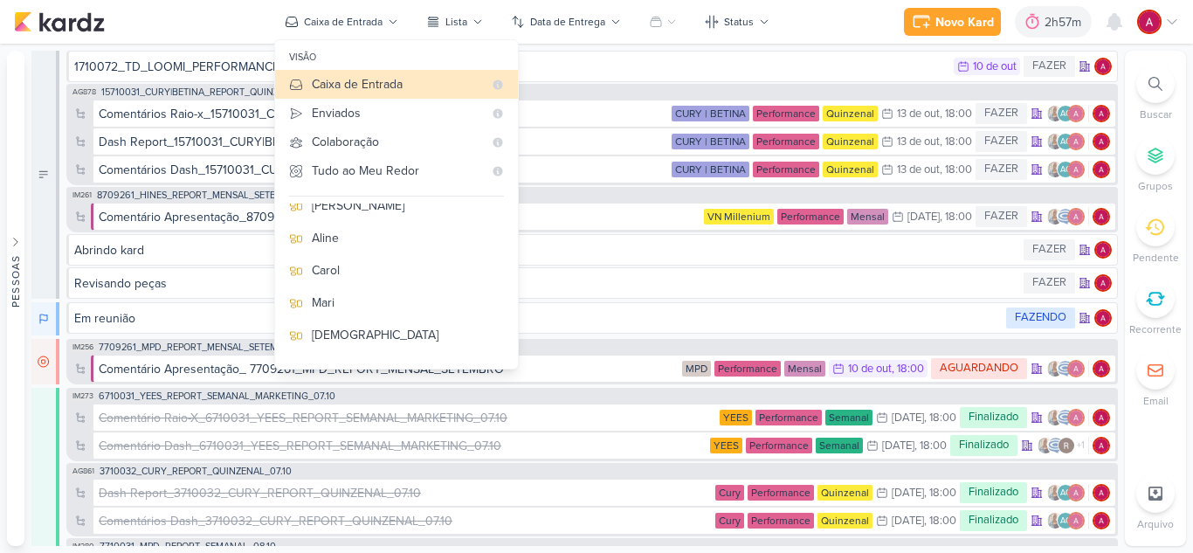
click at [869, 11] on div "Novo Kard Ctrl + k 2h57m Sessão desligada... Hoje 2h57m Semana 12h6m Mês 14h46m" at bounding box center [596, 22] width 1165 height 44
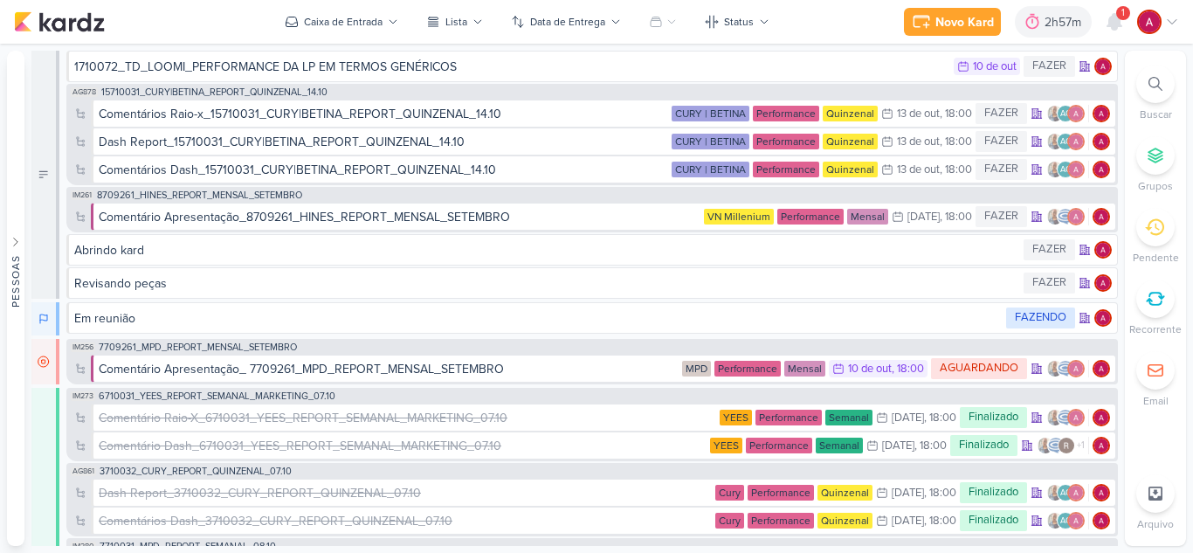
click at [1119, 15] on div "1" at bounding box center [1123, 13] width 14 height 14
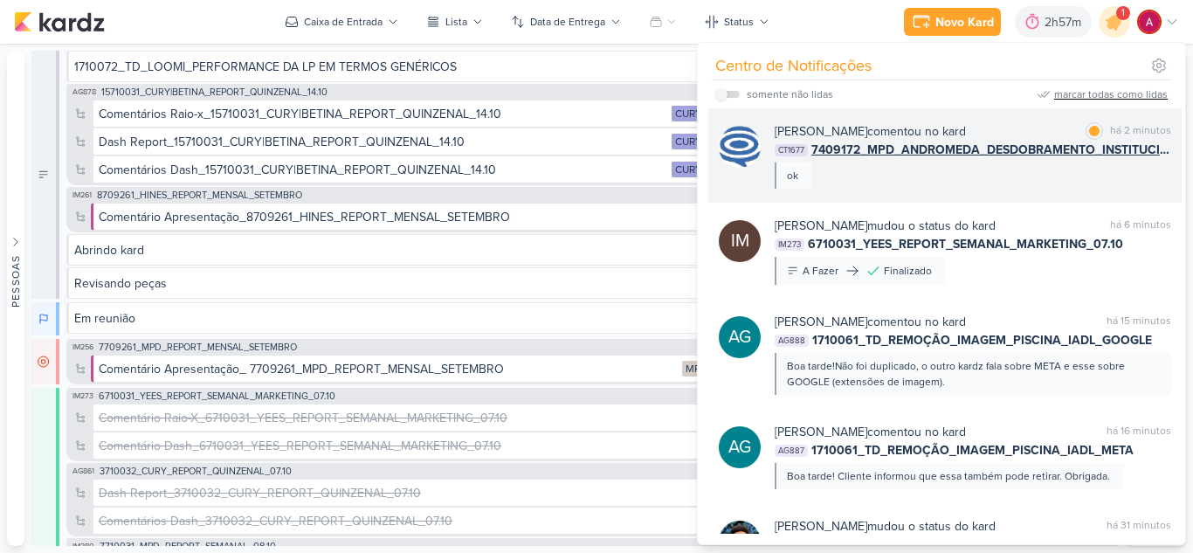
click at [1063, 171] on div "Caroline Traven De Andrade comentou no kard marcar como lida há 2 minutos CT167…" at bounding box center [972, 155] width 396 height 66
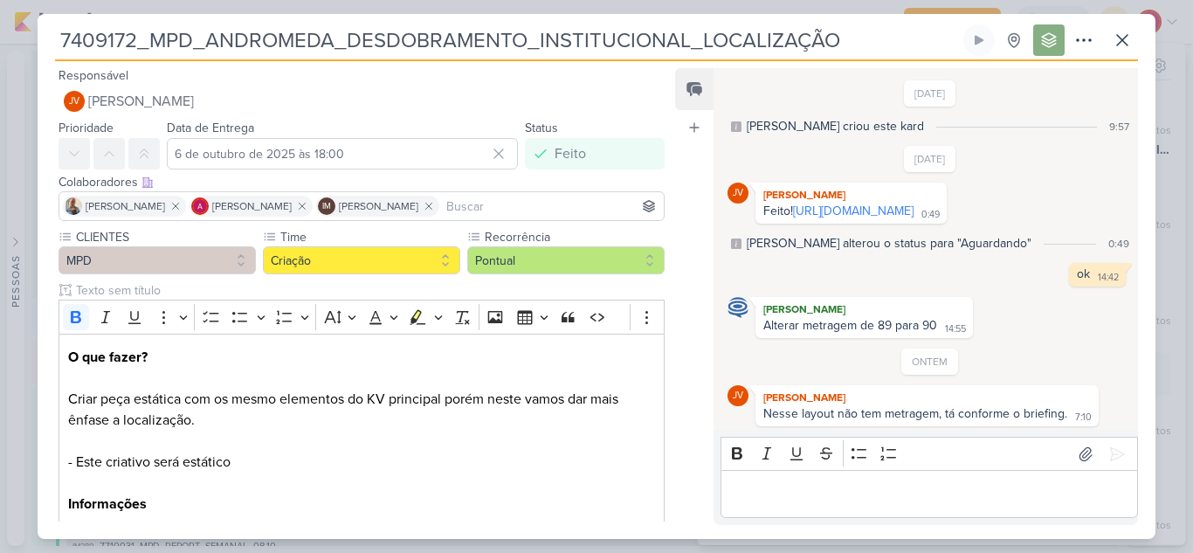
scroll to position [165, 0]
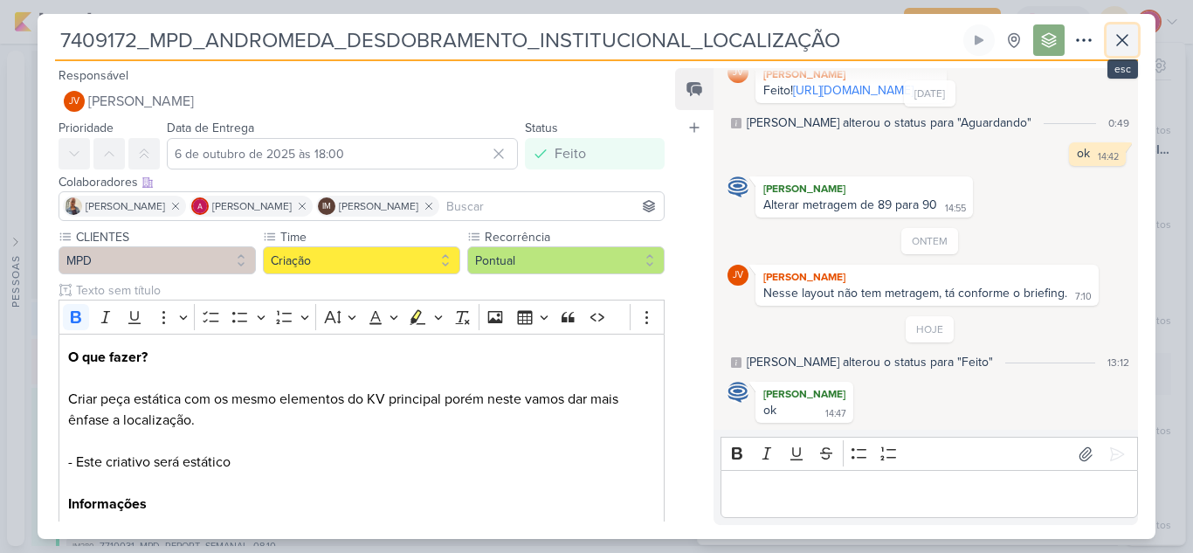
click at [1130, 47] on icon at bounding box center [1121, 40] width 21 height 21
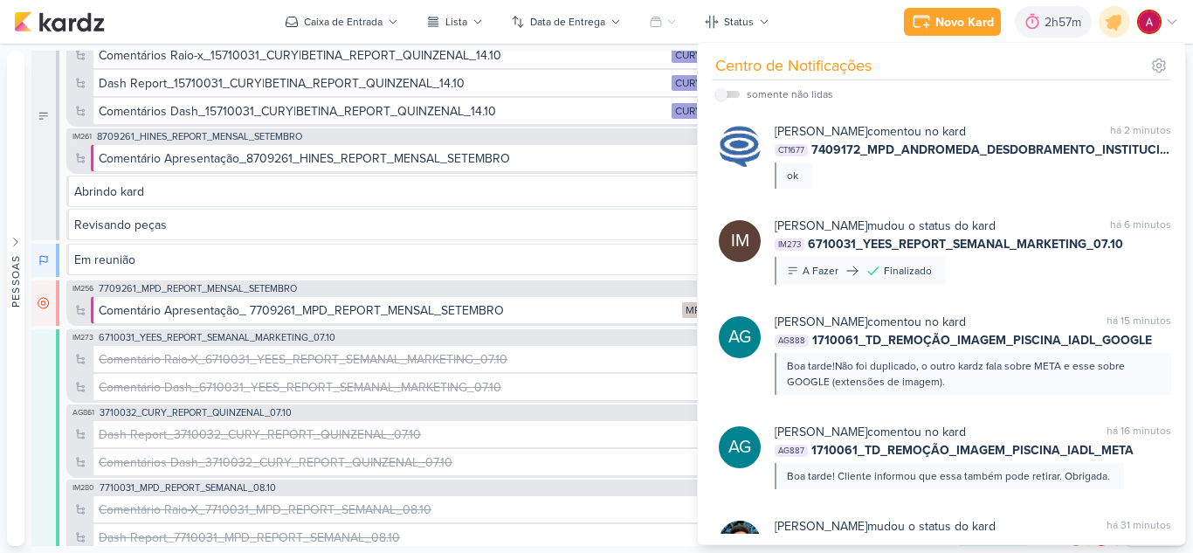
scroll to position [87, 0]
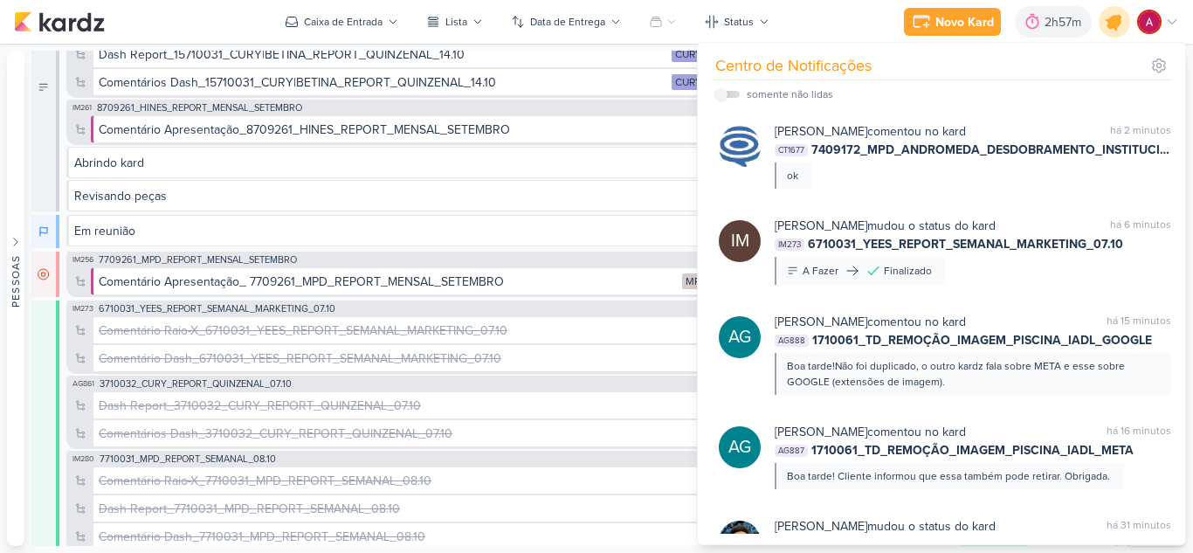
click at [1106, 21] on icon at bounding box center [1114, 22] width 30 height 30
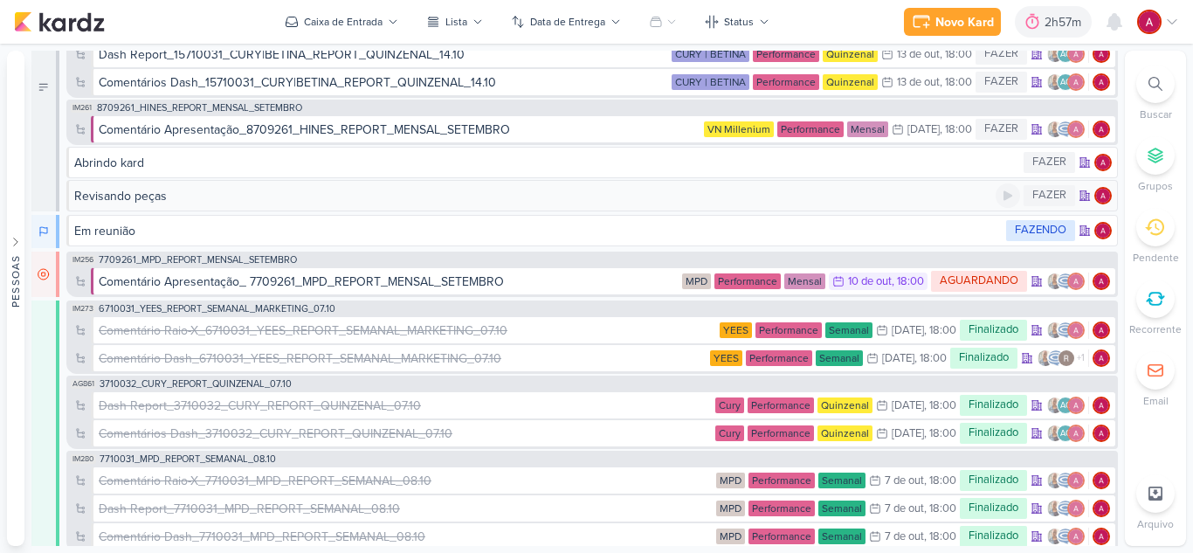
scroll to position [0, 0]
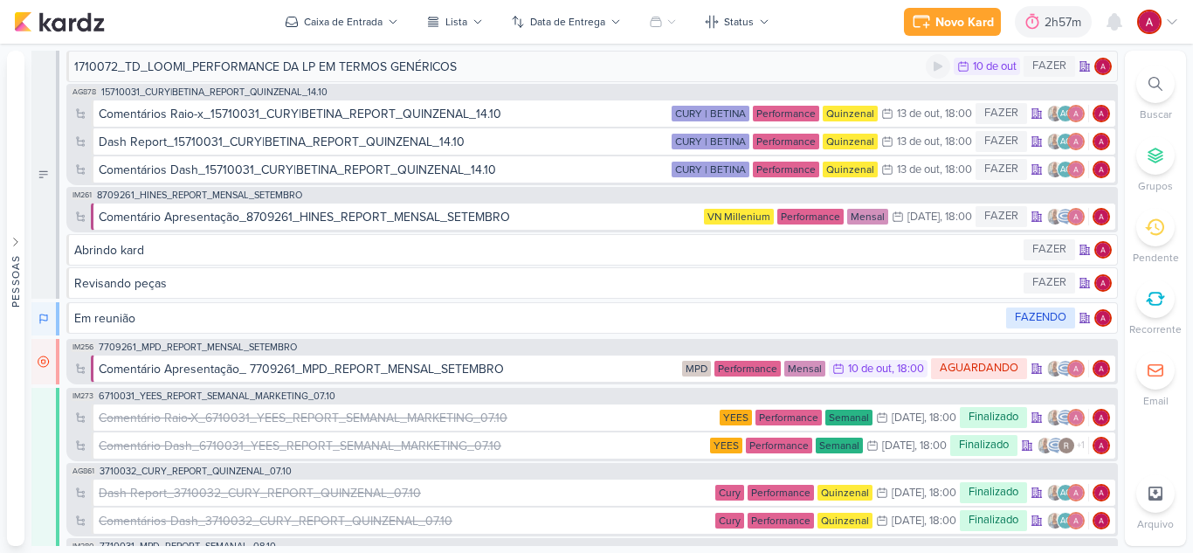
click at [304, 55] on div "1710072_TD_LOOMI_PERFORMANCE DA LP EM TERMOS GENÉRICOS 10/10 10 de out FAZER" at bounding box center [591, 66] width 1051 height 31
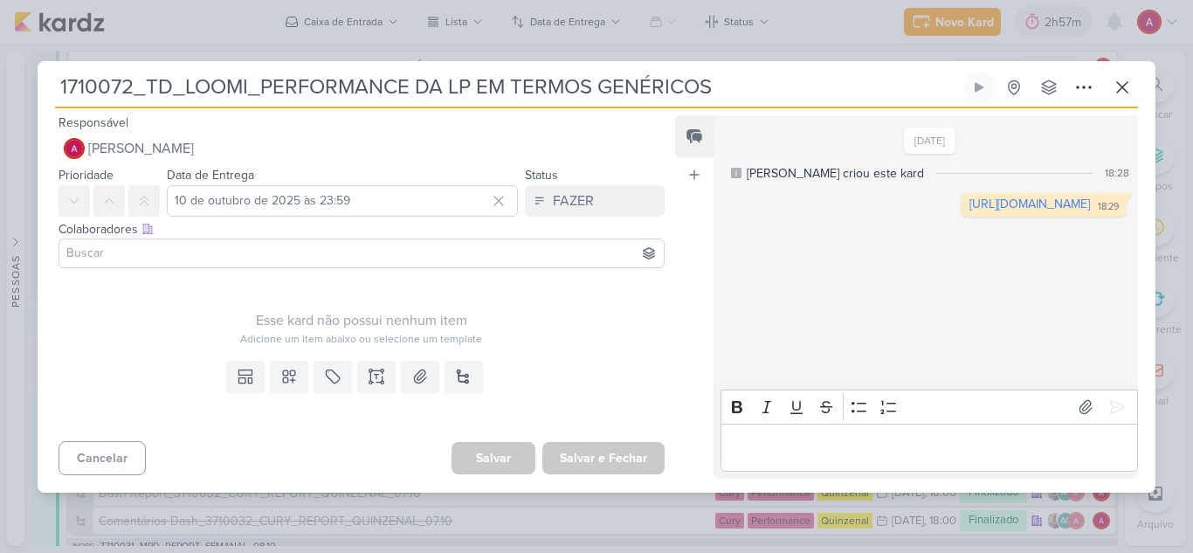
click at [213, 259] on input at bounding box center [361, 253] width 597 height 21
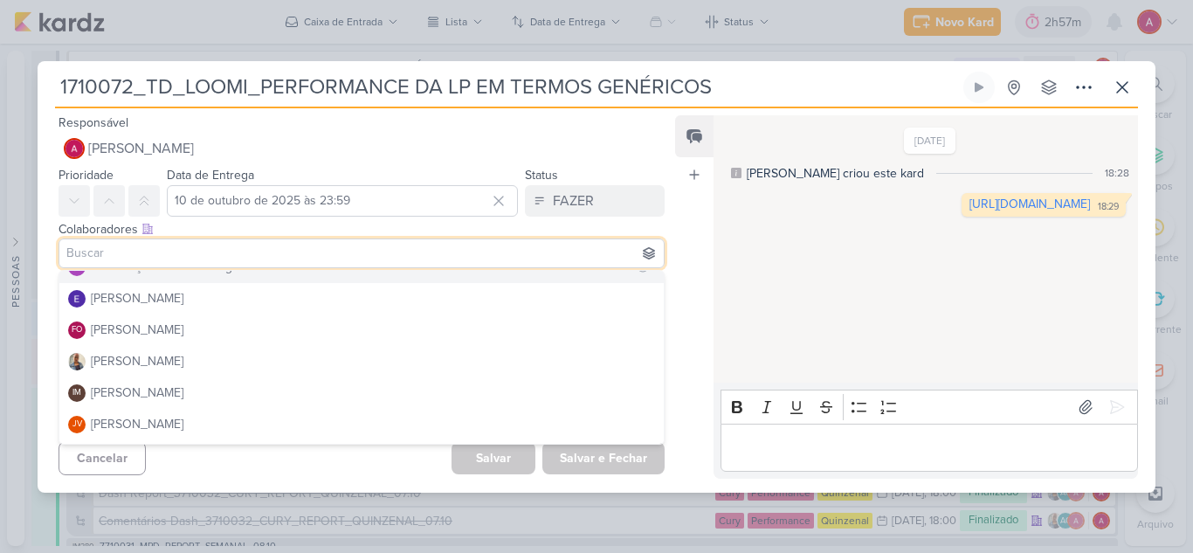
scroll to position [175, 0]
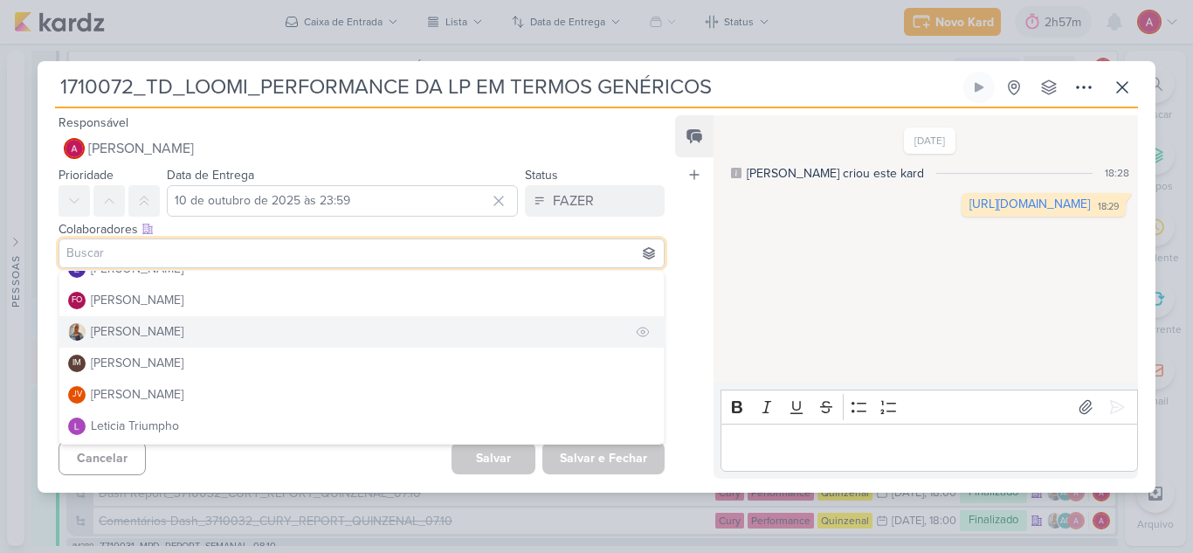
click at [138, 334] on div "[PERSON_NAME]" at bounding box center [137, 331] width 93 height 18
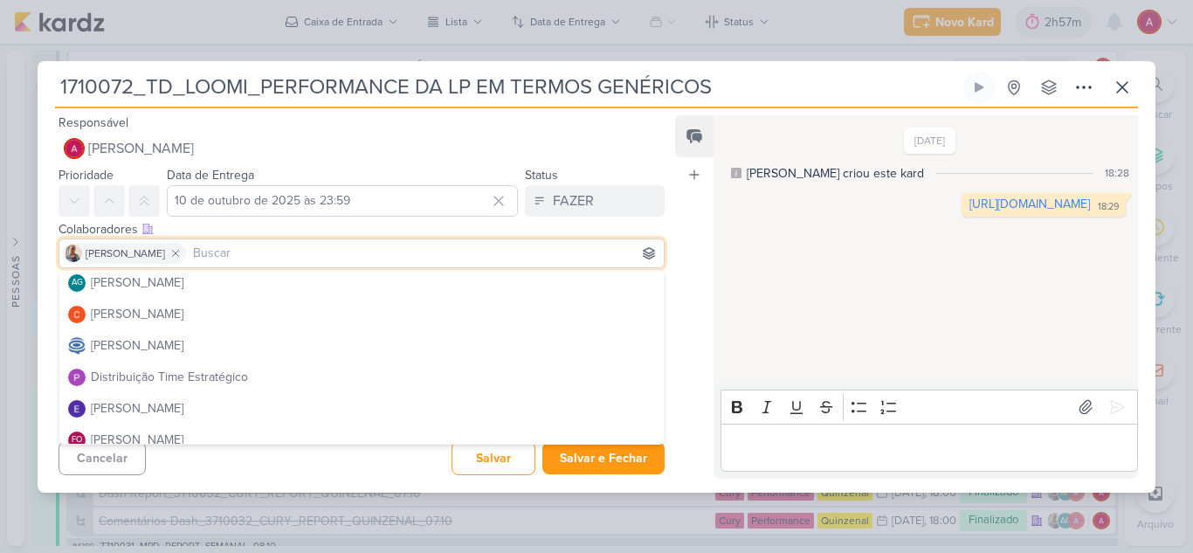
scroll to position [0, 0]
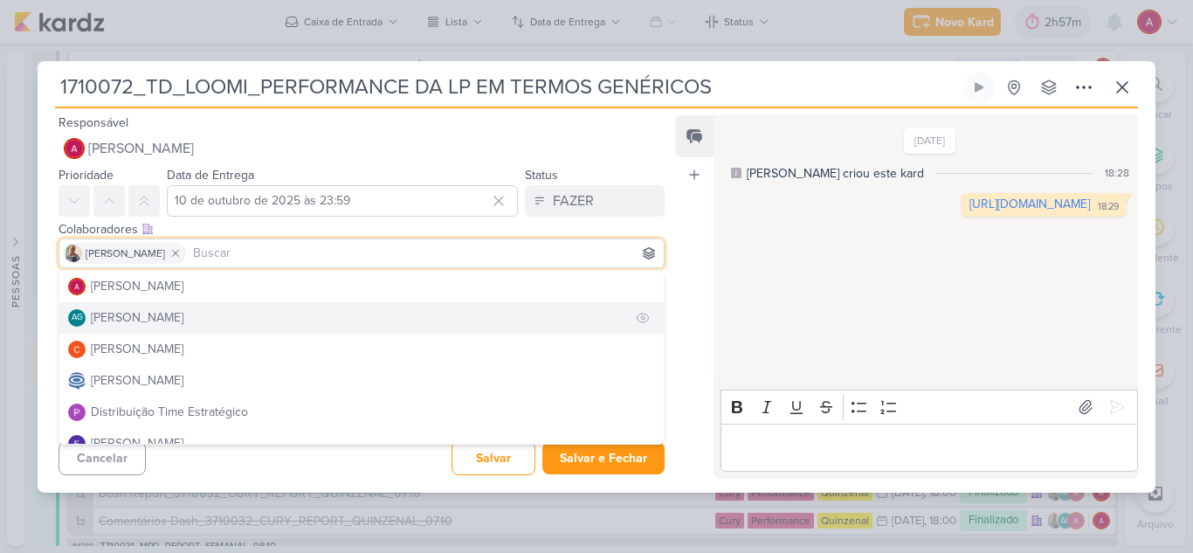
click at [159, 317] on div "Aline Gimenez Graciano" at bounding box center [137, 317] width 93 height 18
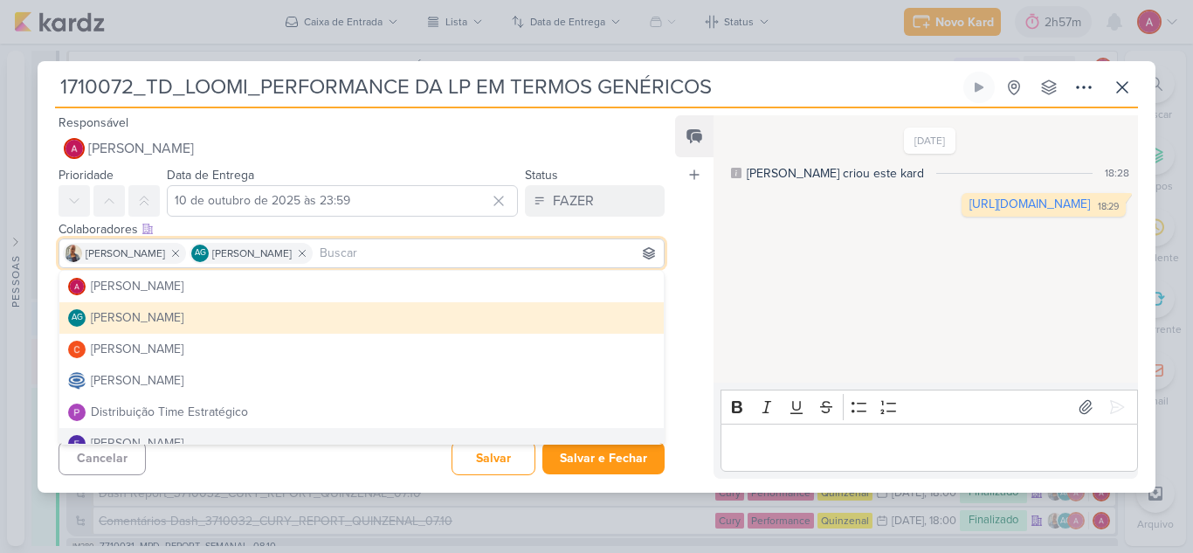
click at [265, 464] on div "Cancelar Salvar Salvar e Fechar Ctrl + Enter" at bounding box center [355, 456] width 634 height 45
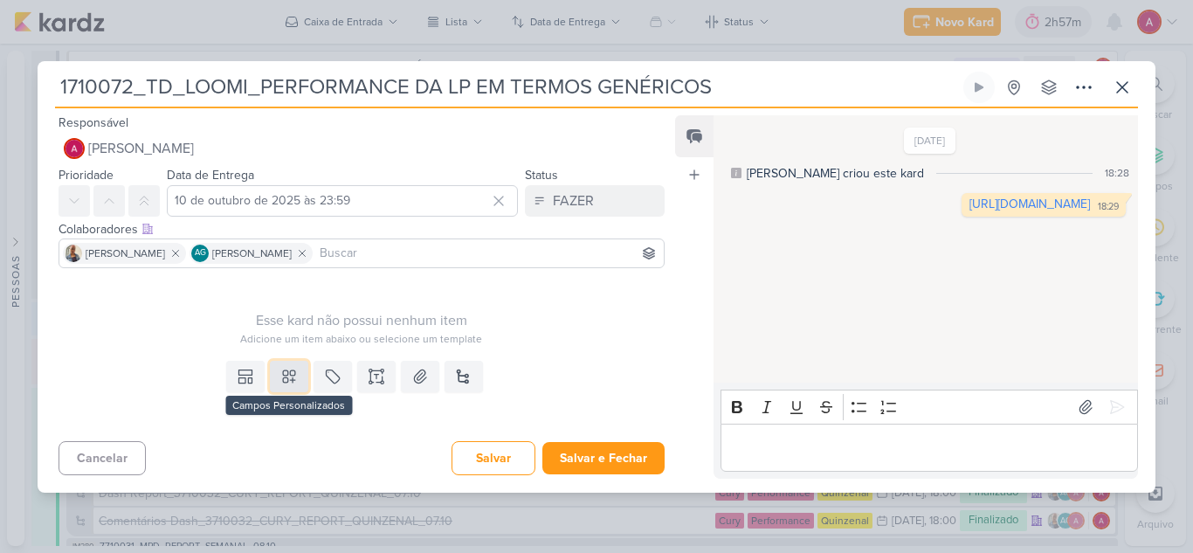
click at [292, 376] on icon at bounding box center [288, 376] width 17 height 17
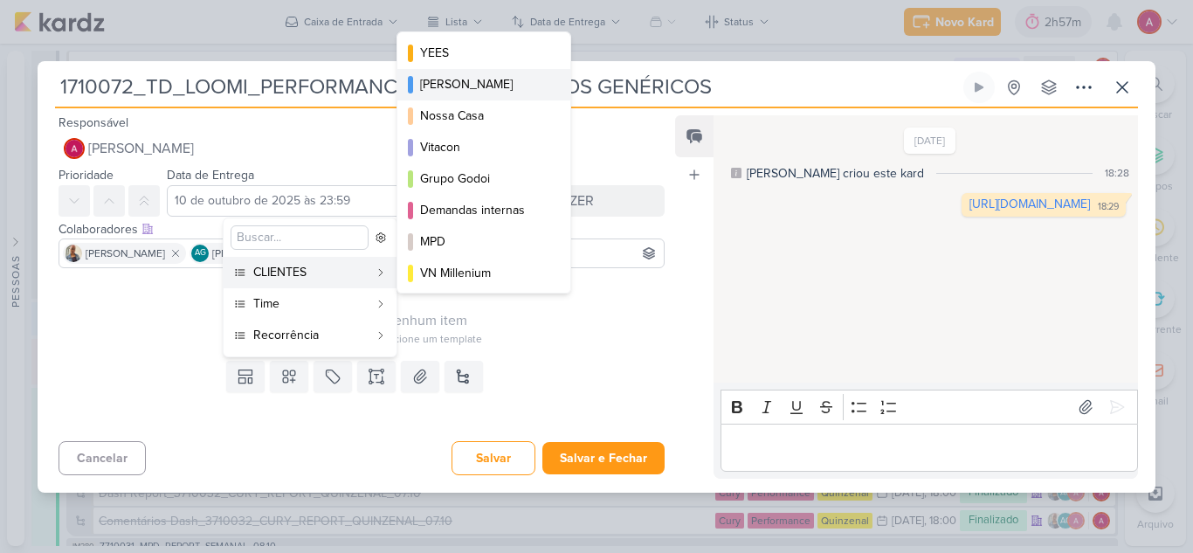
click at [499, 92] on div "[PERSON_NAME]" at bounding box center [484, 84] width 129 height 18
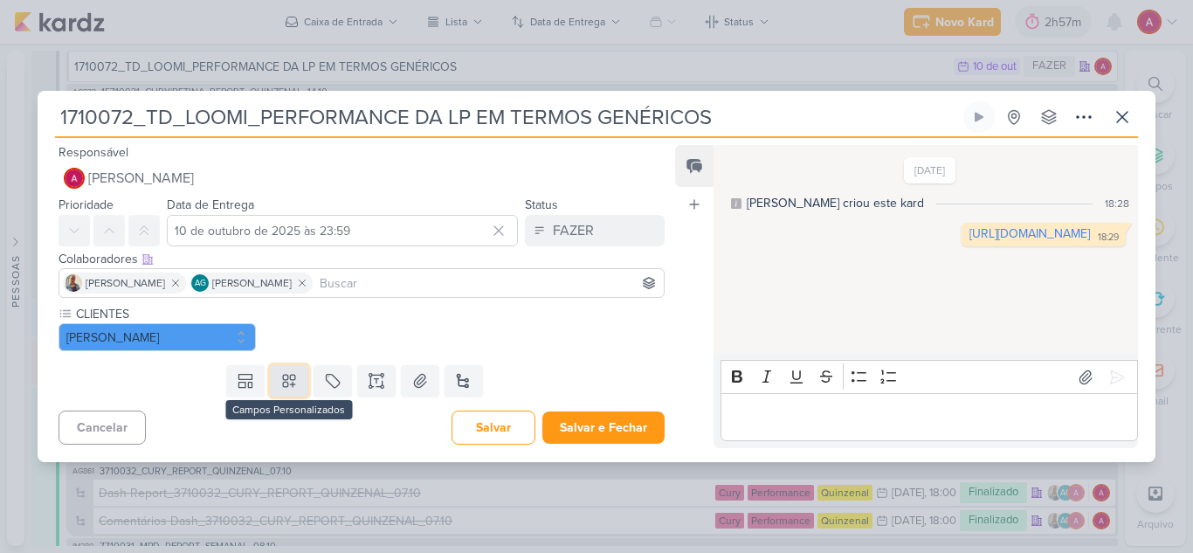
click at [283, 382] on icon at bounding box center [289, 381] width 12 height 12
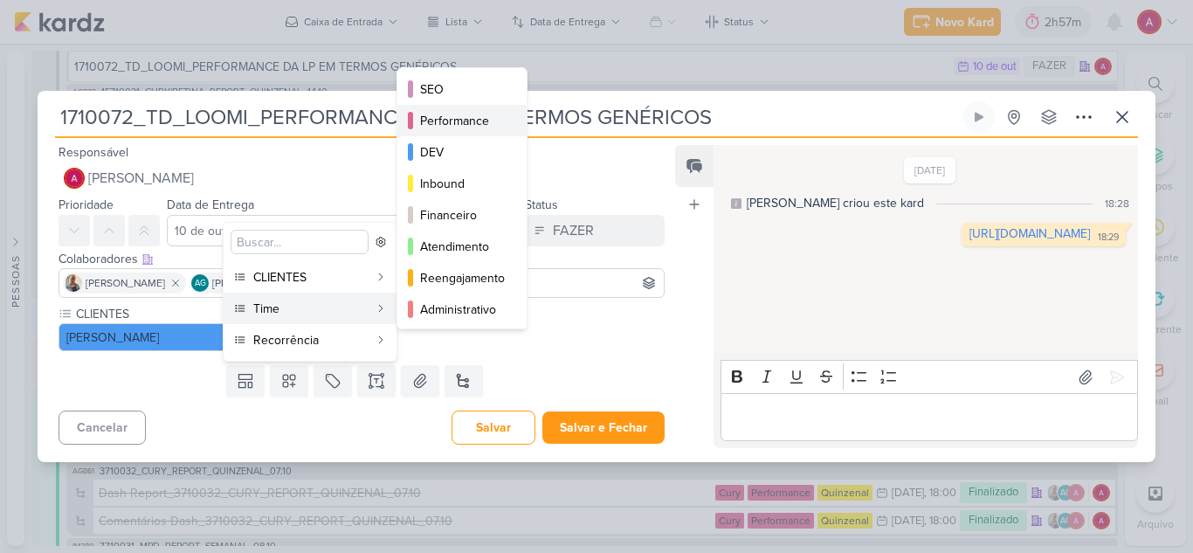
click at [491, 121] on div "Performance" at bounding box center [463, 121] width 86 height 18
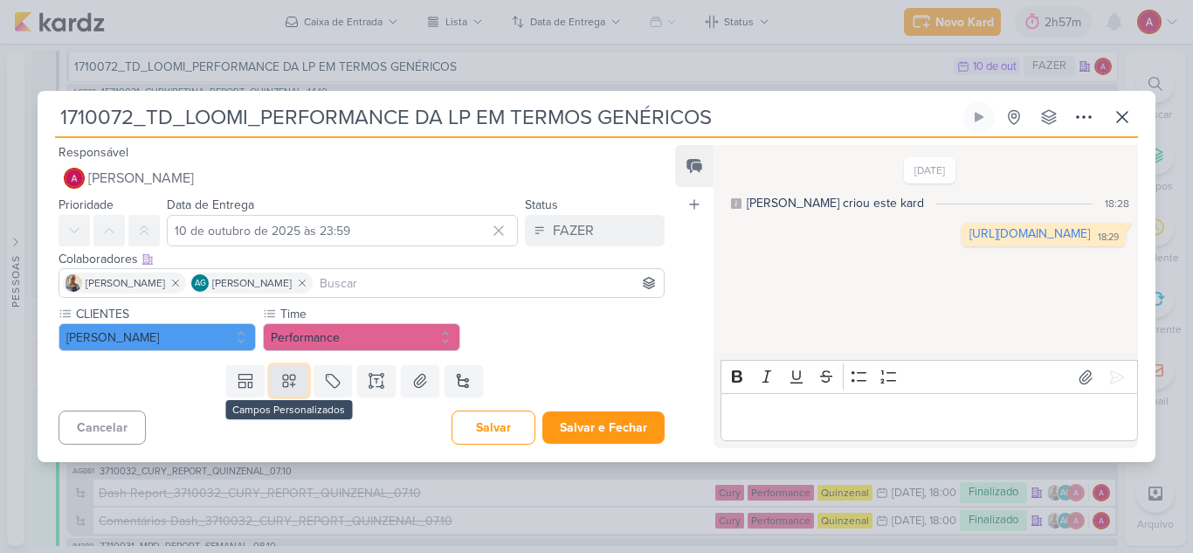
click at [285, 395] on button at bounding box center [289, 380] width 38 height 31
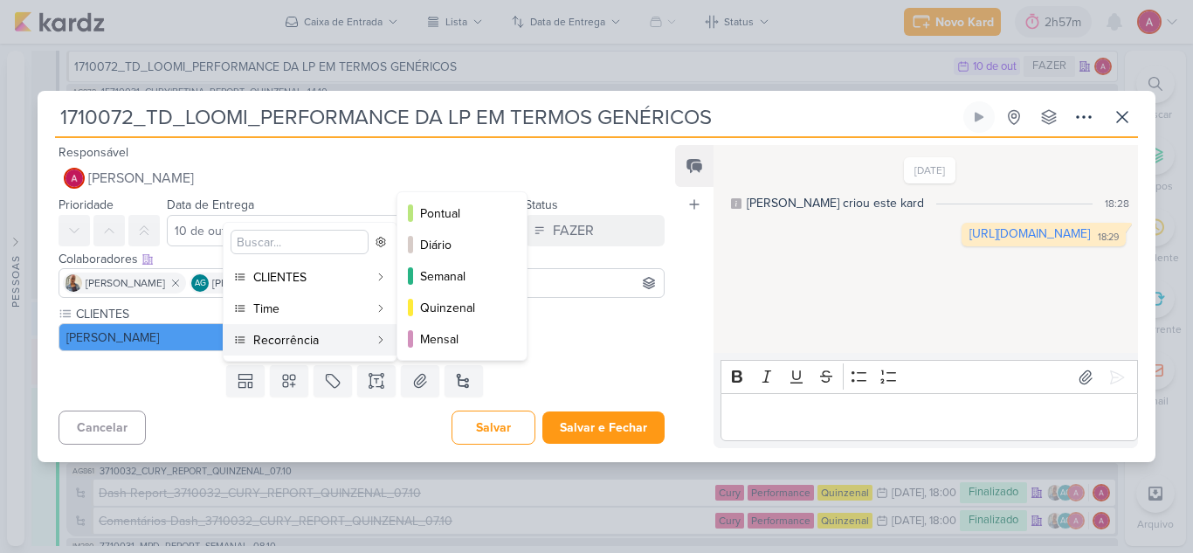
click at [313, 348] on div "Recorrência" at bounding box center [310, 340] width 115 height 18
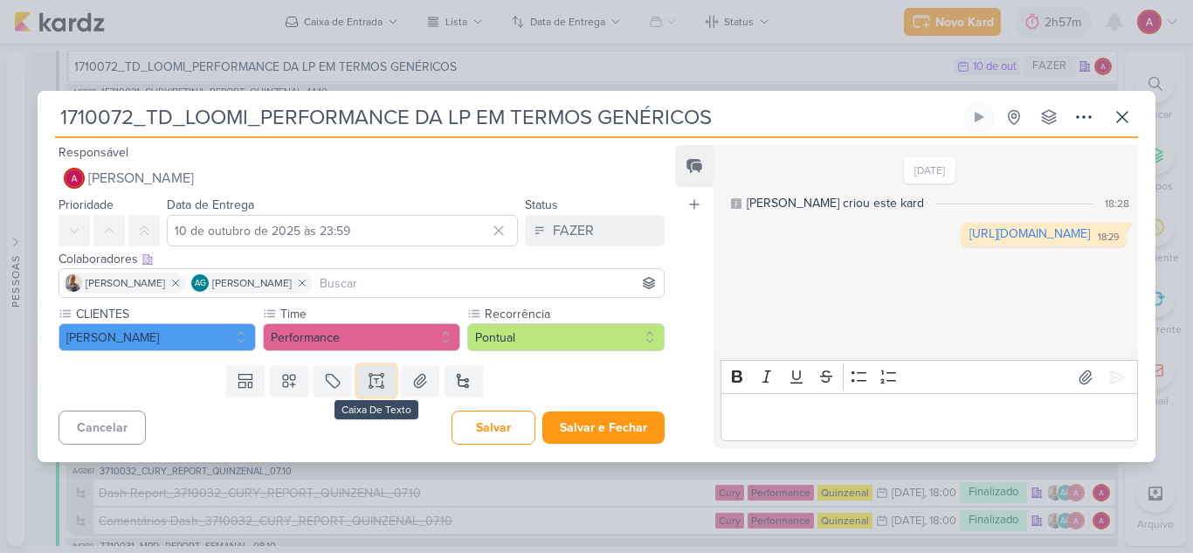
click at [374, 384] on icon at bounding box center [376, 380] width 17 height 17
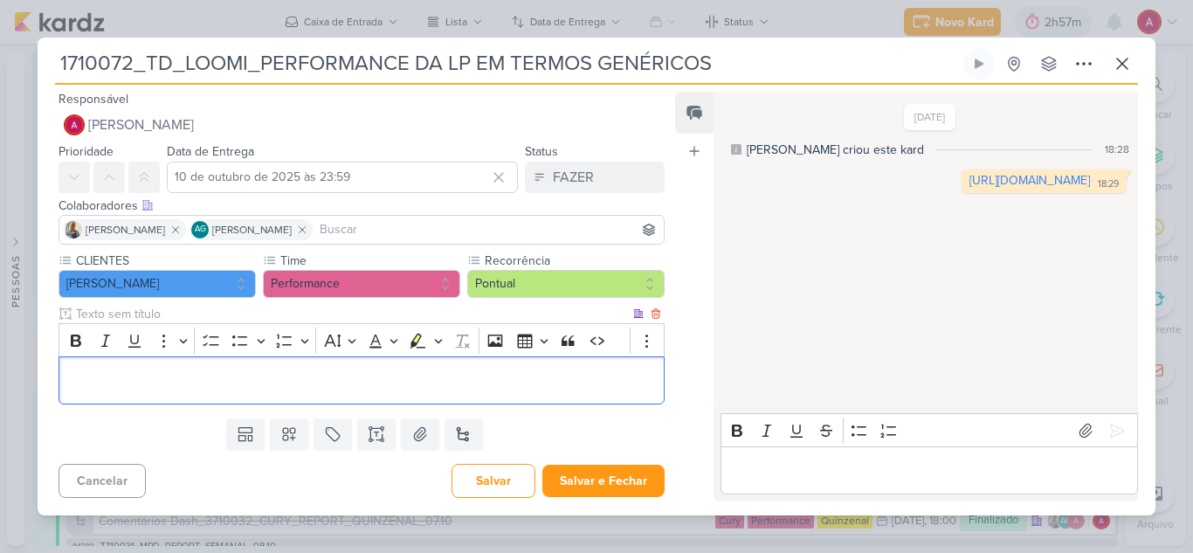
click at [308, 382] on p "Editor editing area: main" at bounding box center [361, 380] width 587 height 21
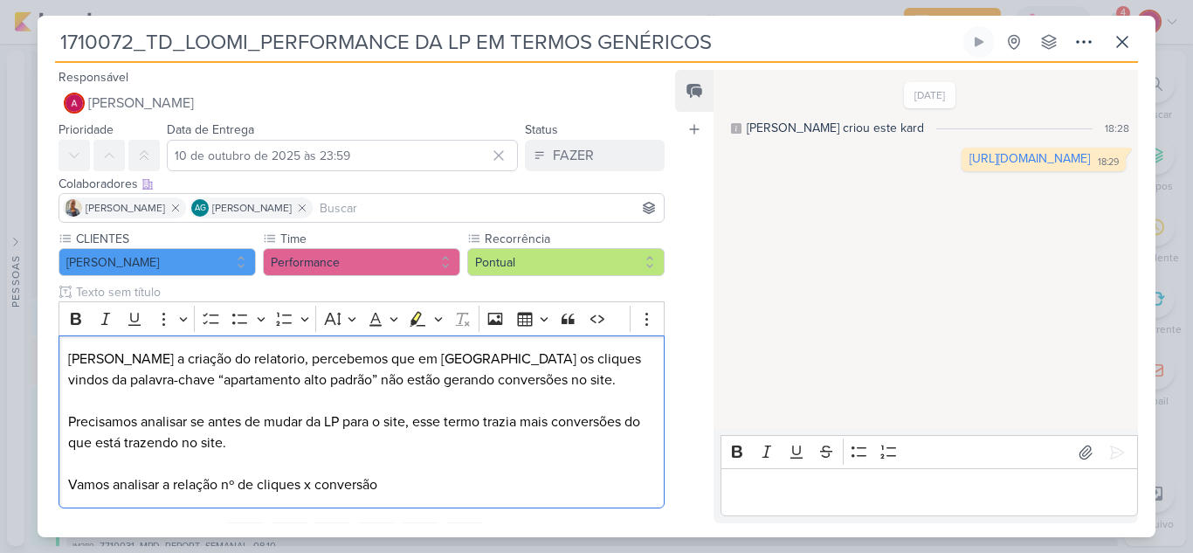
scroll to position [82, 0]
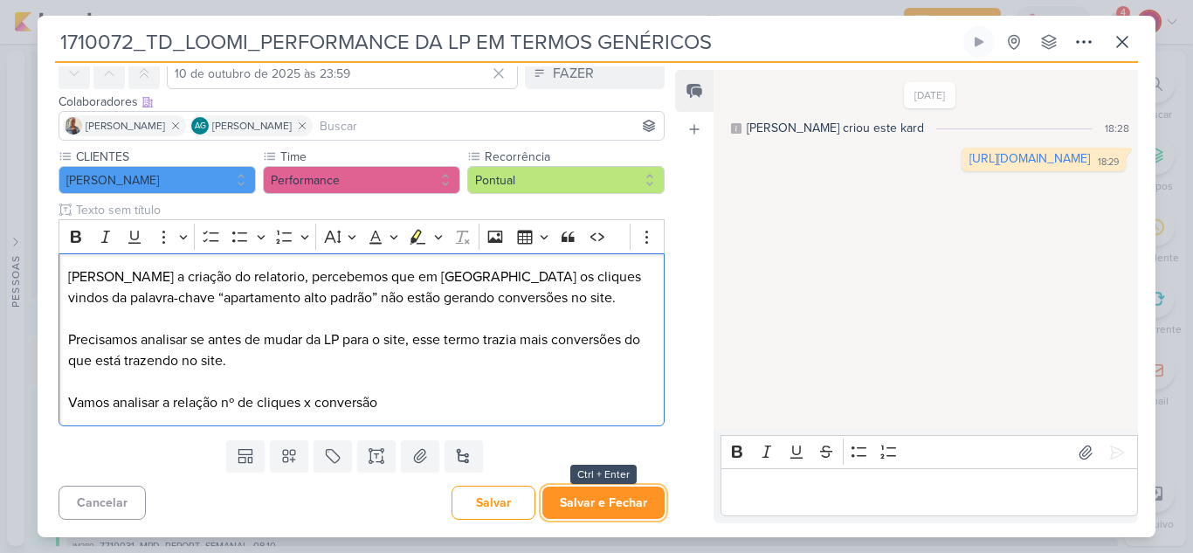
click at [595, 508] on button "Salvar e Fechar" at bounding box center [603, 502] width 122 height 32
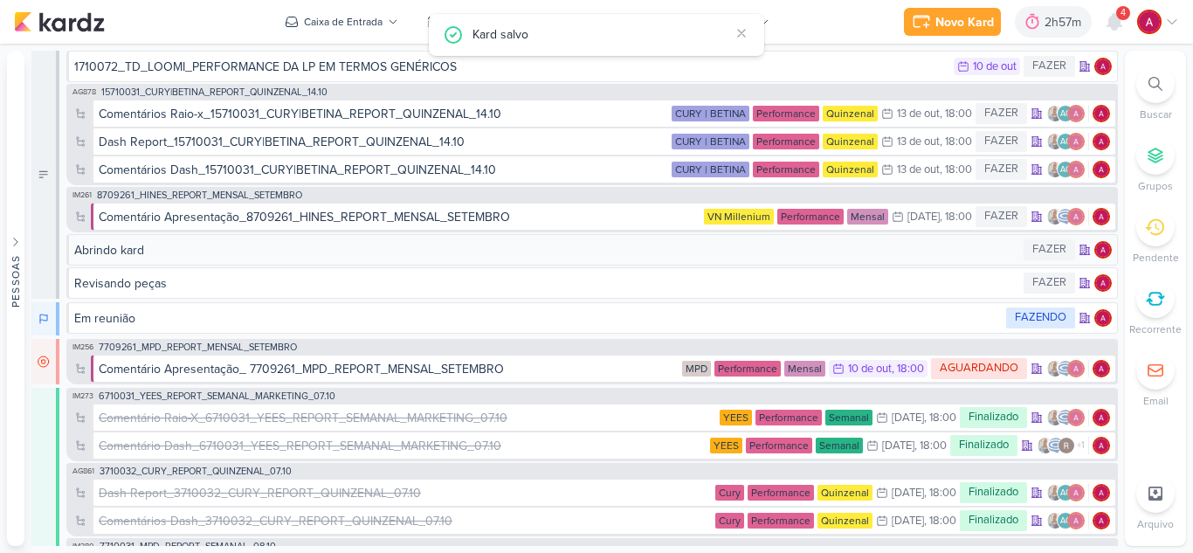
scroll to position [0, 0]
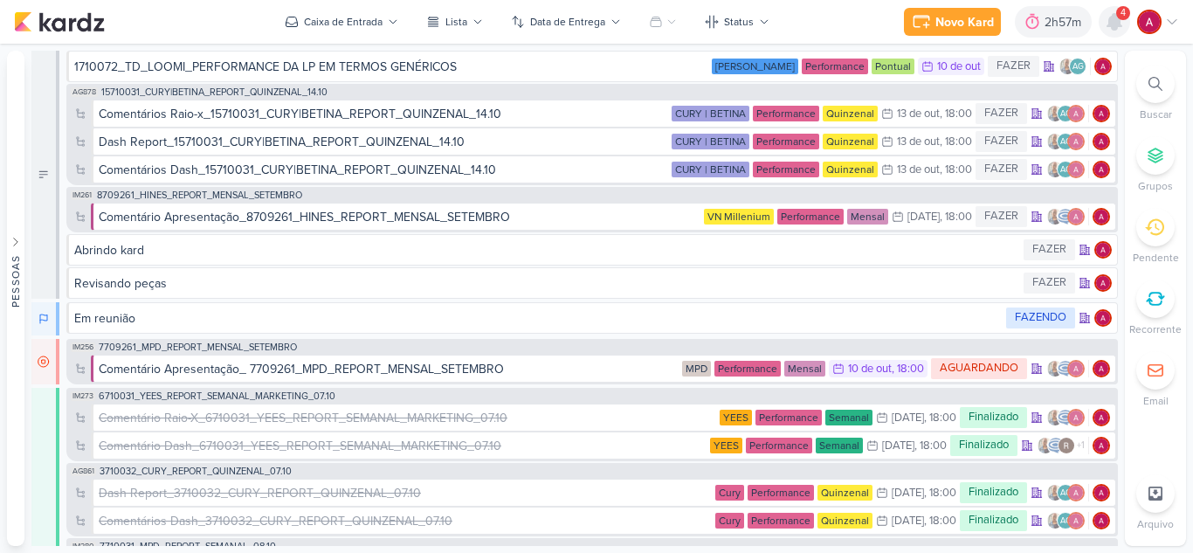
click at [1125, 24] on div at bounding box center [1113, 21] width 31 height 31
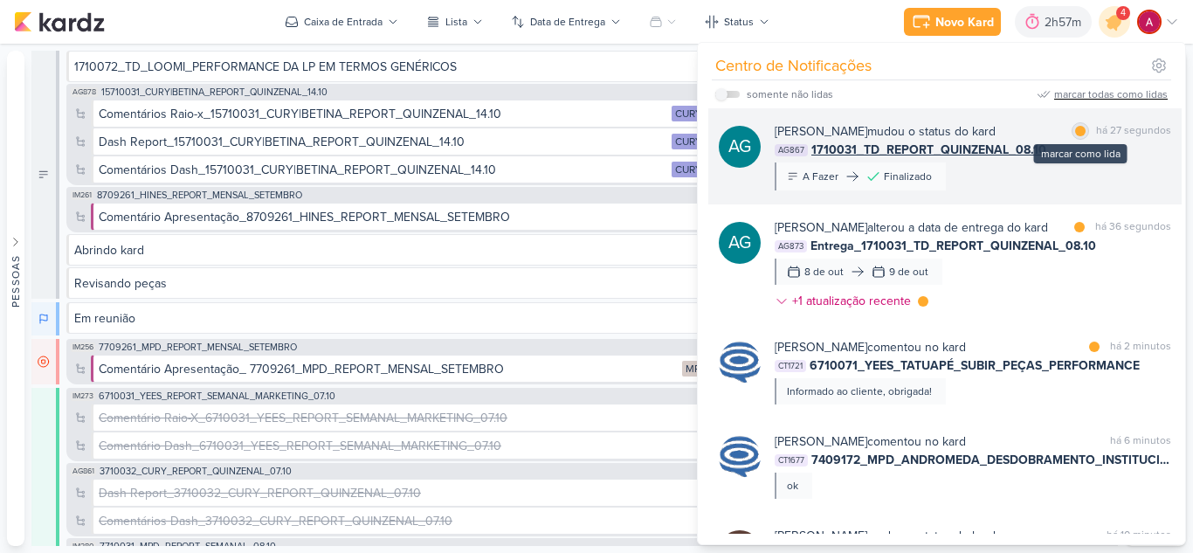
click at [1075, 134] on div at bounding box center [1080, 131] width 10 height 10
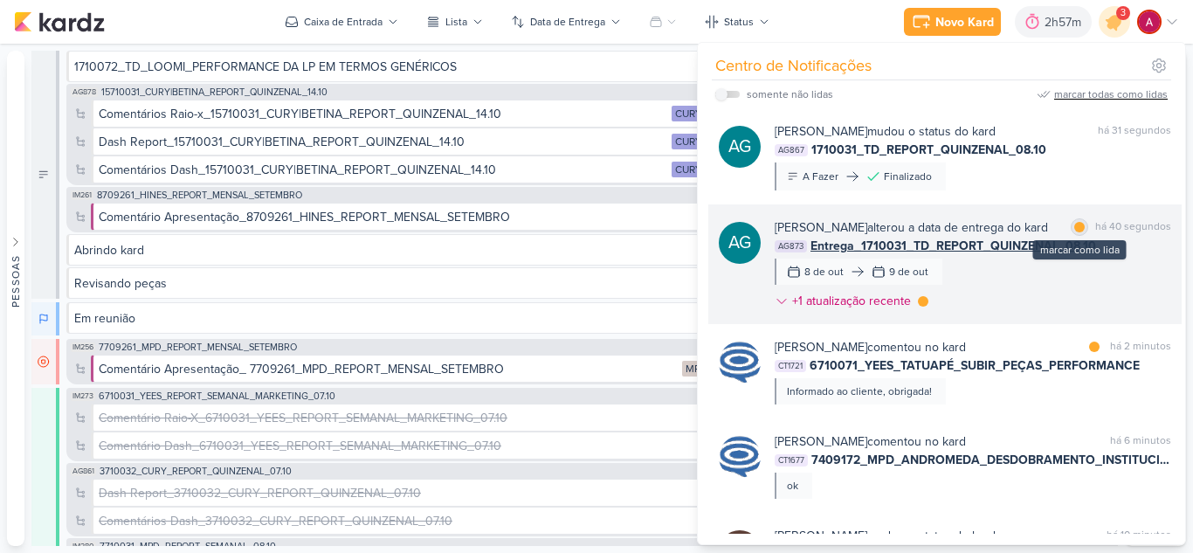
click at [1074, 225] on div at bounding box center [1079, 227] width 10 height 10
click at [921, 306] on div at bounding box center [923, 301] width 10 height 10
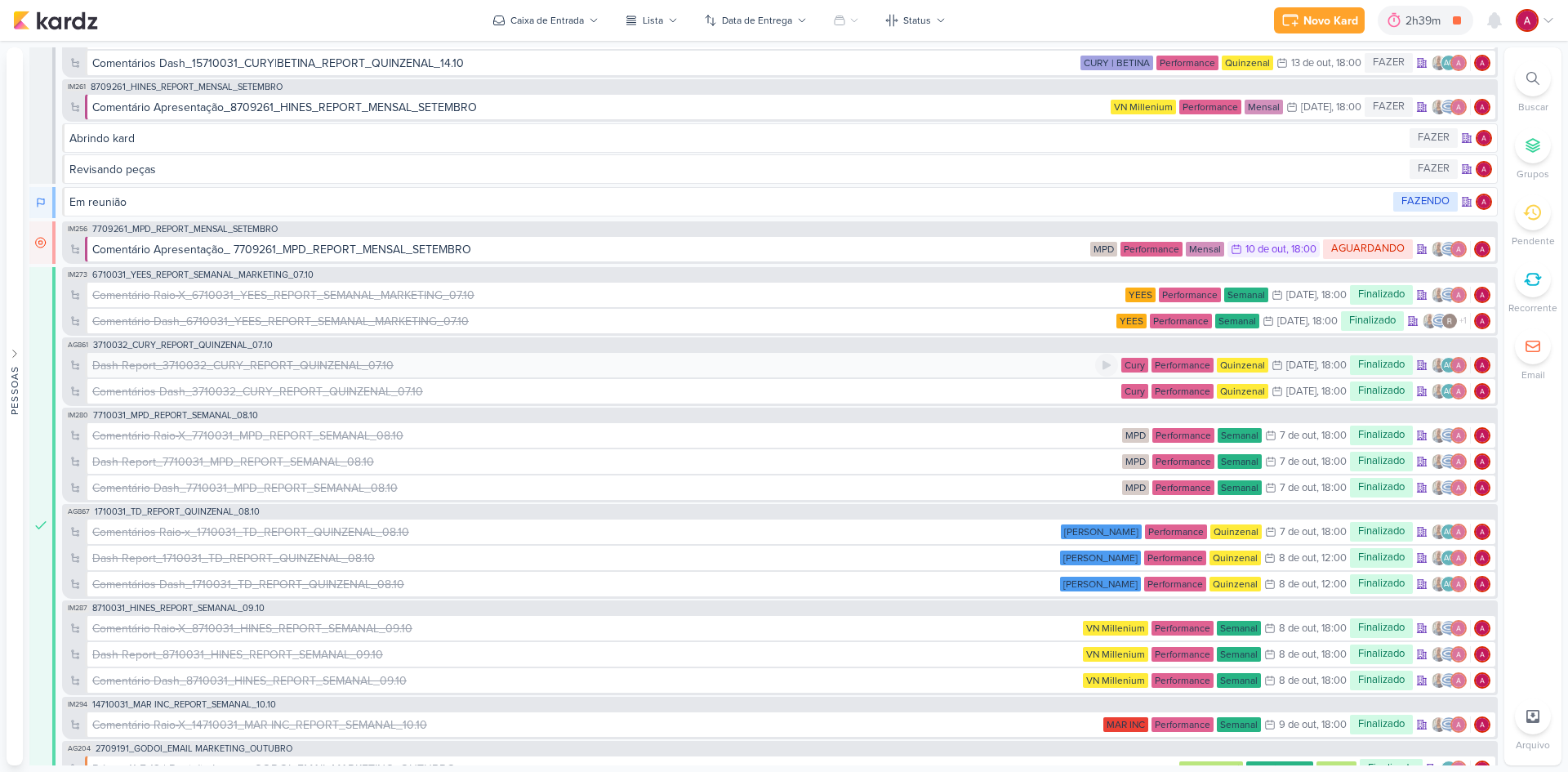
scroll to position [245, 0]
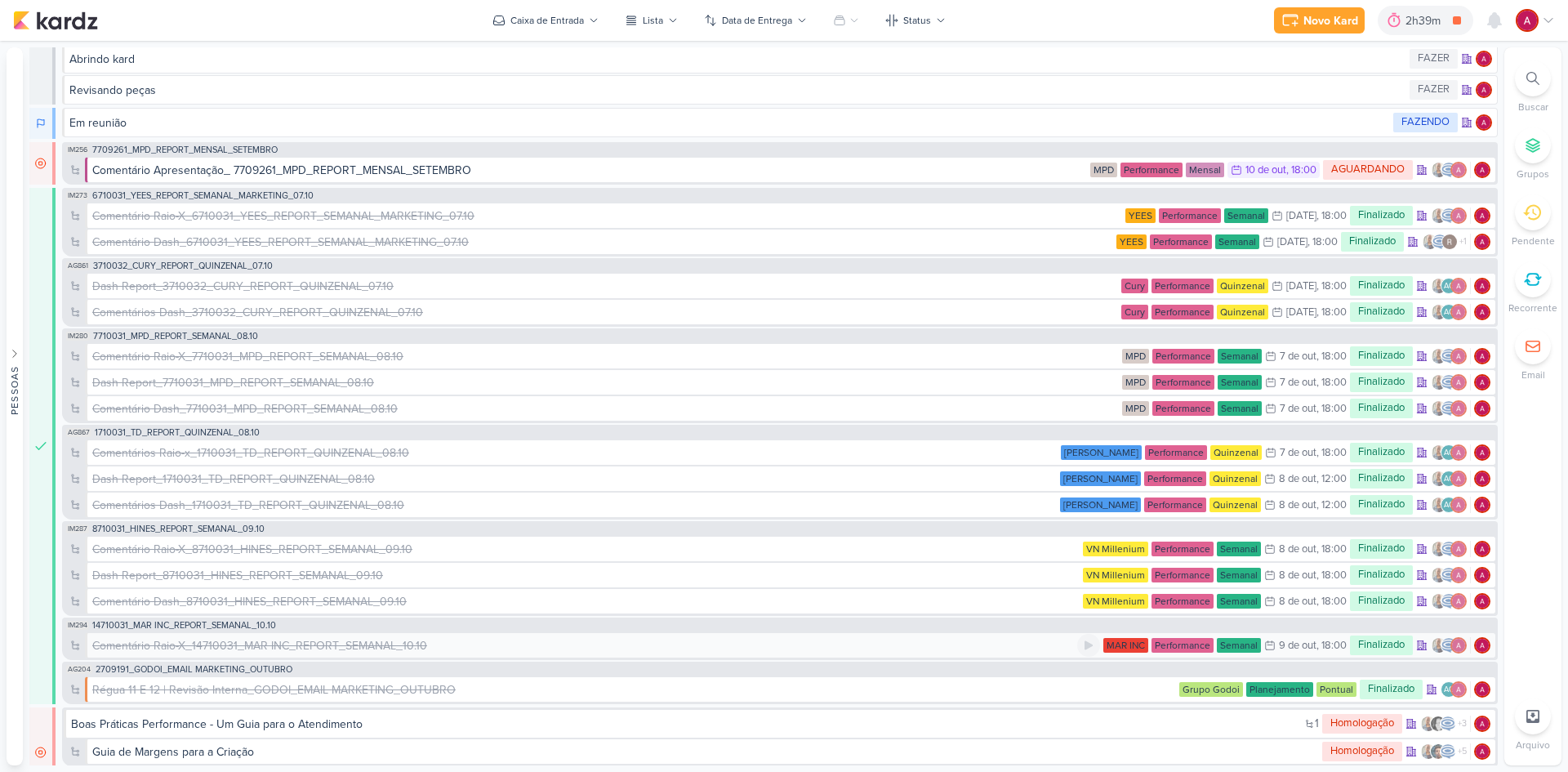
click at [235, 650] on div "Comentário Raio-X_14710031_MAR INC_REPORT_SEMANAL_10.10" at bounding box center [260, 646] width 335 height 17
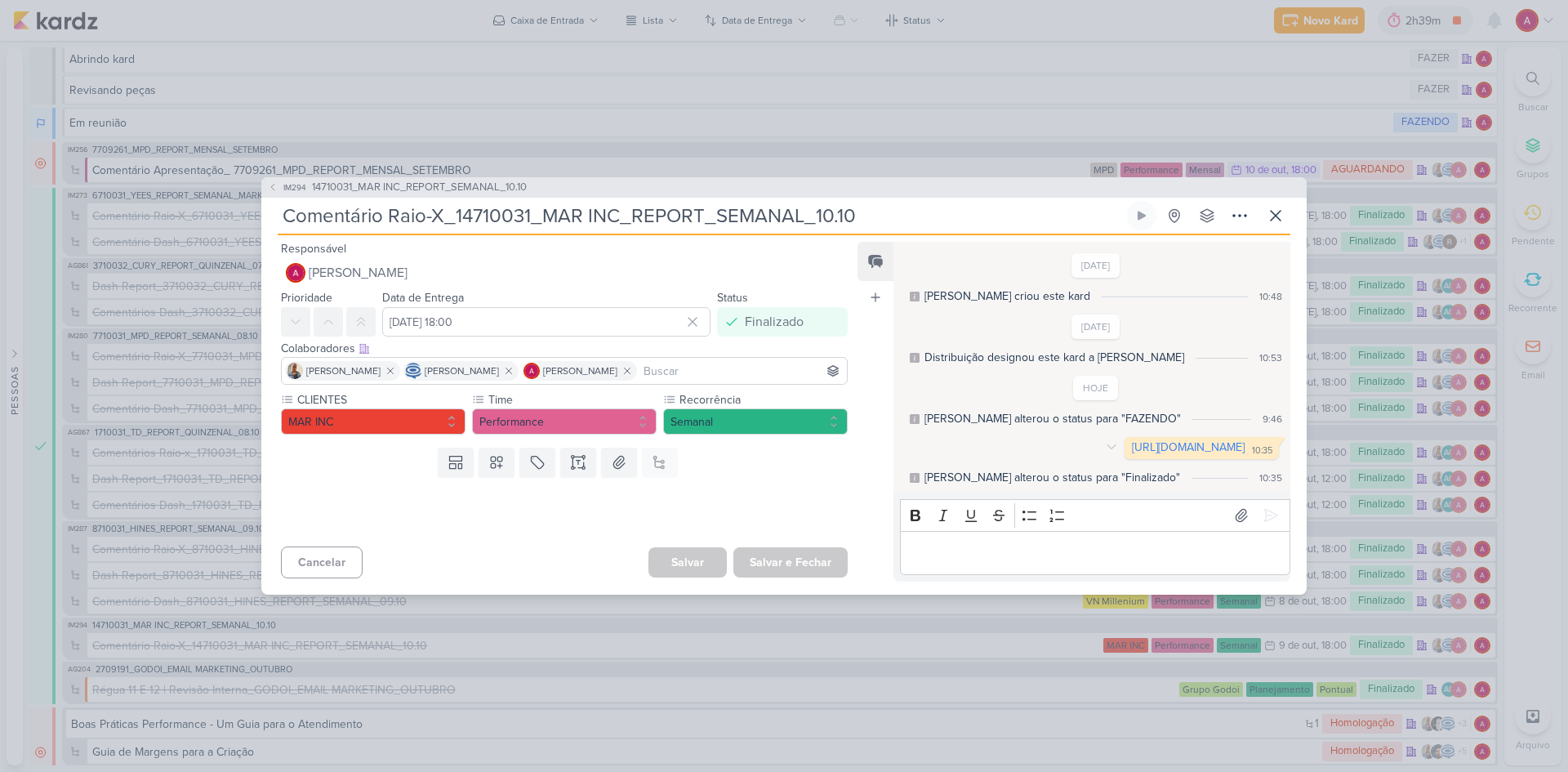
drag, startPoint x: 1033, startPoint y: 448, endPoint x: 850, endPoint y: 103, distance: 390.5
click at [1132, 448] on link "[URL][DOMAIN_NAME]" at bounding box center [1188, 447] width 112 height 14
